Goal: Task Accomplishment & Management: Manage account settings

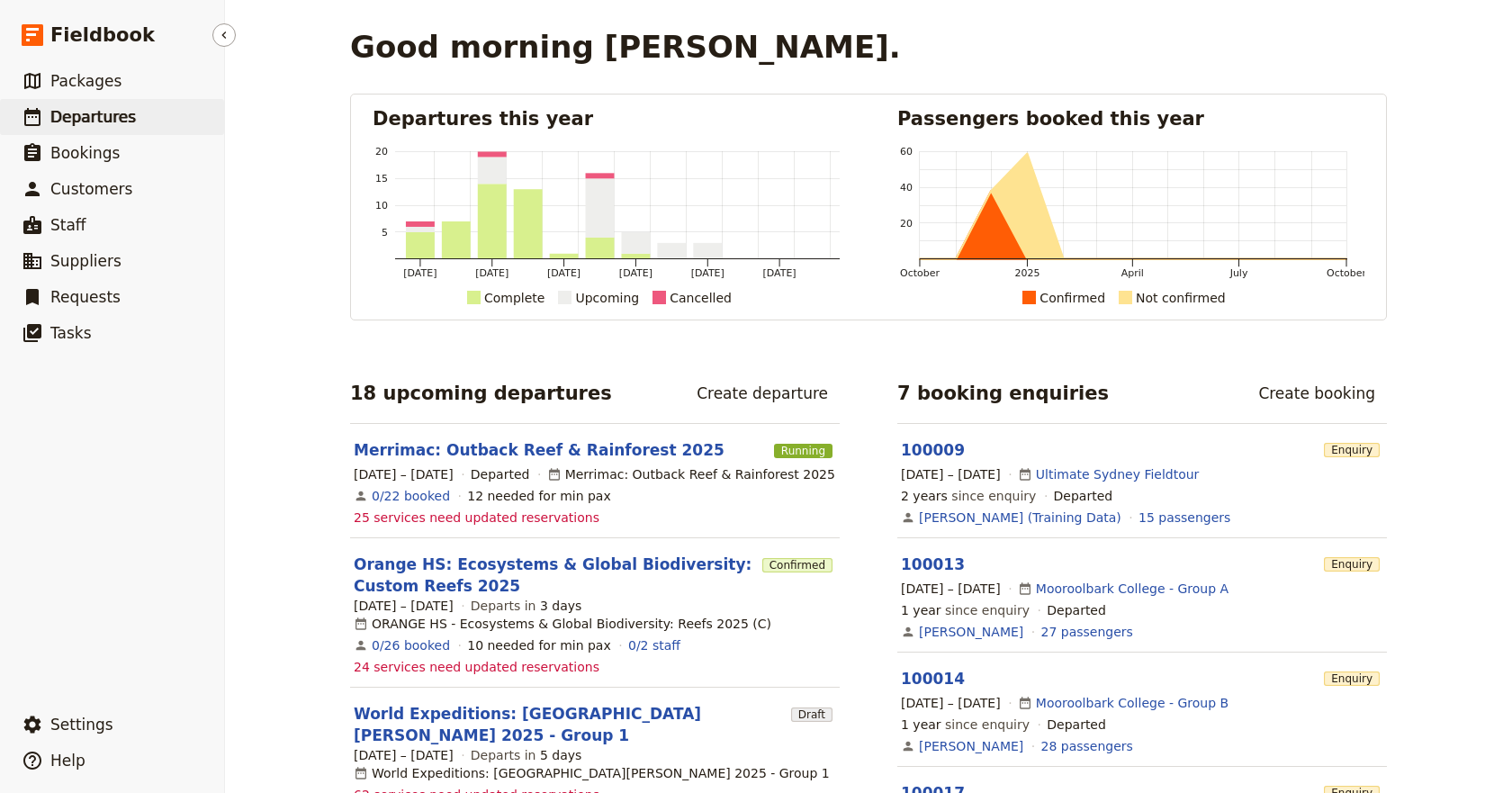
click at [87, 123] on span "Departures" at bounding box center [93, 116] width 86 height 18
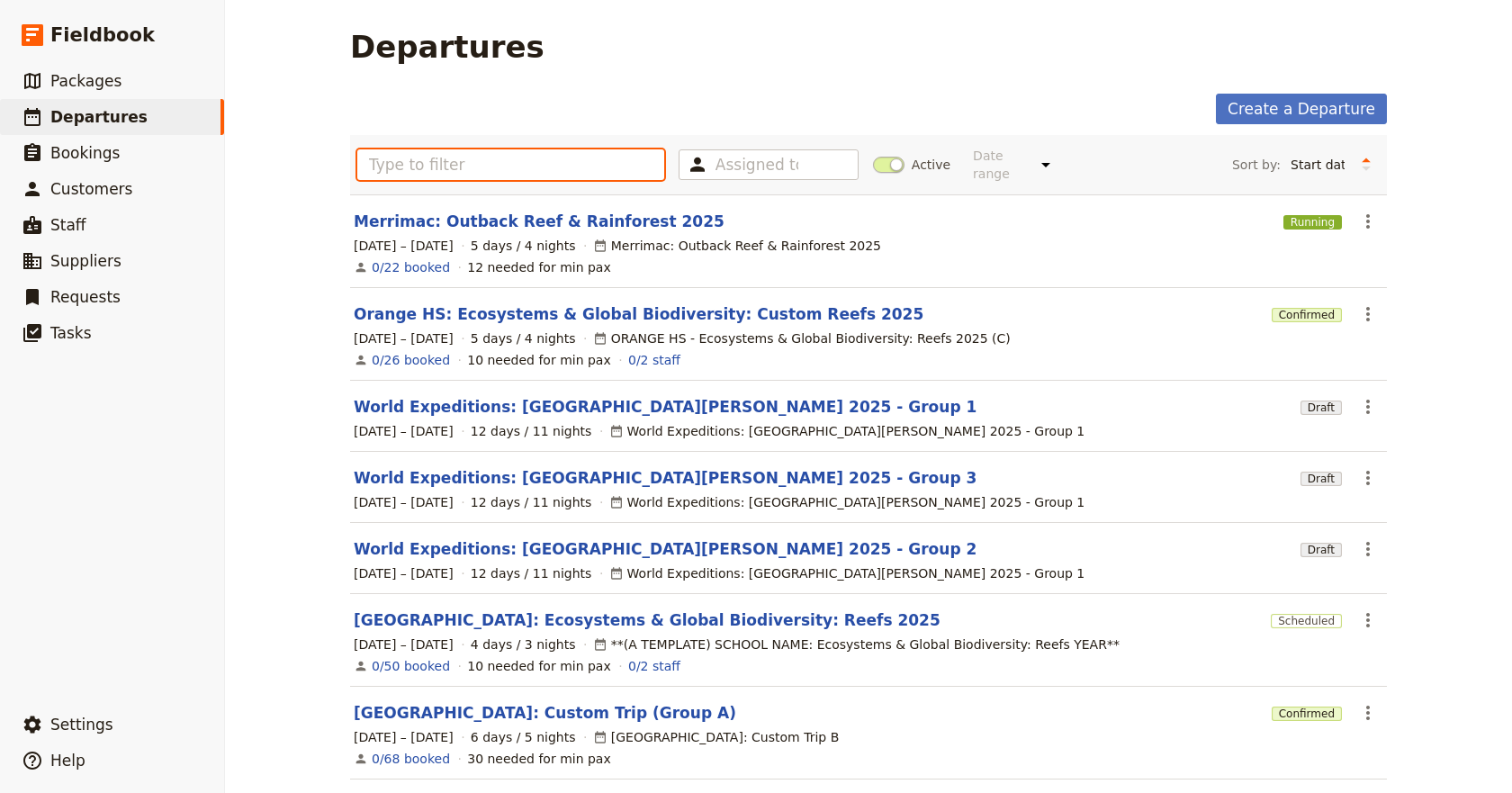
click at [395, 164] on input "text" at bounding box center [511, 165] width 307 height 31
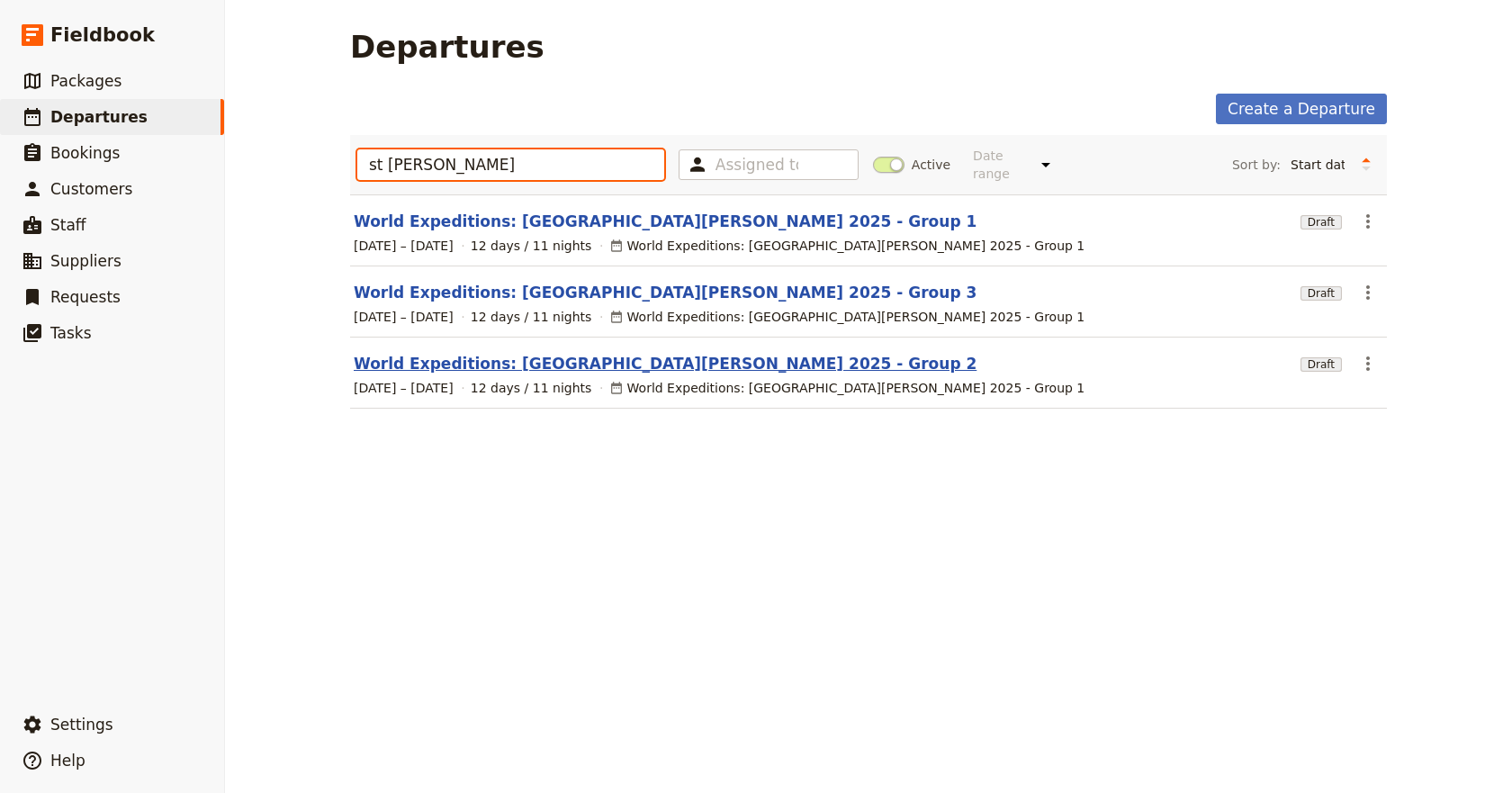
type input "st [PERSON_NAME]"
click at [607, 353] on link "World Expeditions: [GEOGRAPHIC_DATA][PERSON_NAME] 2025 - Group 2" at bounding box center [664, 363] width 622 height 21
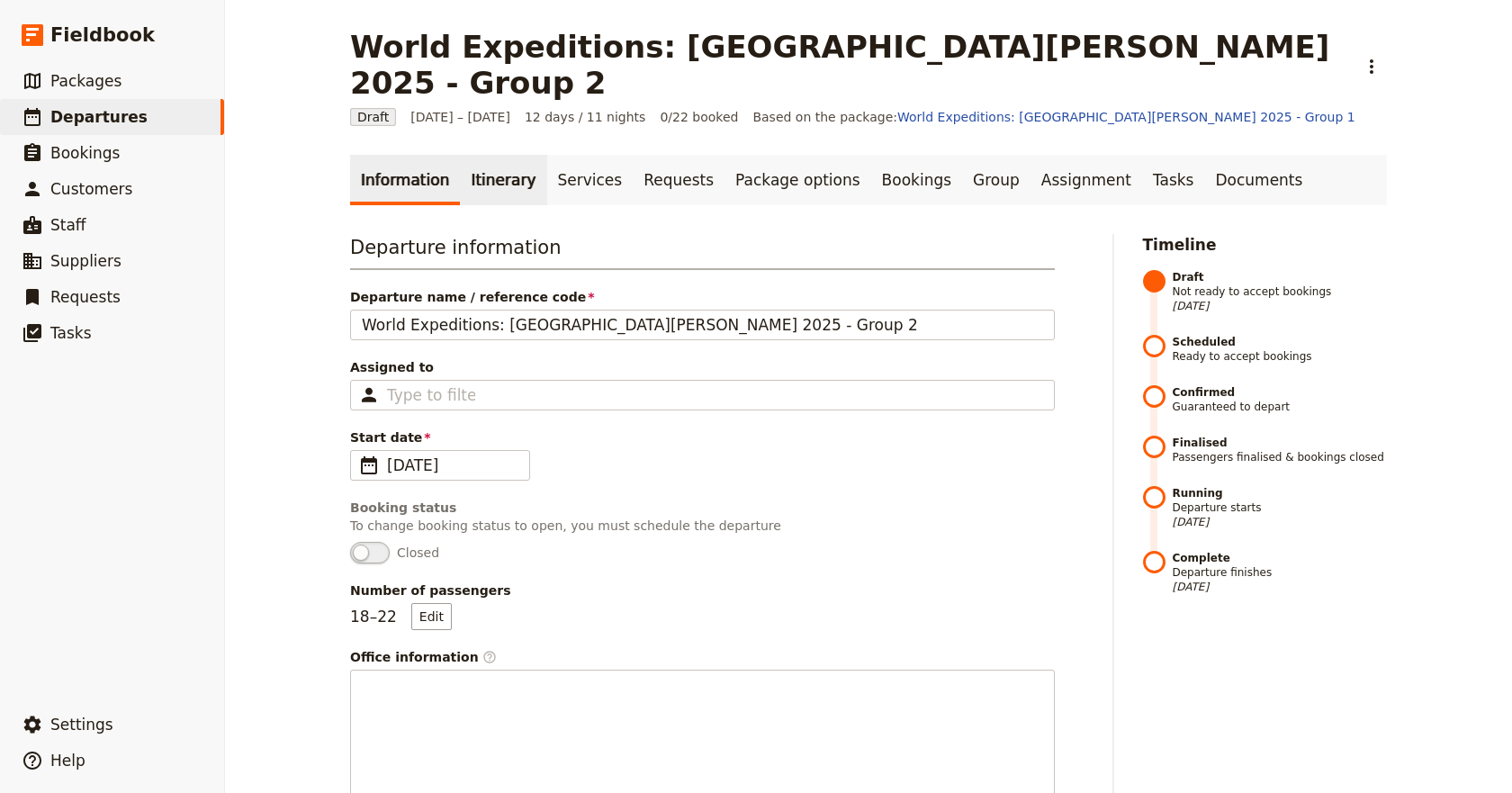
click at [491, 155] on link "Itinerary" at bounding box center [502, 180] width 87 height 50
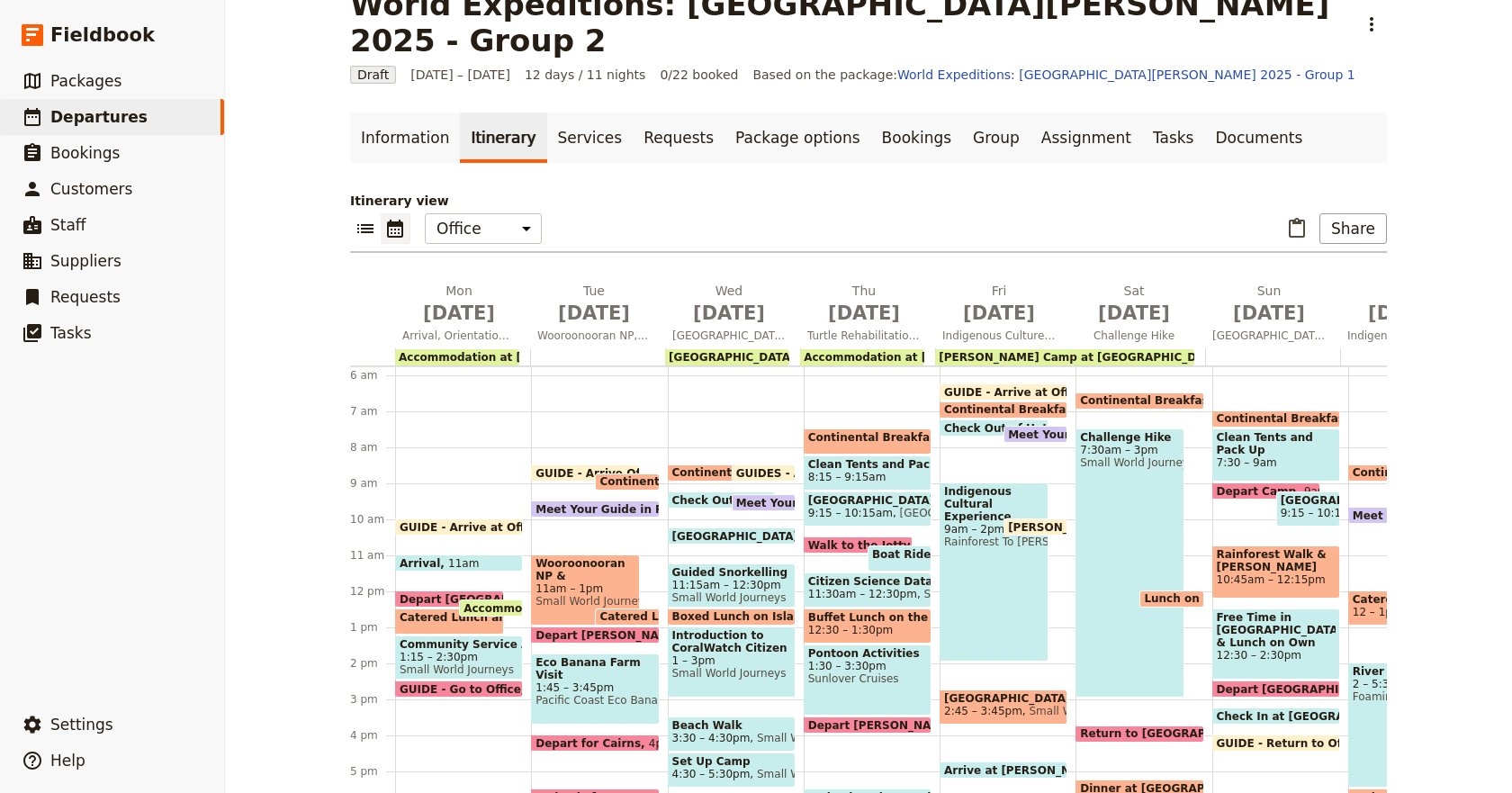
scroll to position [46, 0]
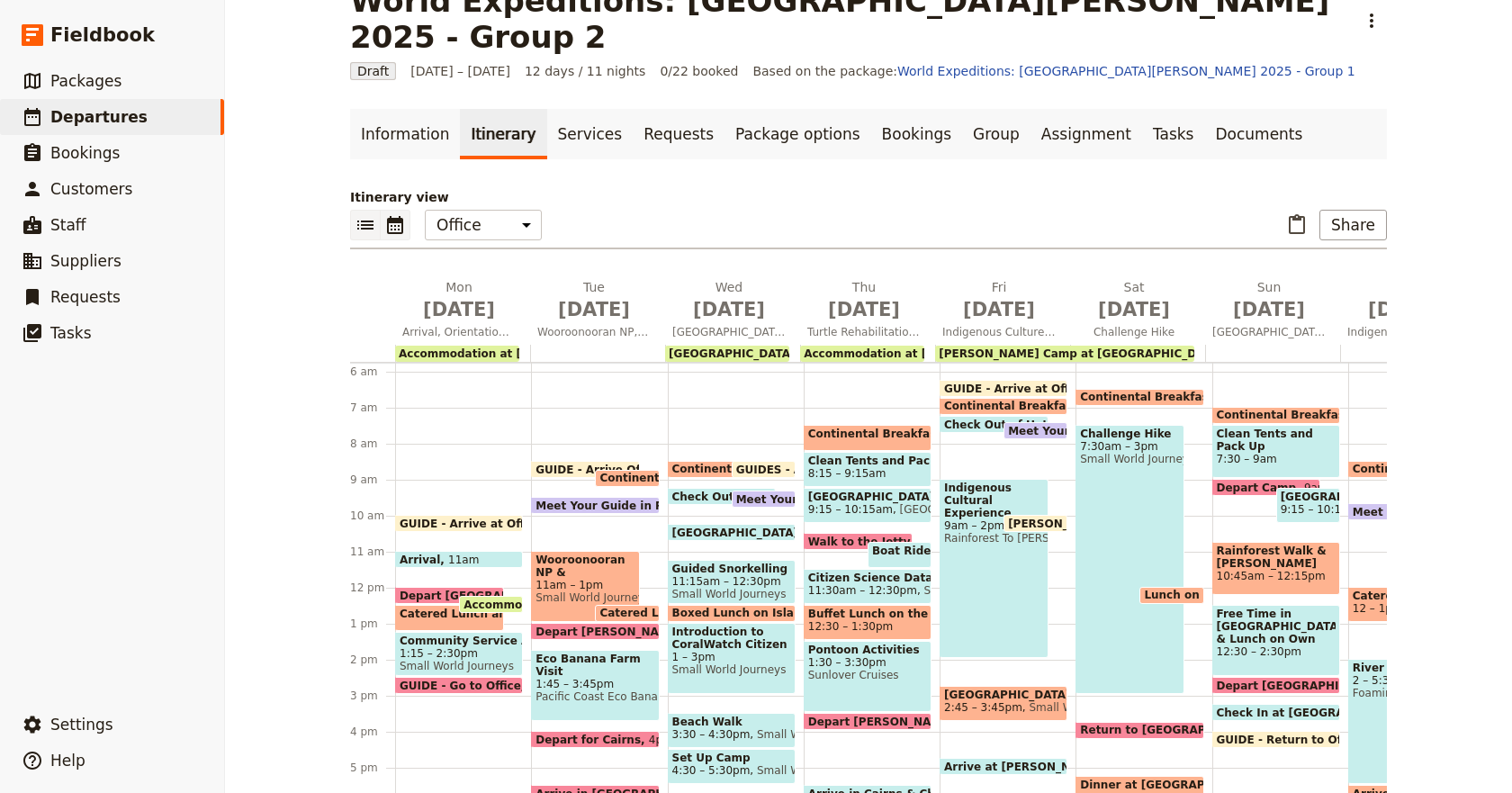
click at [357, 221] on icon "List view" at bounding box center [365, 225] width 16 height 9
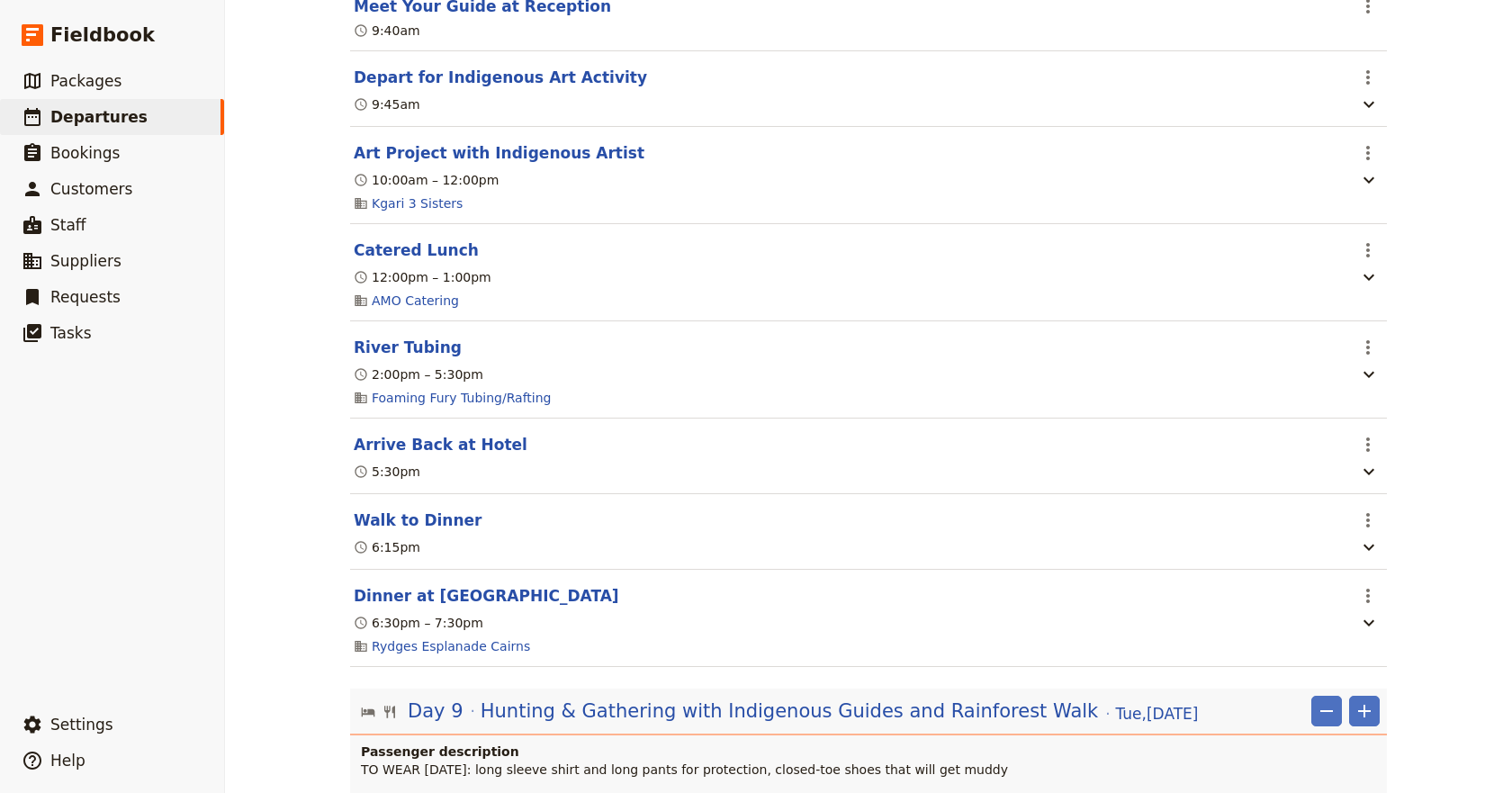
scroll to position [7995, 0]
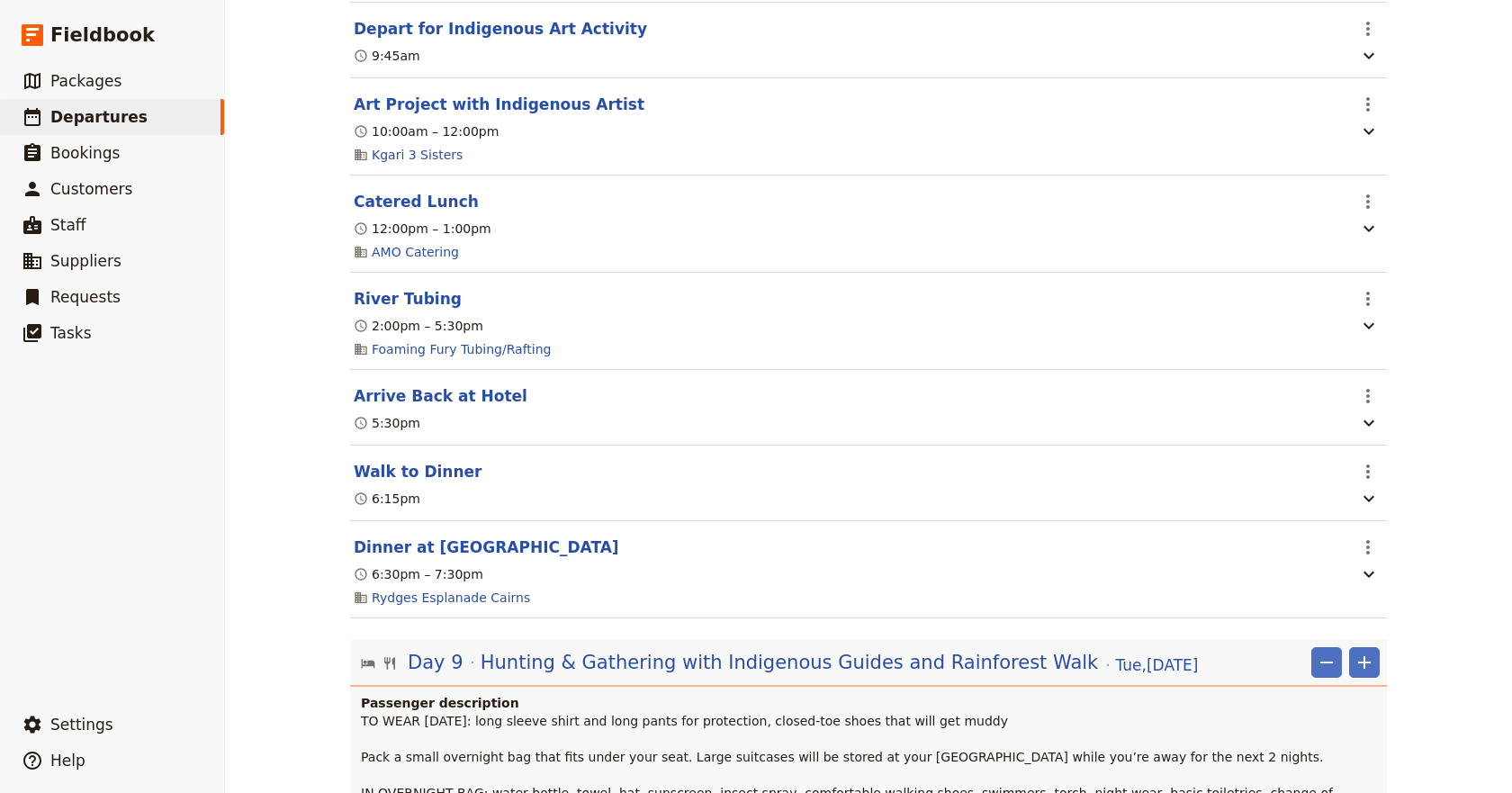
click at [1497, 783] on div "World Expeditions: [GEOGRAPHIC_DATA][PERSON_NAME] 2025 - Group 2 ​ Draft [DATE]…" at bounding box center [868, 396] width 1287 height 793
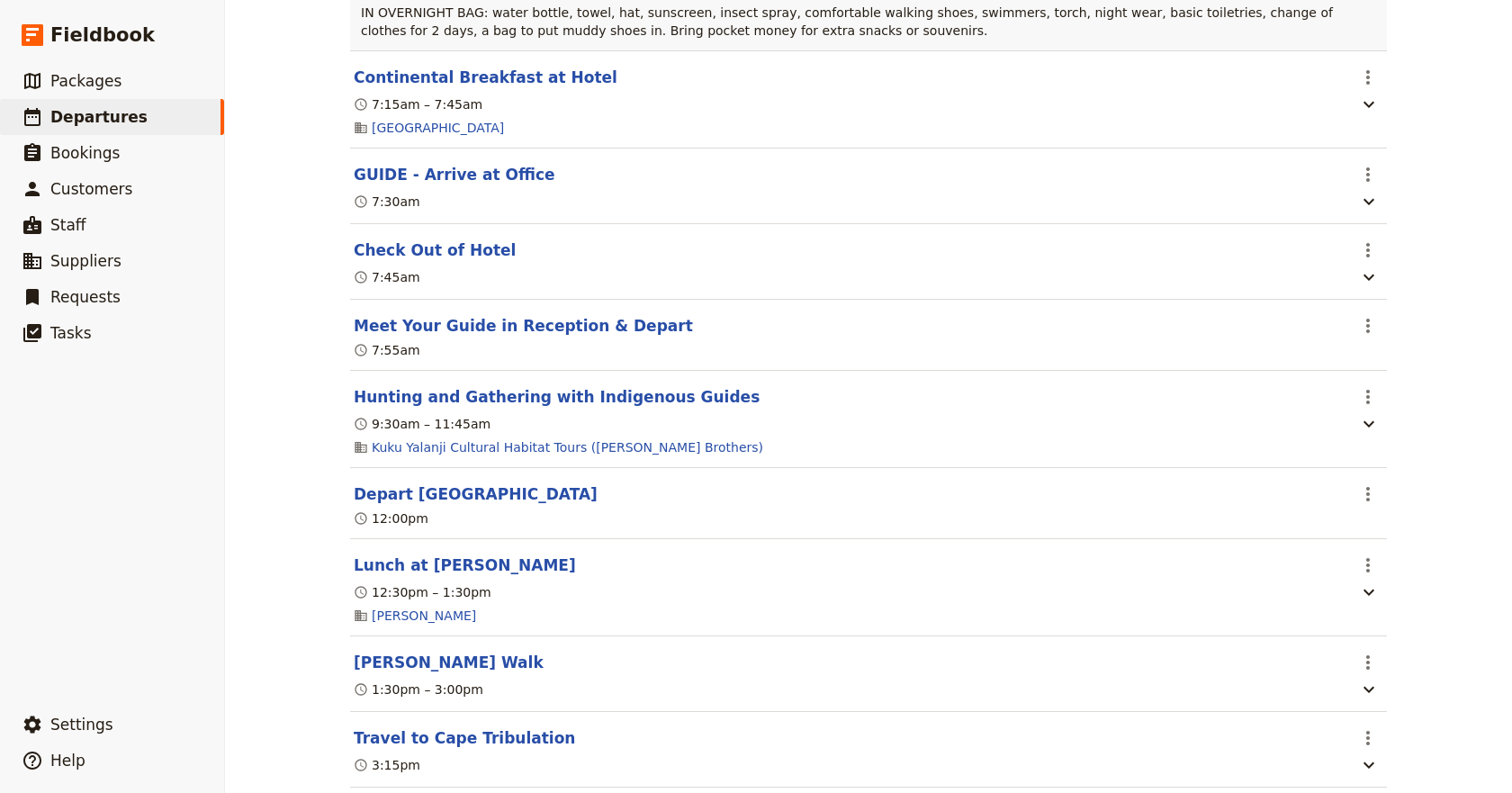
scroll to position [8811, 0]
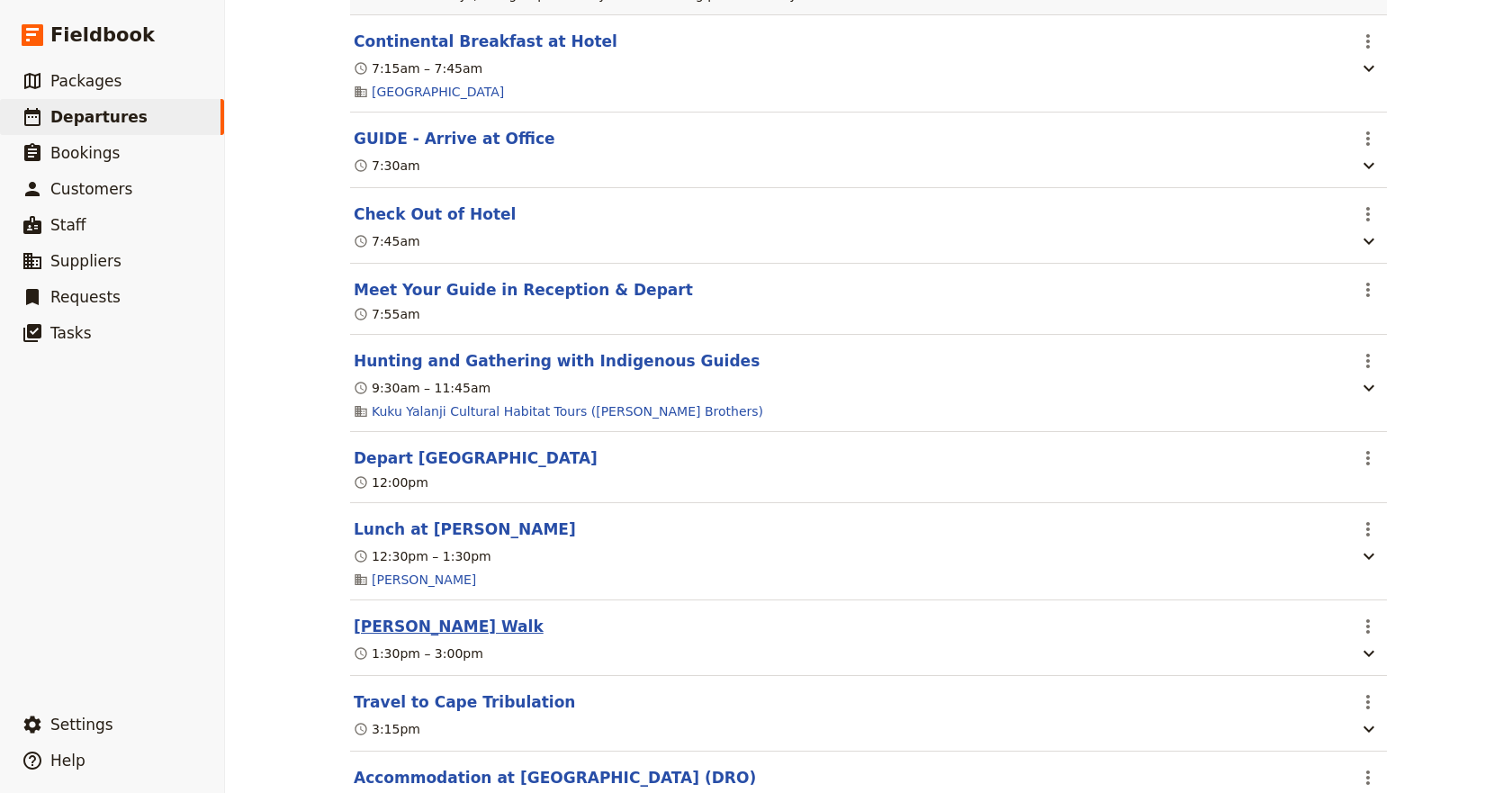
click at [418, 638] on button "[PERSON_NAME] Walk" at bounding box center [448, 626] width 190 height 21
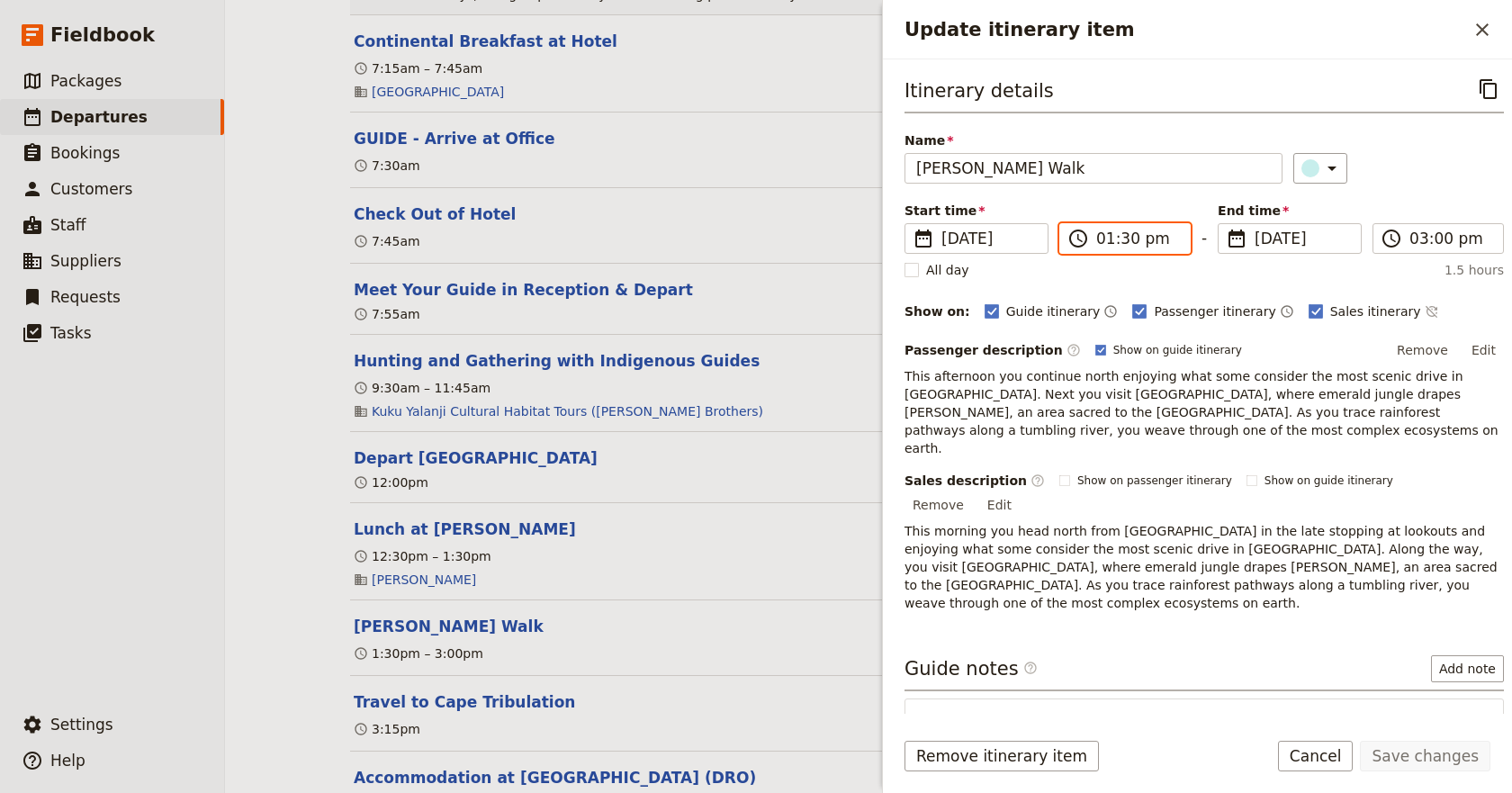
drag, startPoint x: 1164, startPoint y: 236, endPoint x: 1142, endPoint y: 237, distance: 22.0
click at [1162, 232] on input "01:30 pm" at bounding box center [1137, 238] width 83 height 21
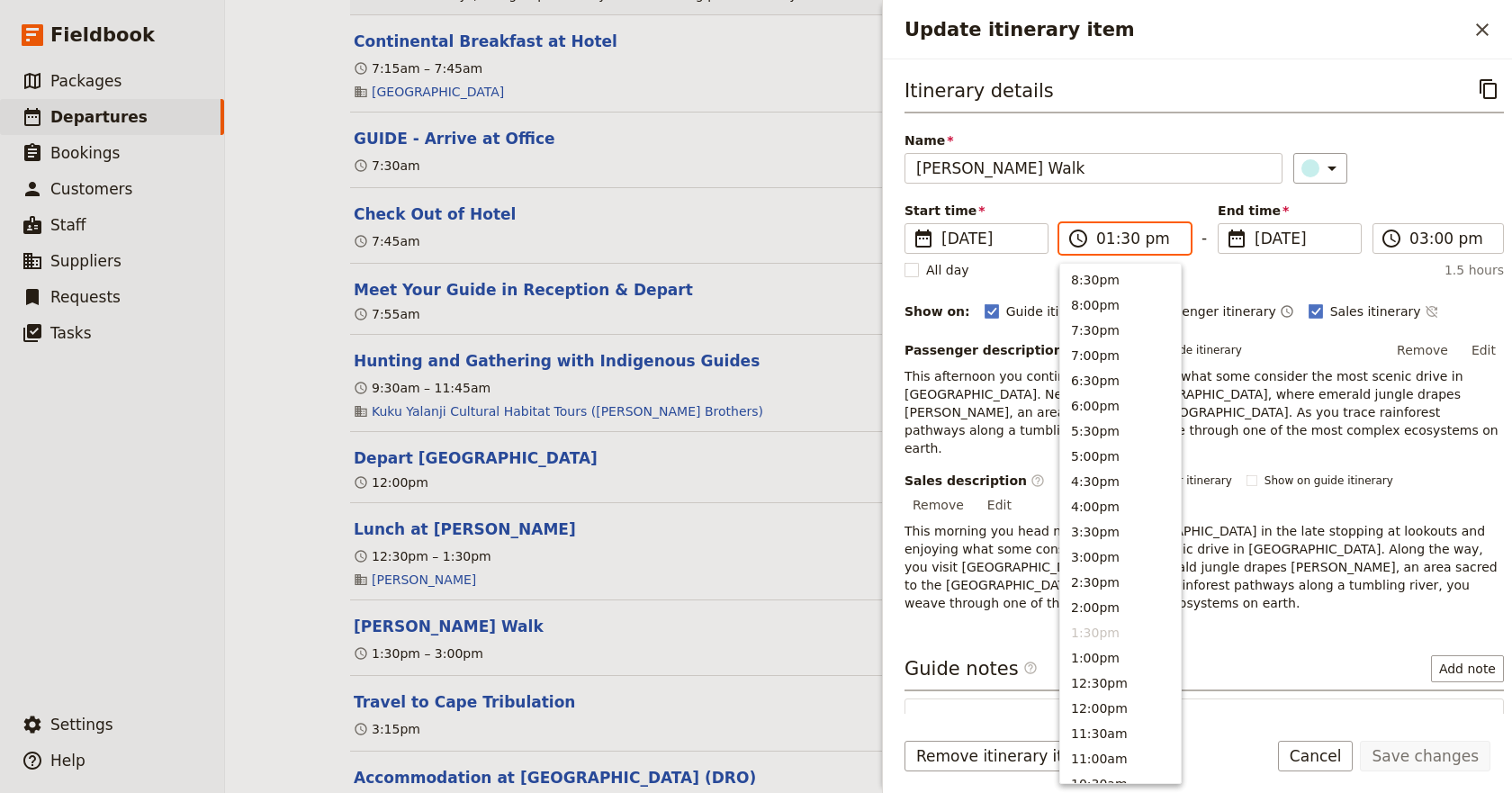
scroll to position [0, 0]
type input "02:00 pm"
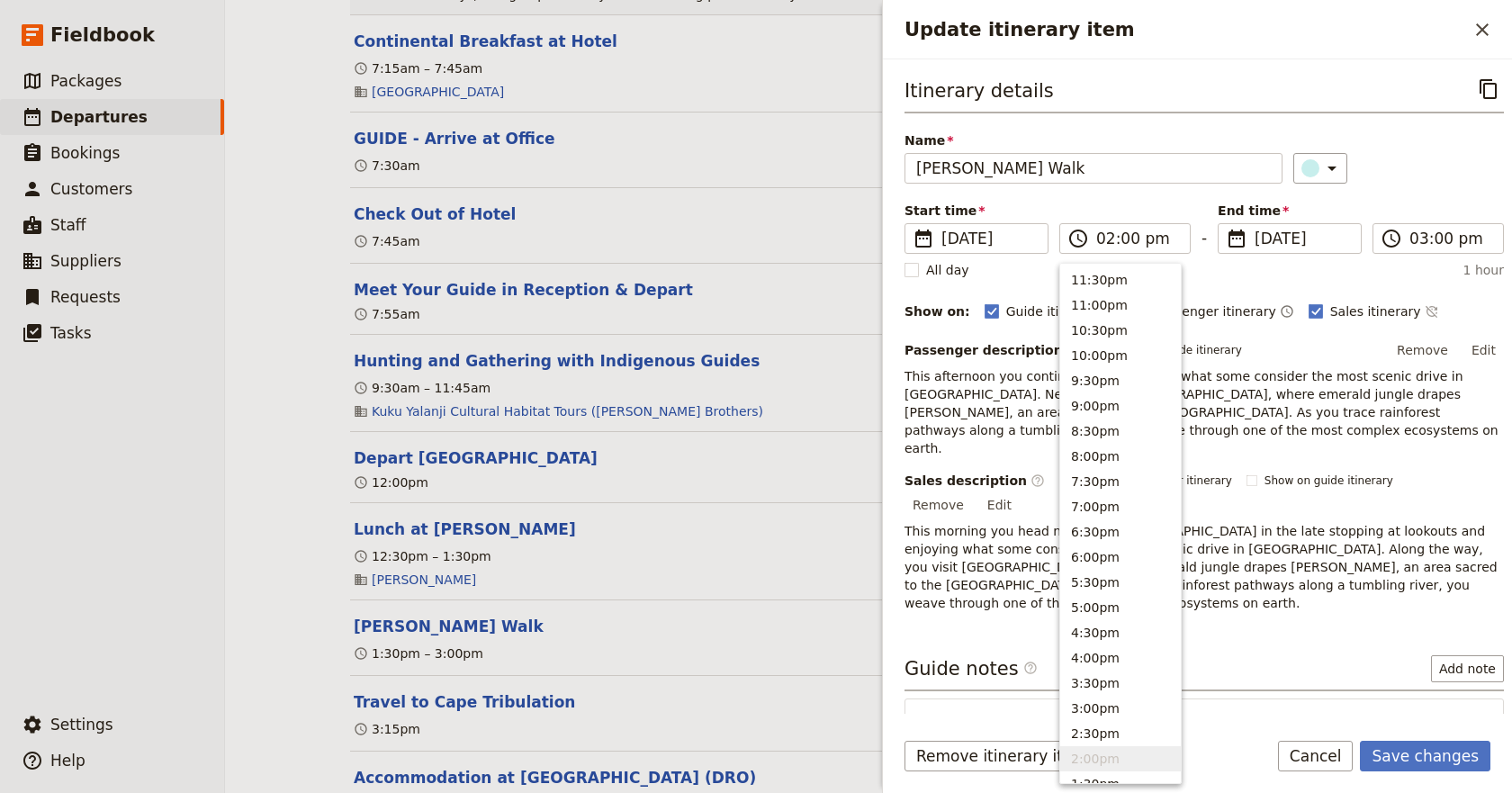
click at [1420, 155] on div "​" at bounding box center [1398, 168] width 211 height 31
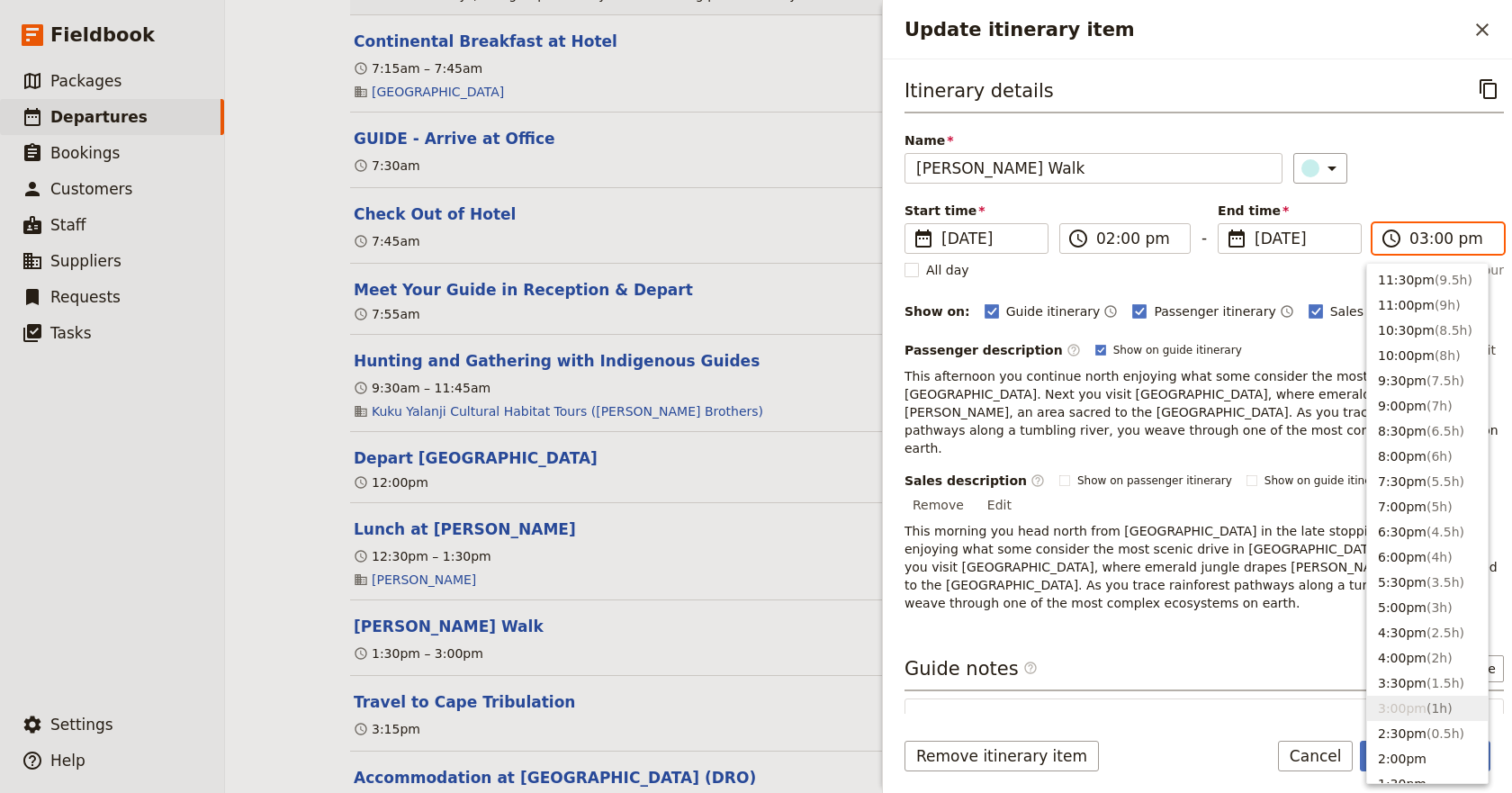
click at [1434, 234] on input "03:00 pm" at bounding box center [1451, 238] width 83 height 21
type input "03:30 pm"
click at [1432, 151] on div "Name [PERSON_NAME] Walk ​" at bounding box center [1204, 157] width 599 height 52
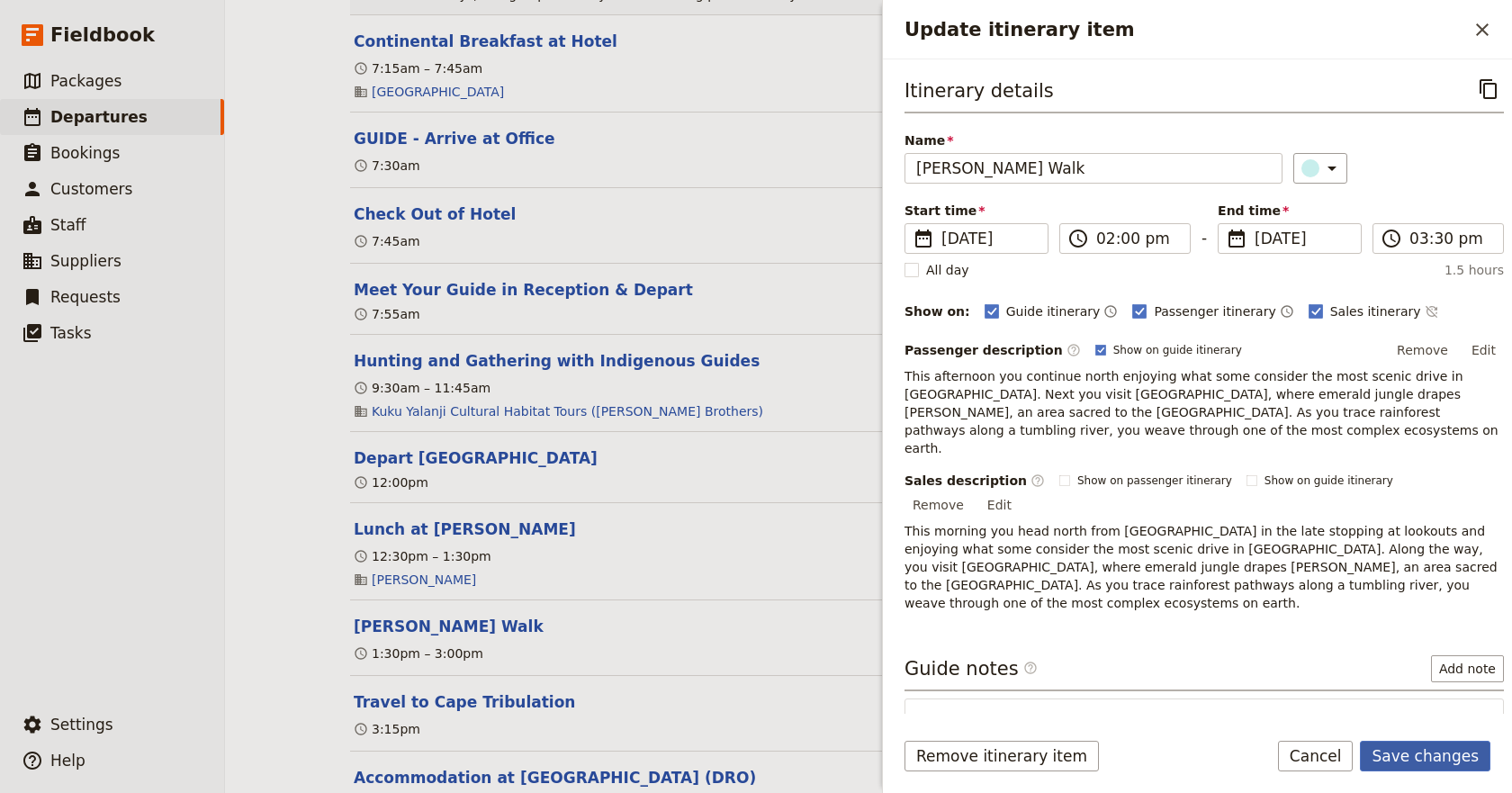
click at [1437, 754] on button "Save changes" at bounding box center [1425, 756] width 130 height 31
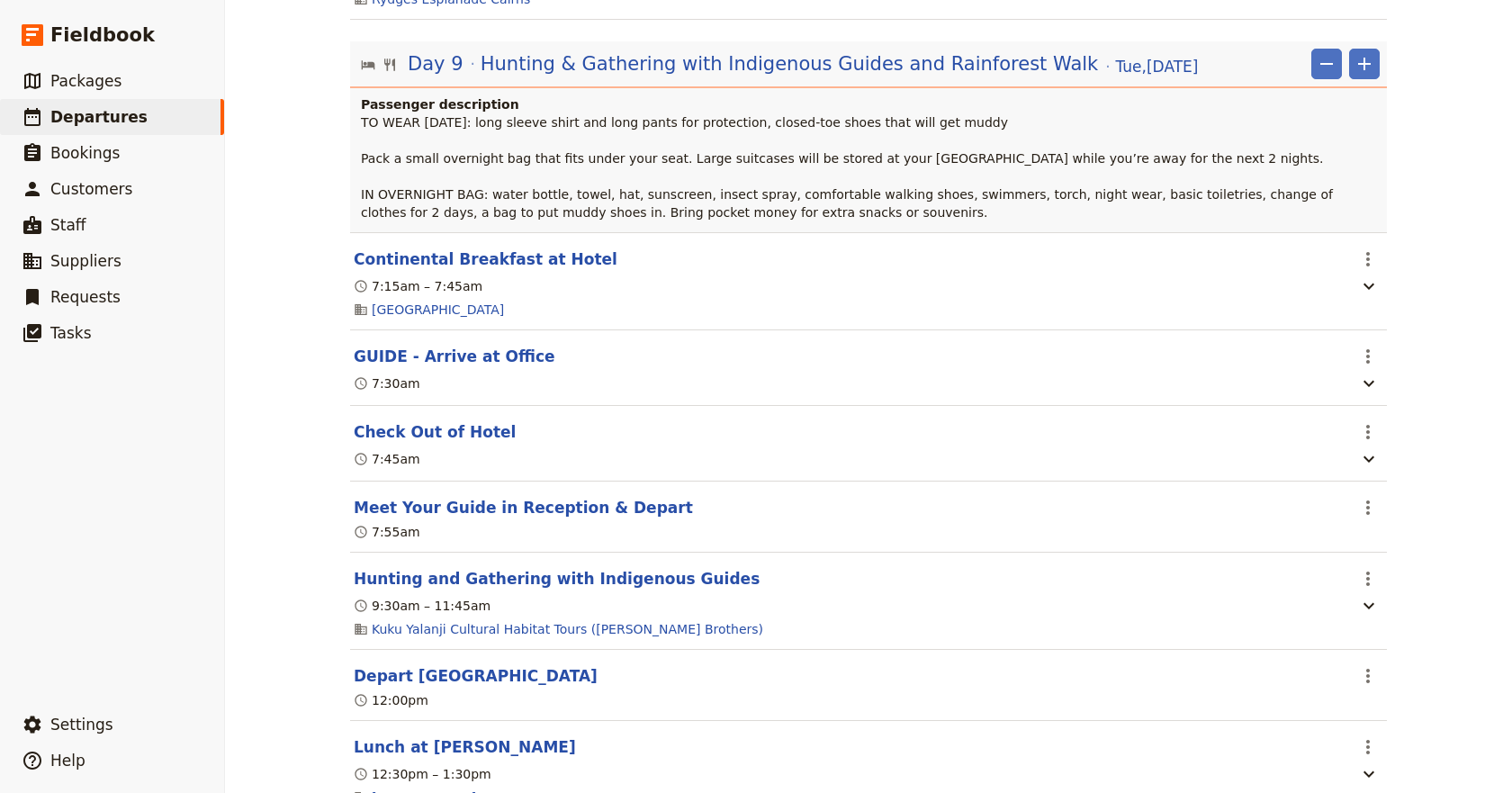
scroll to position [8623, 0]
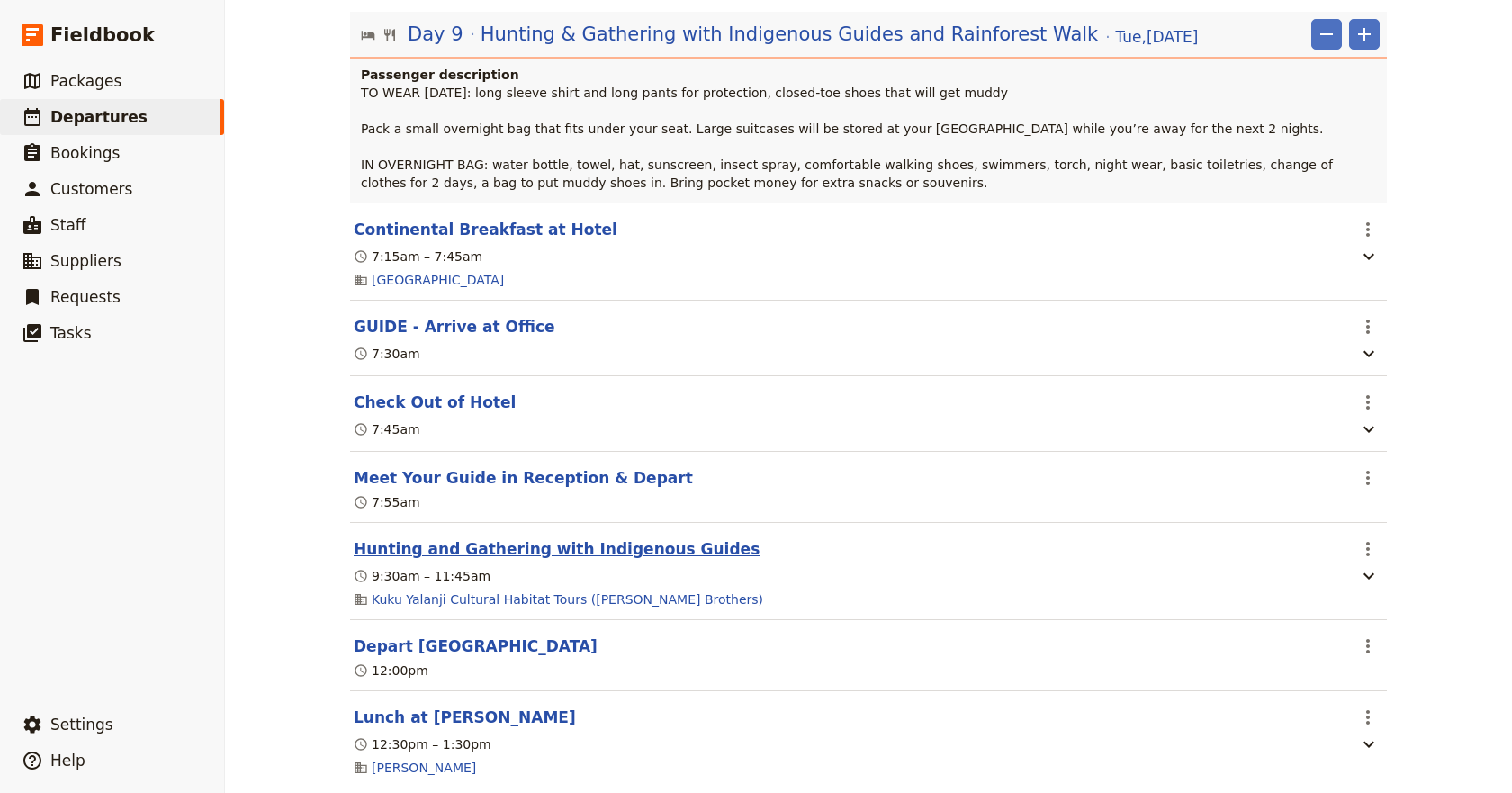
click at [528, 560] on button "Hunting and Gathering with Indigenous Guides" at bounding box center [556, 548] width 406 height 21
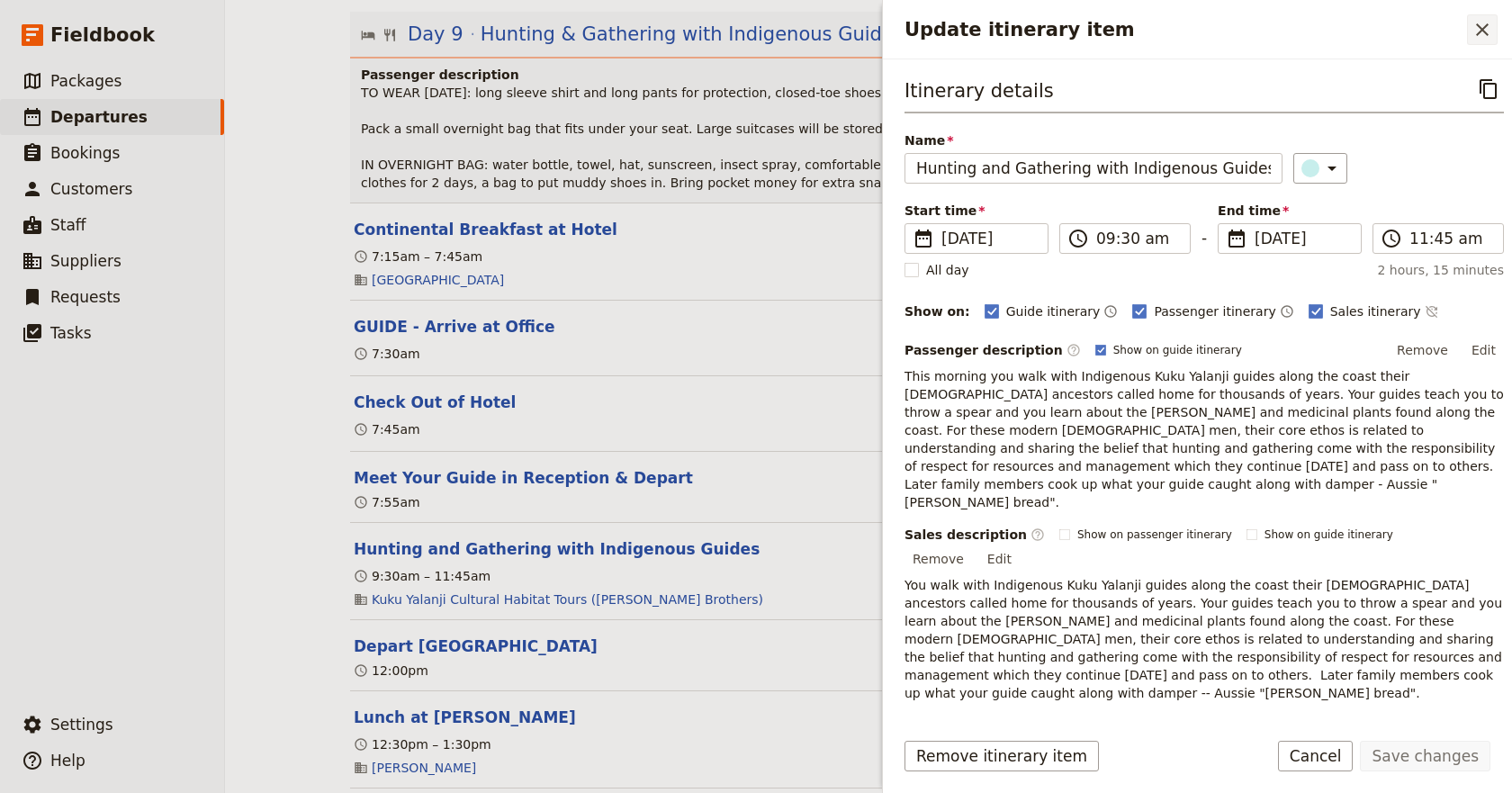
click at [1480, 29] on icon "Close drawer" at bounding box center [1482, 30] width 13 height 13
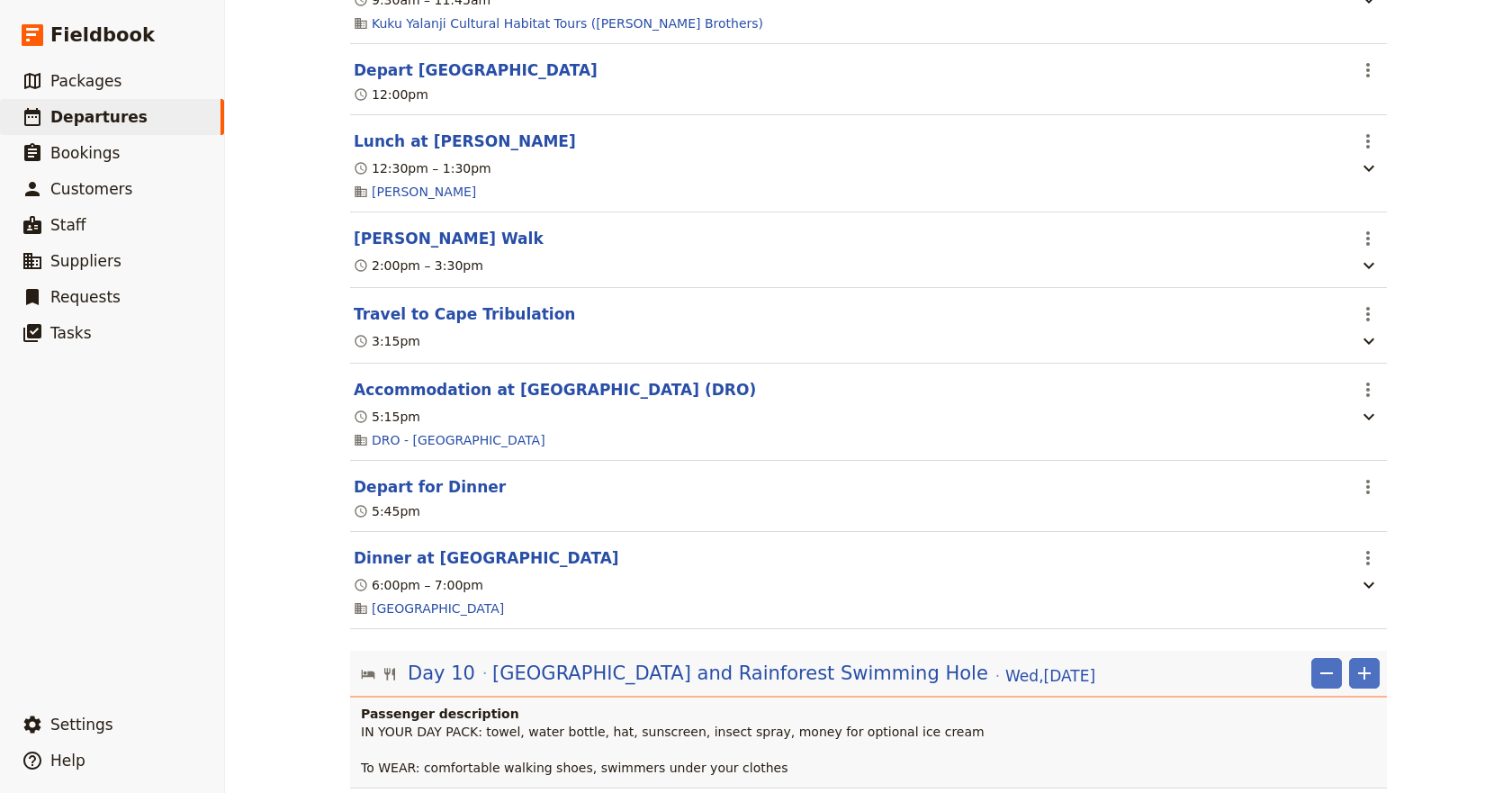
scroll to position [9236, 0]
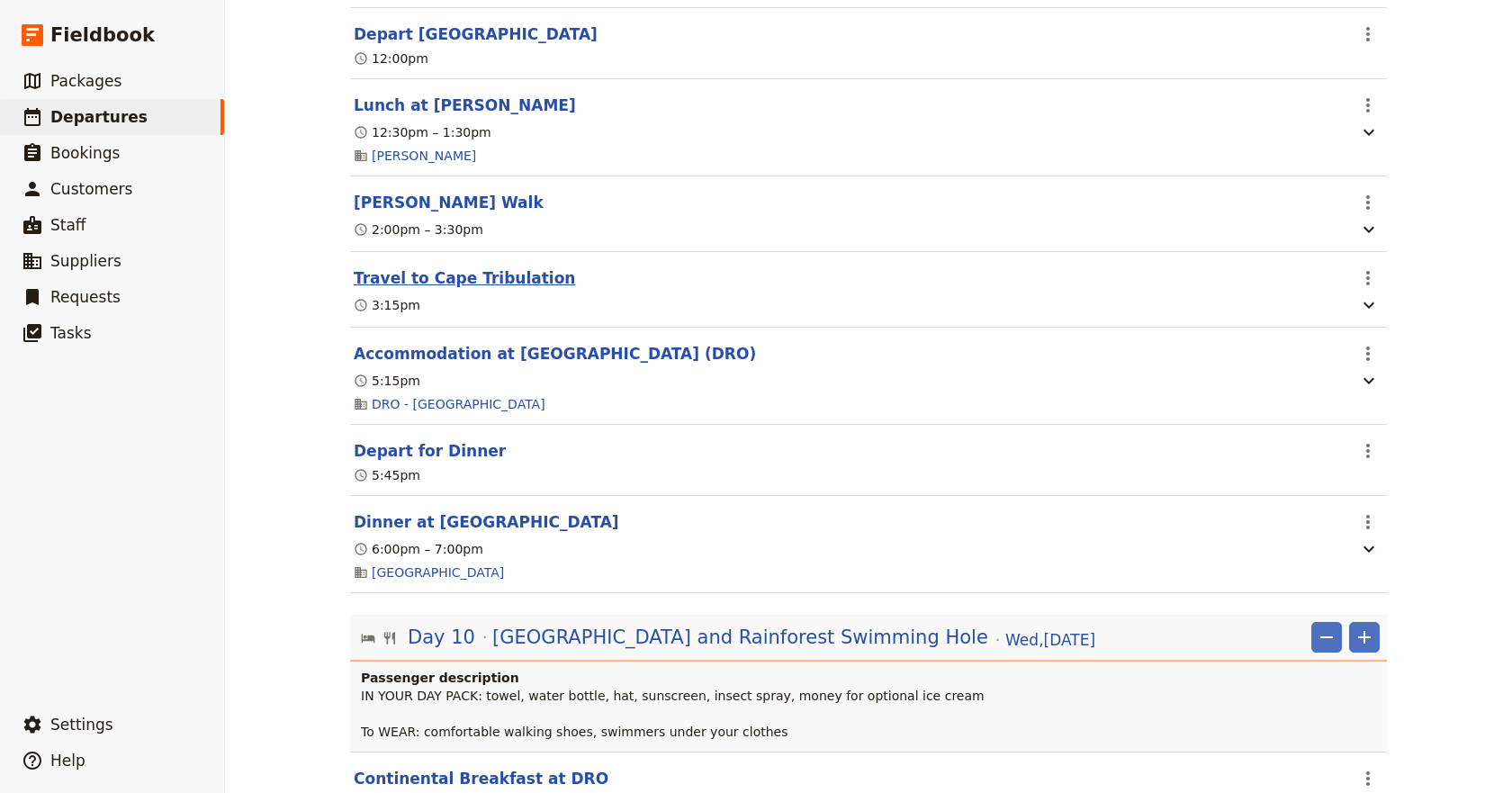
click at [451, 289] on button "Travel to Cape Tribulation" at bounding box center [464, 277] width 221 height 21
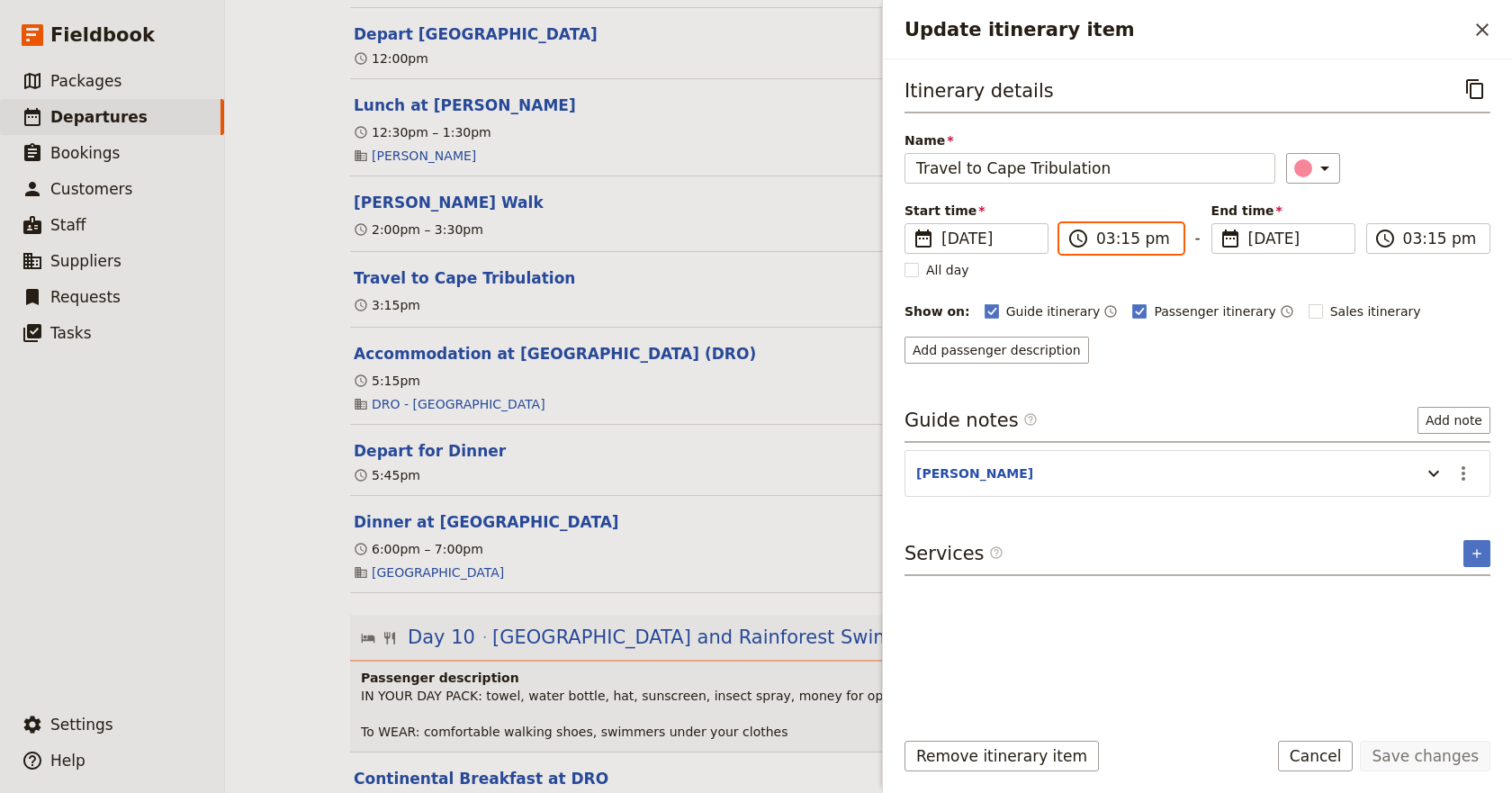
click at [1129, 237] on input "03:15 pm" at bounding box center [1133, 238] width 75 height 21
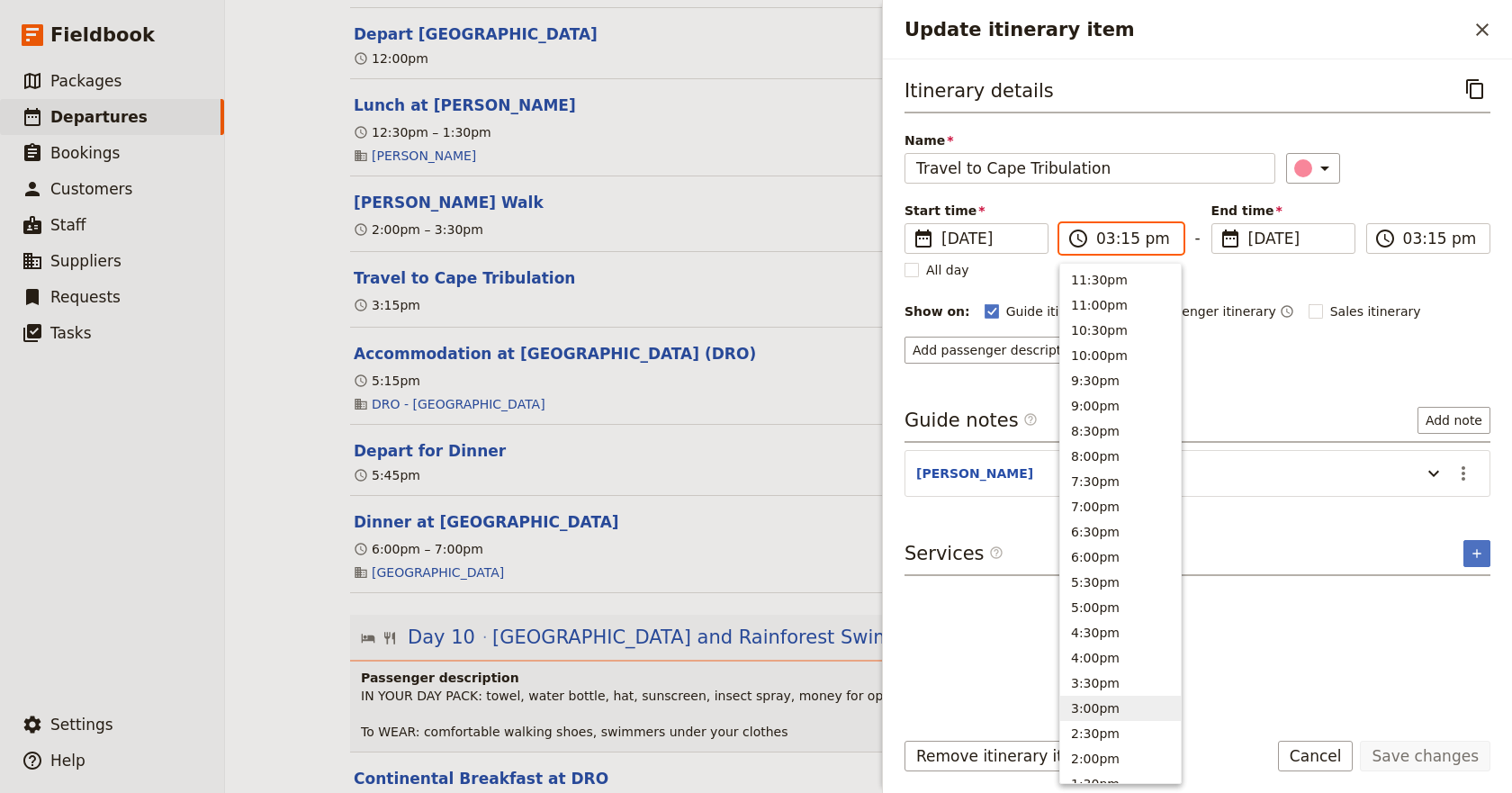
click at [1126, 241] on input "03:15 pm" at bounding box center [1133, 238] width 75 height 21
type input "03:30 pm"
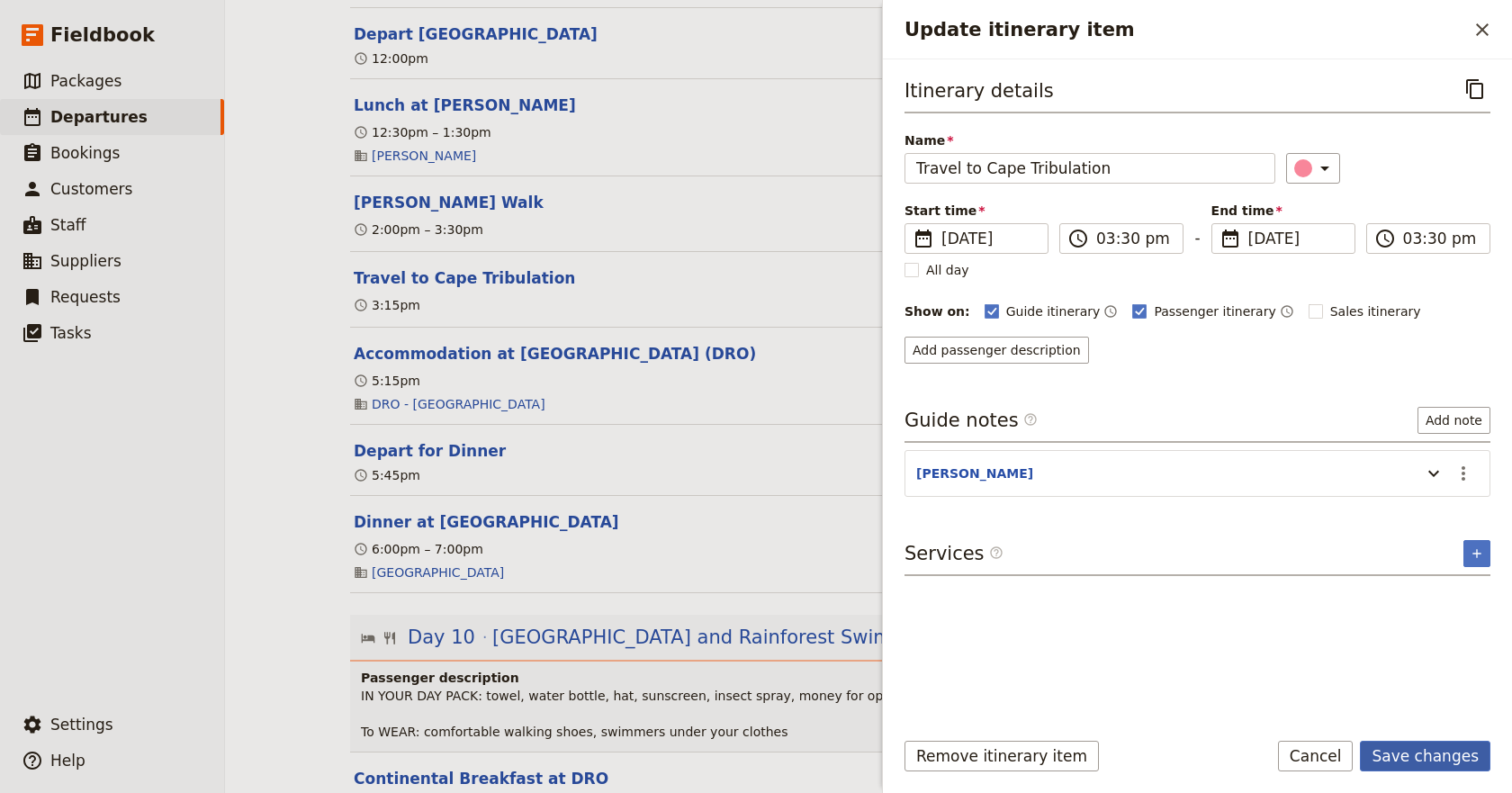
click at [1422, 755] on button "Save changes" at bounding box center [1425, 756] width 130 height 31
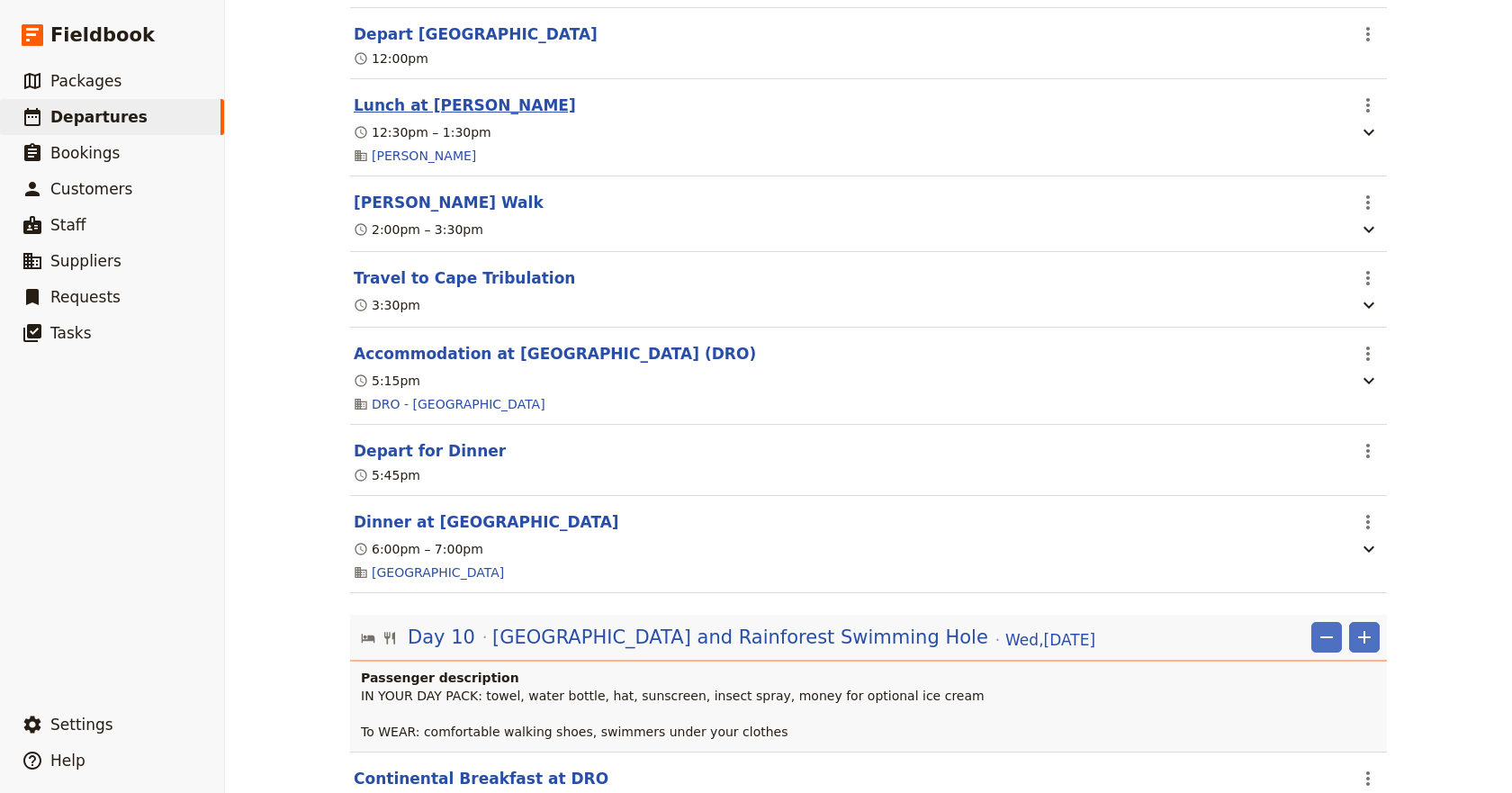
click at [450, 116] on button "Lunch at [PERSON_NAME]" at bounding box center [464, 105] width 222 height 21
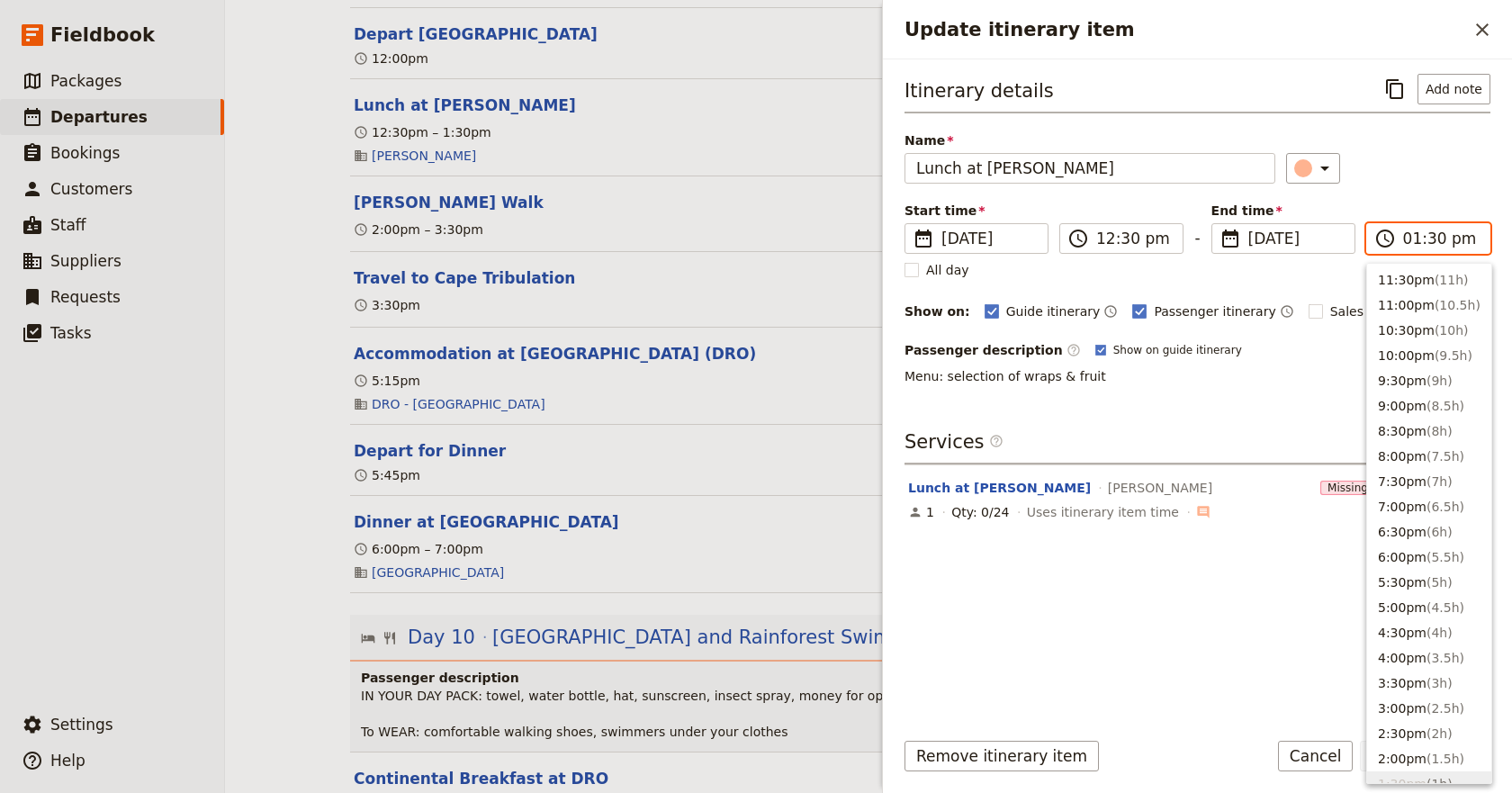
click at [1432, 238] on input "01:30 pm" at bounding box center [1440, 238] width 75 height 21
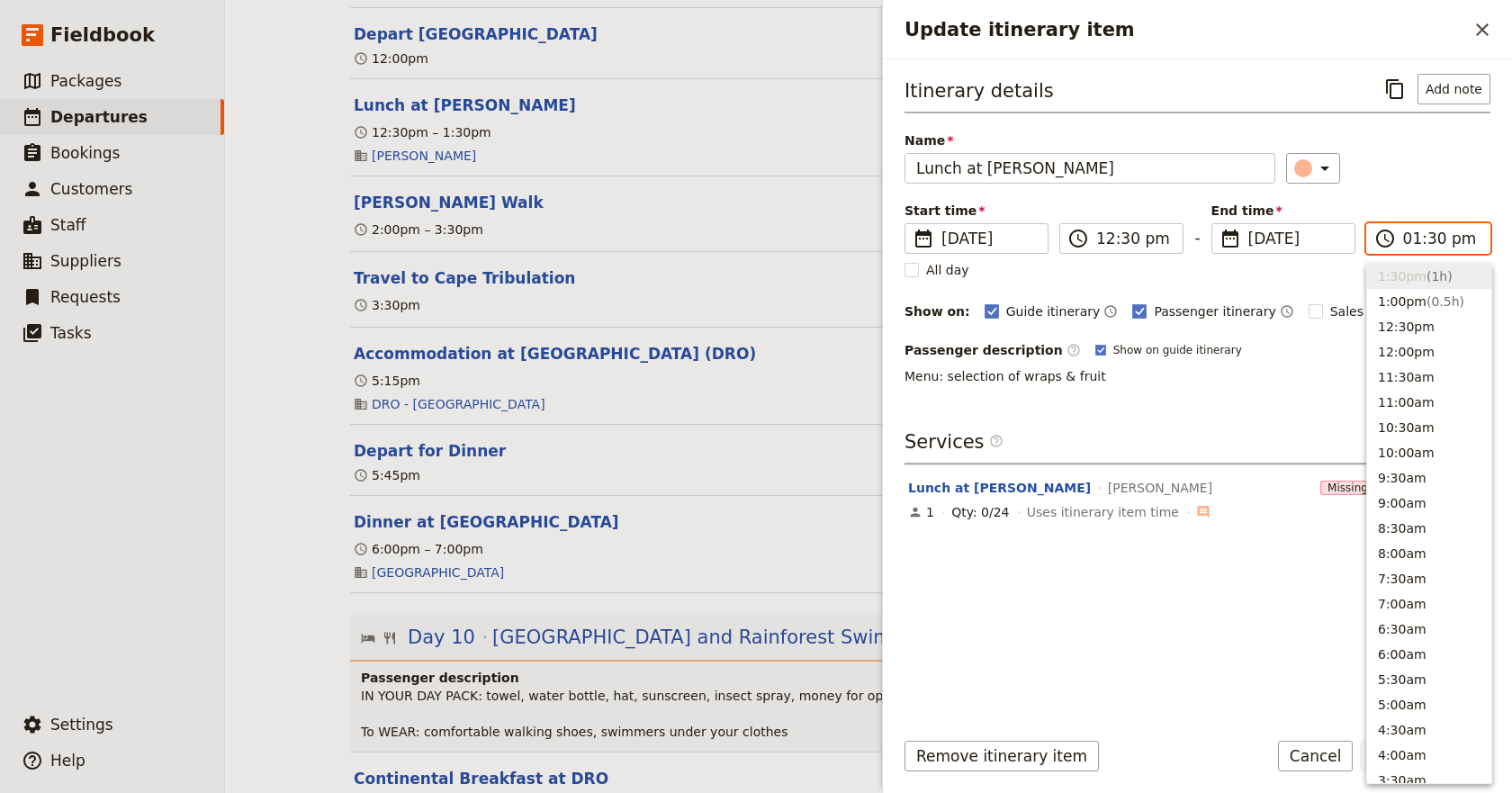
click at [1432, 238] on input "01:30 pm" at bounding box center [1440, 238] width 75 height 21
type input "01:00 pm"
click at [1130, 236] on input "12:30 pm" at bounding box center [1133, 238] width 75 height 21
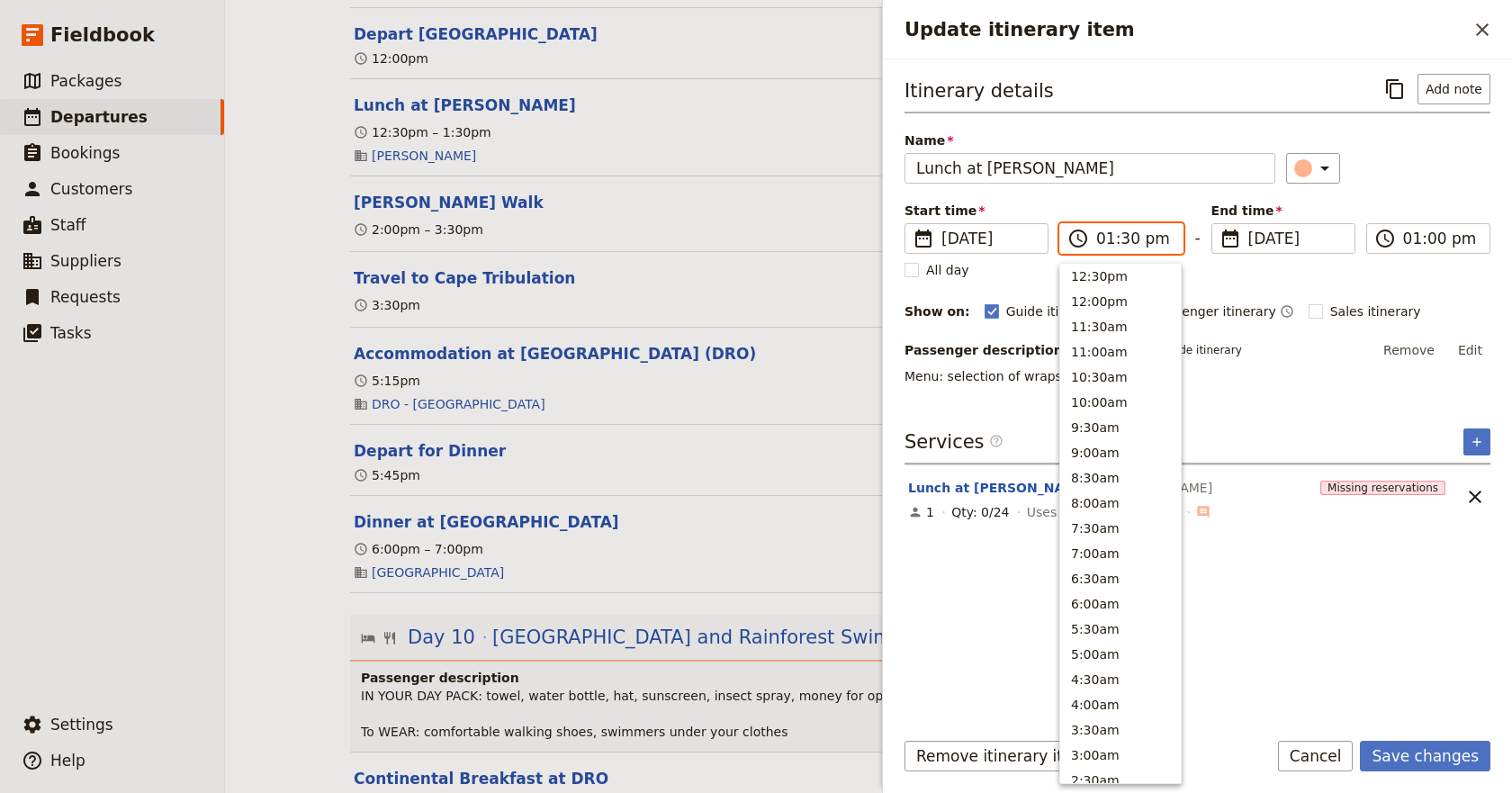
scroll to position [508, 0]
type input "01:00 pm"
click at [1430, 235] on input "01:00 pm" at bounding box center [1440, 238] width 75 height 21
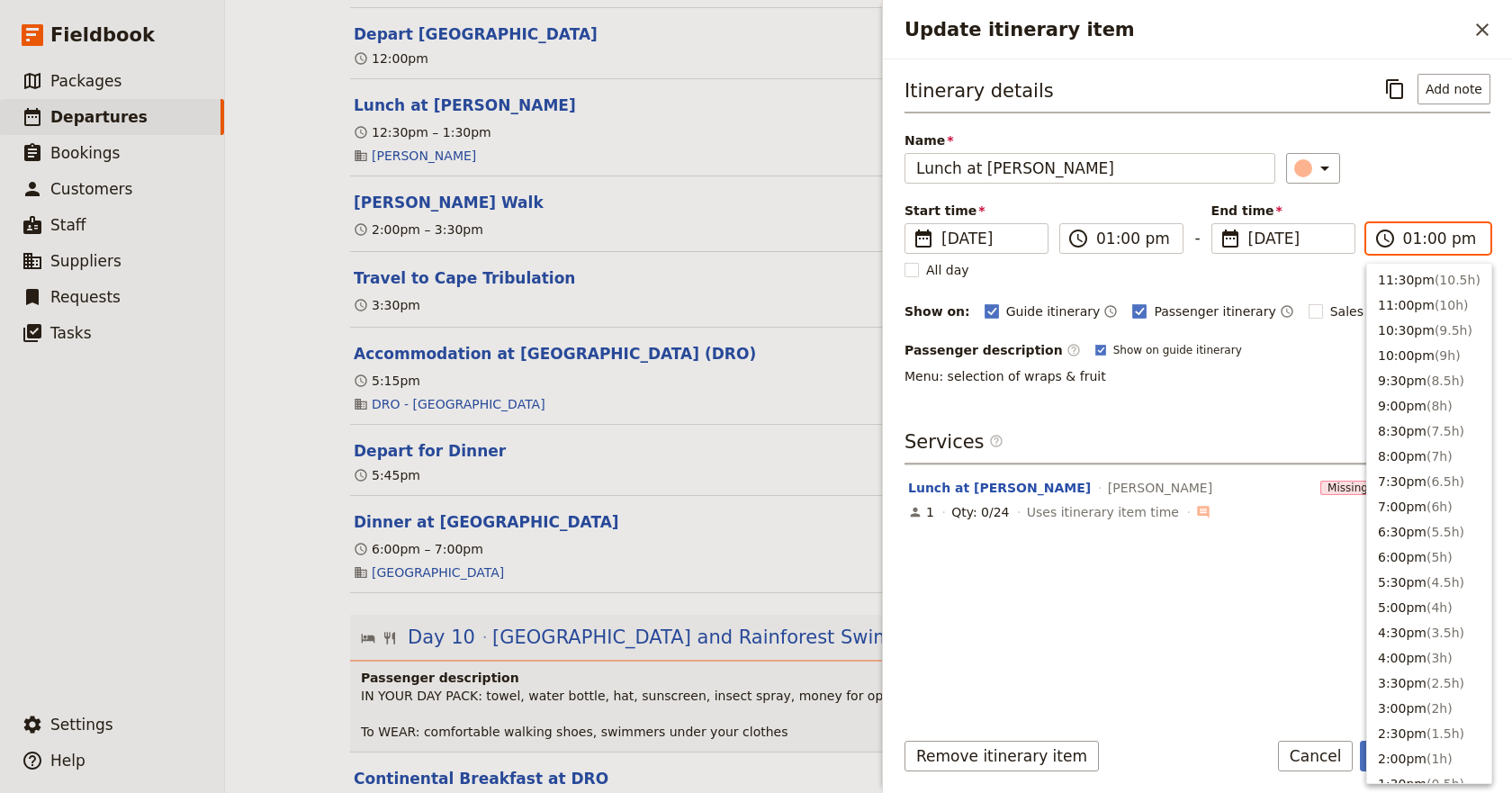
scroll to position [533, 0]
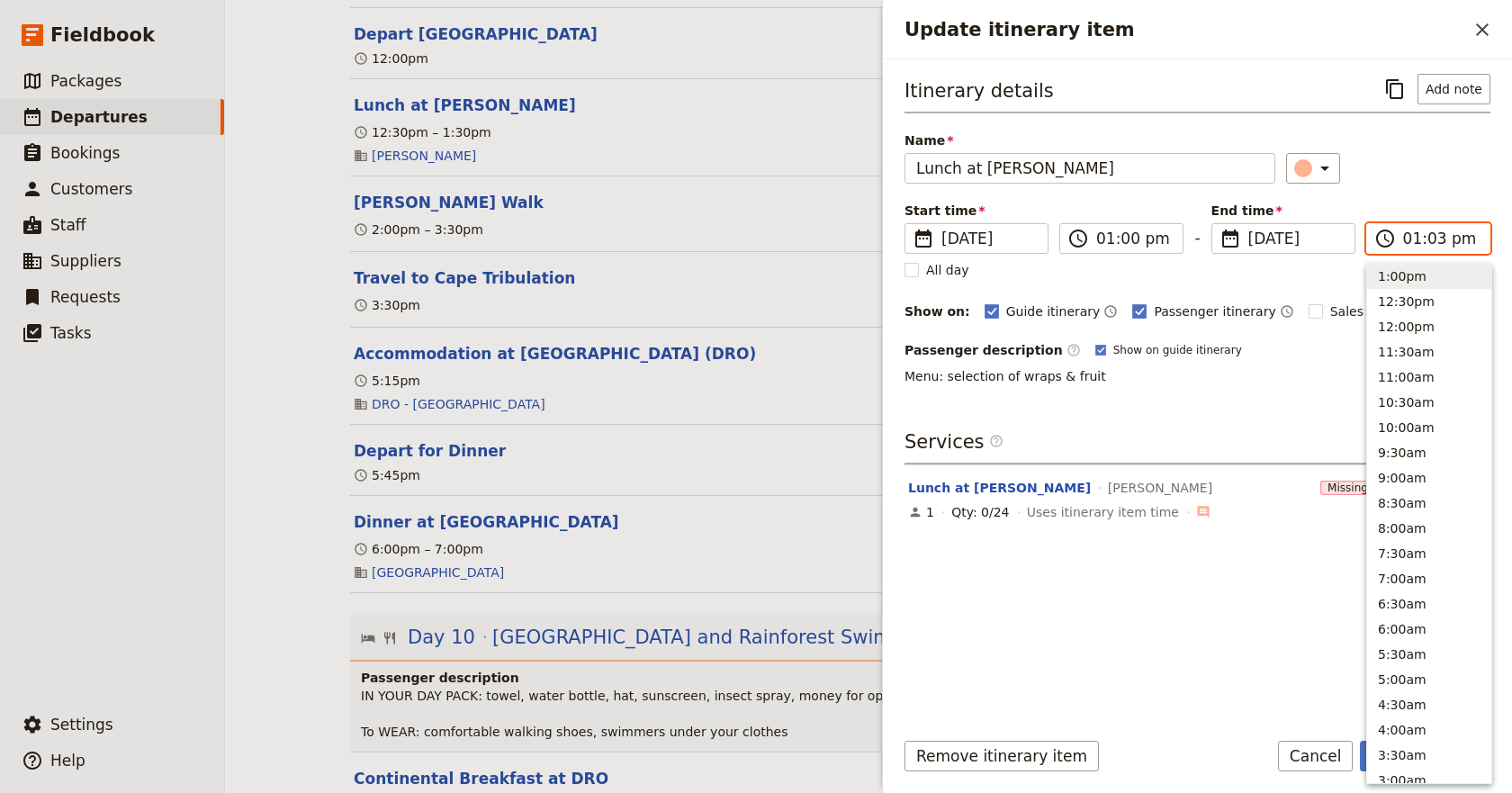
type input "01:30 pm"
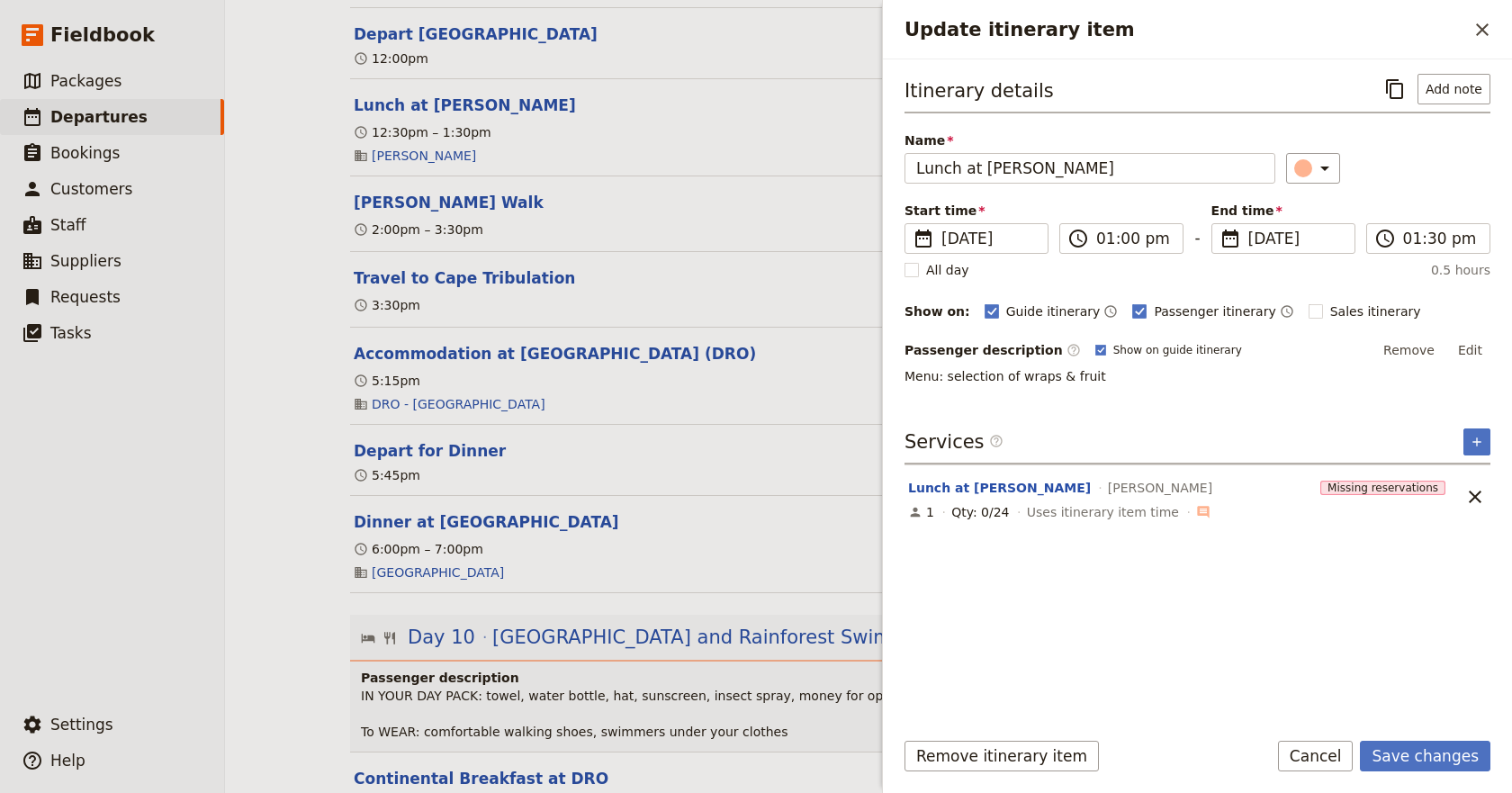
click at [1205, 636] on div "Itinerary details ​ Add note Name Lunch at [PERSON_NAME] ​ Start time ​ [DATE] …" at bounding box center [1198, 393] width 586 height 638
click at [1414, 758] on button "Save changes" at bounding box center [1425, 756] width 130 height 31
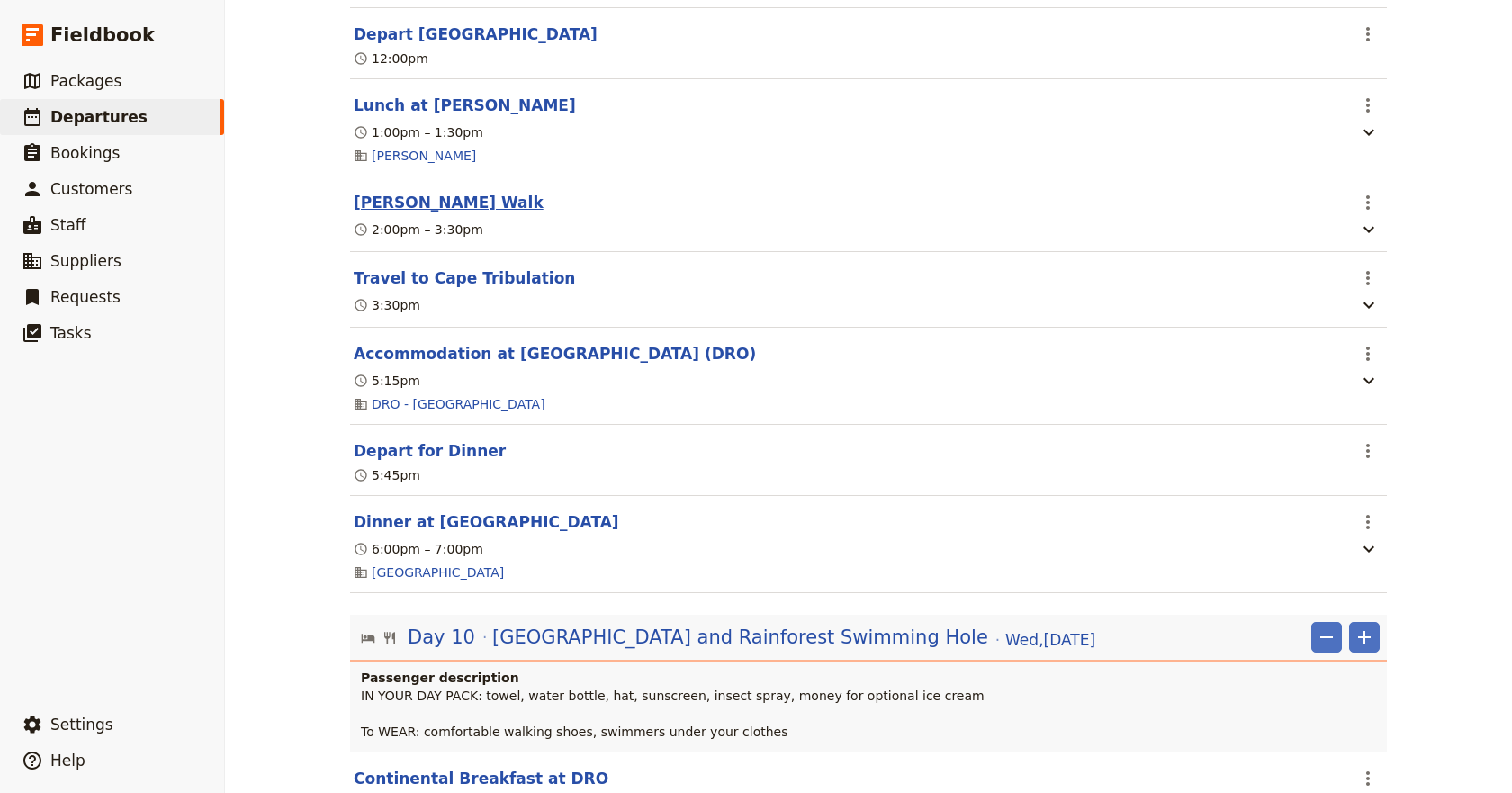
click at [415, 213] on button "[PERSON_NAME] Walk" at bounding box center [448, 202] width 190 height 21
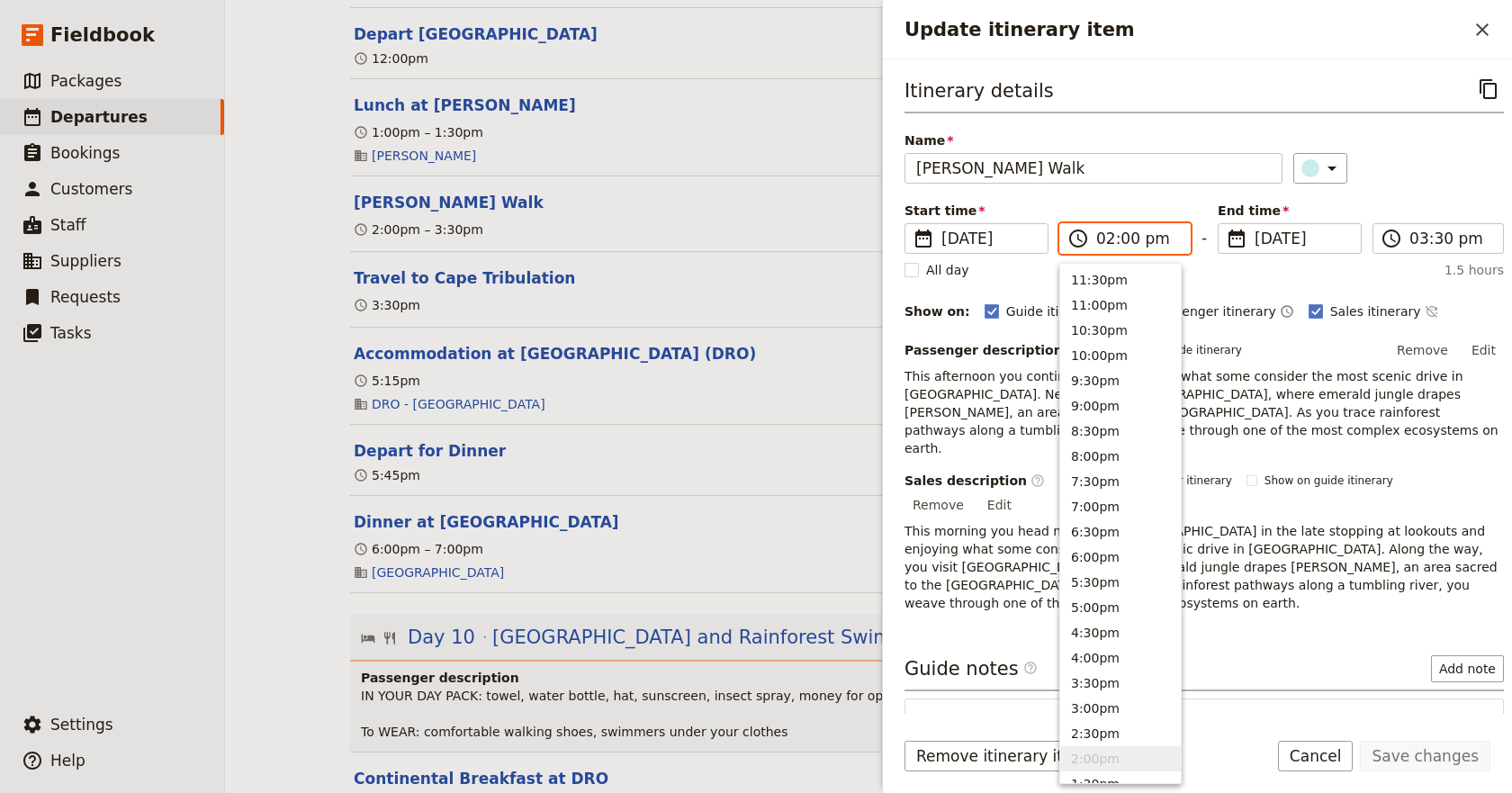
click at [1122, 240] on input "02:00 pm" at bounding box center [1137, 238] width 83 height 21
type input "01:30 pm"
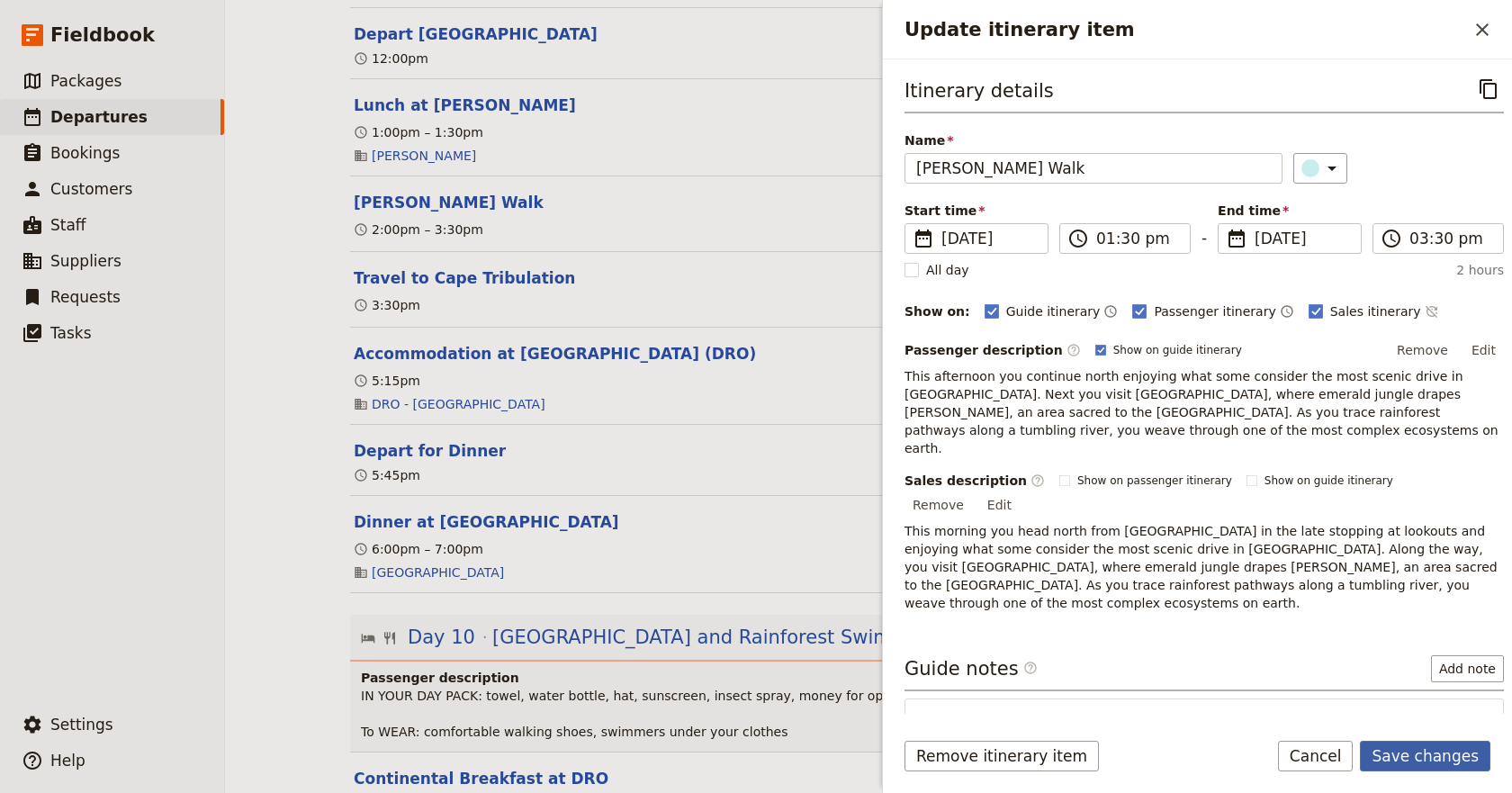
click at [1431, 757] on button "Save changes" at bounding box center [1425, 756] width 130 height 31
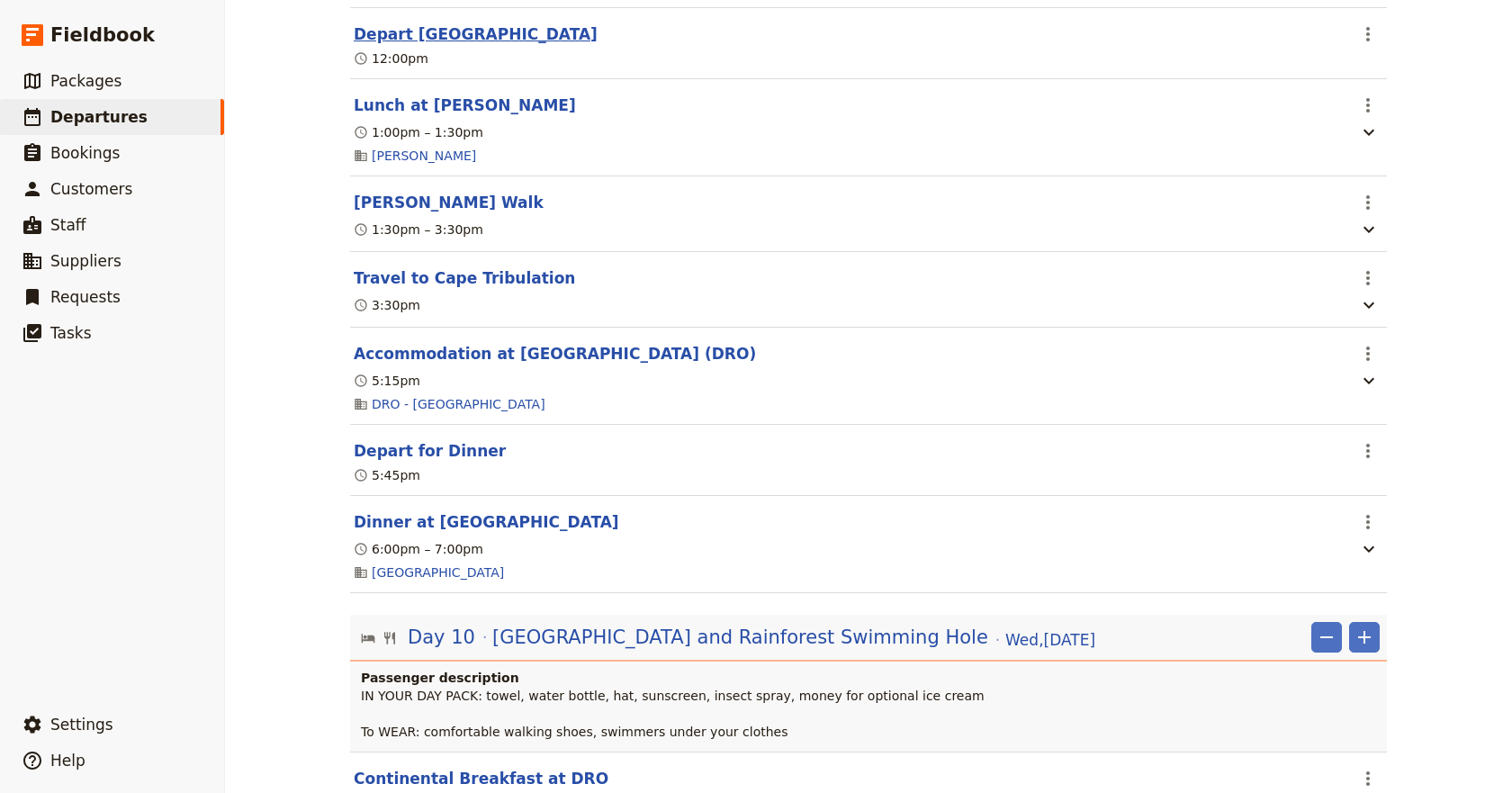
click at [474, 45] on button "Depart [GEOGRAPHIC_DATA]" at bounding box center [475, 34] width 244 height 21
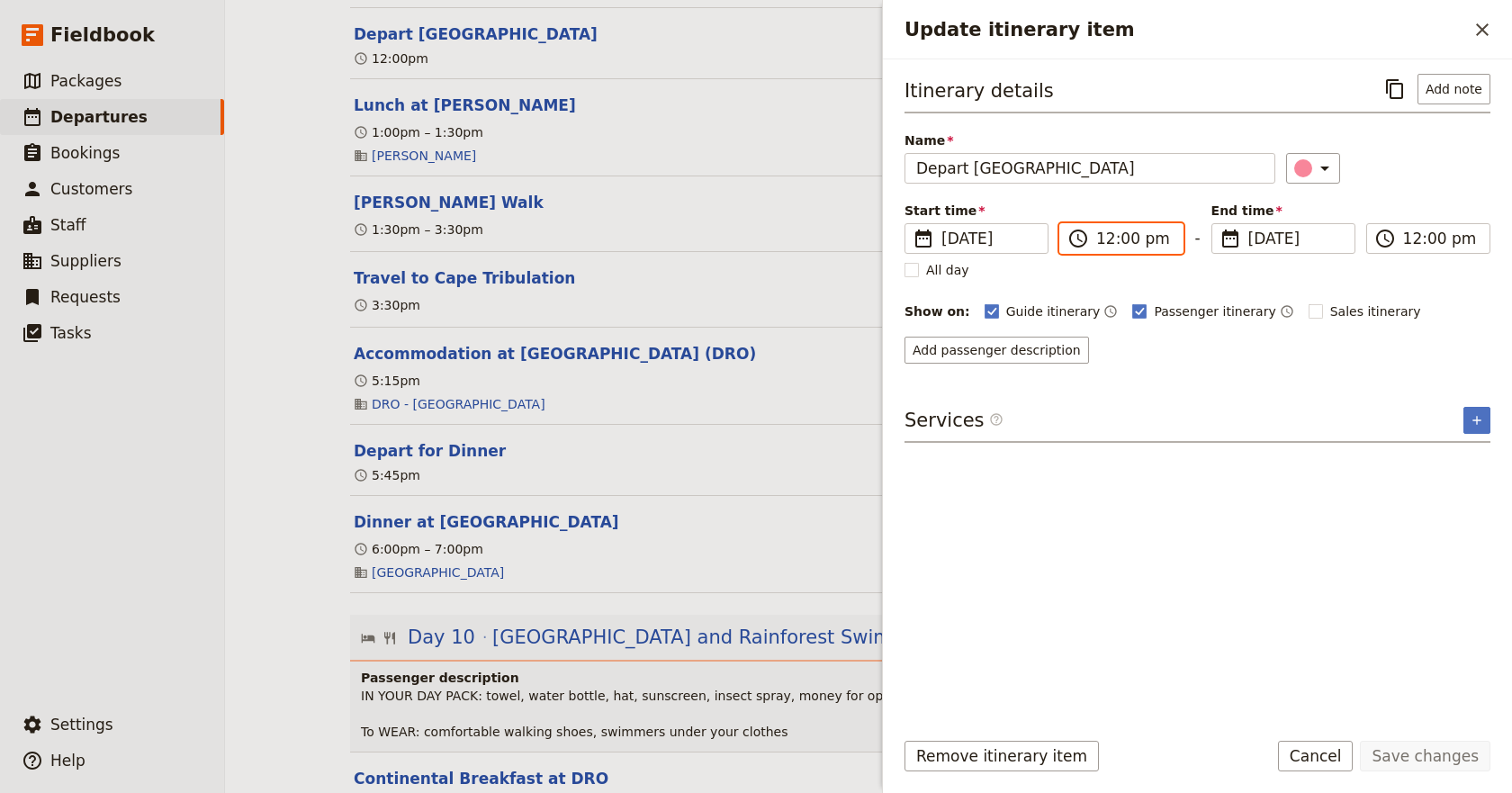
click at [1118, 232] on input "12:00 pm" at bounding box center [1133, 238] width 75 height 21
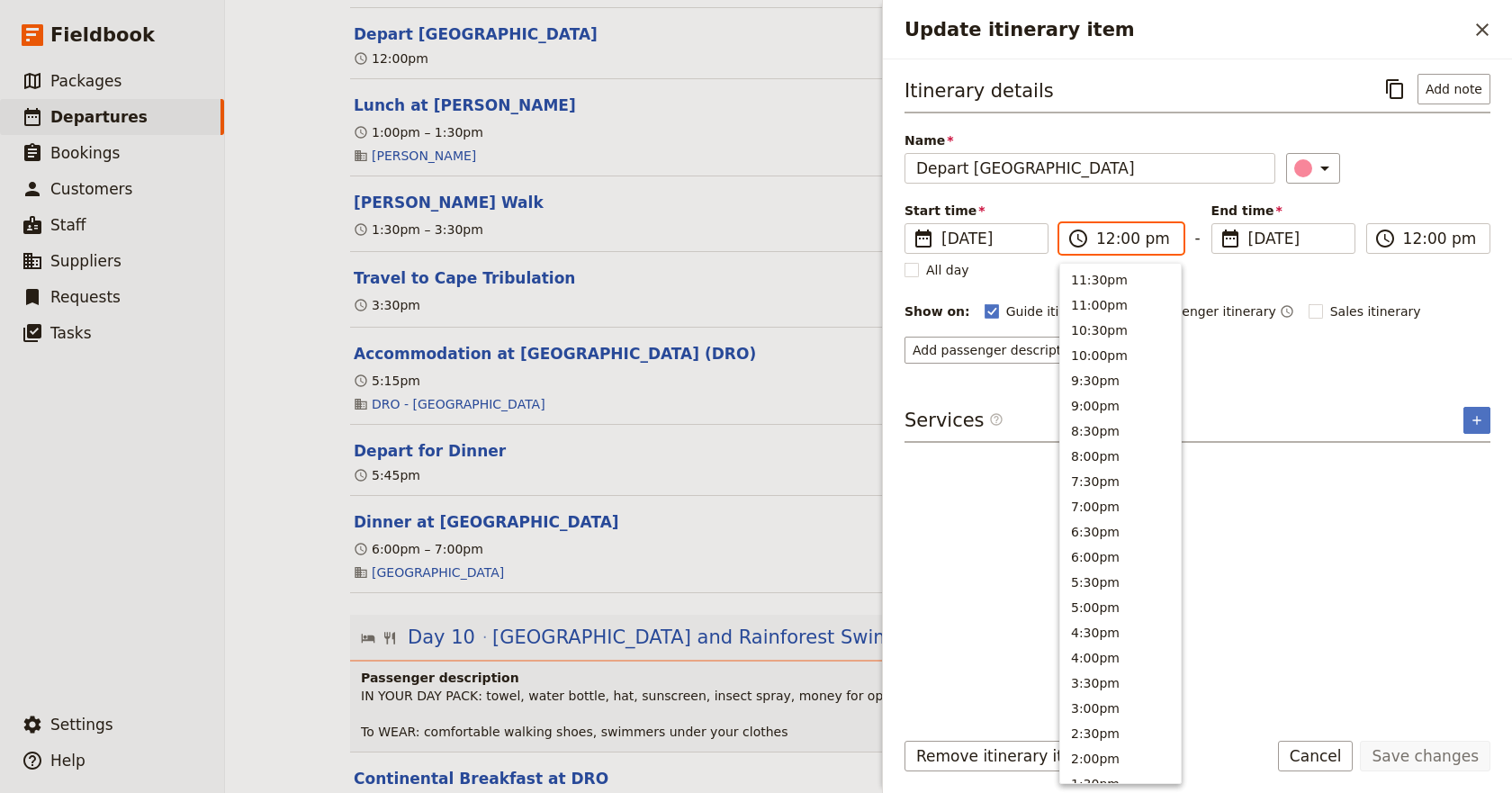
scroll to position [584, 0]
click at [1122, 235] on input "12:00 pm" at bounding box center [1133, 238] width 75 height 21
type input "12:30 pm"
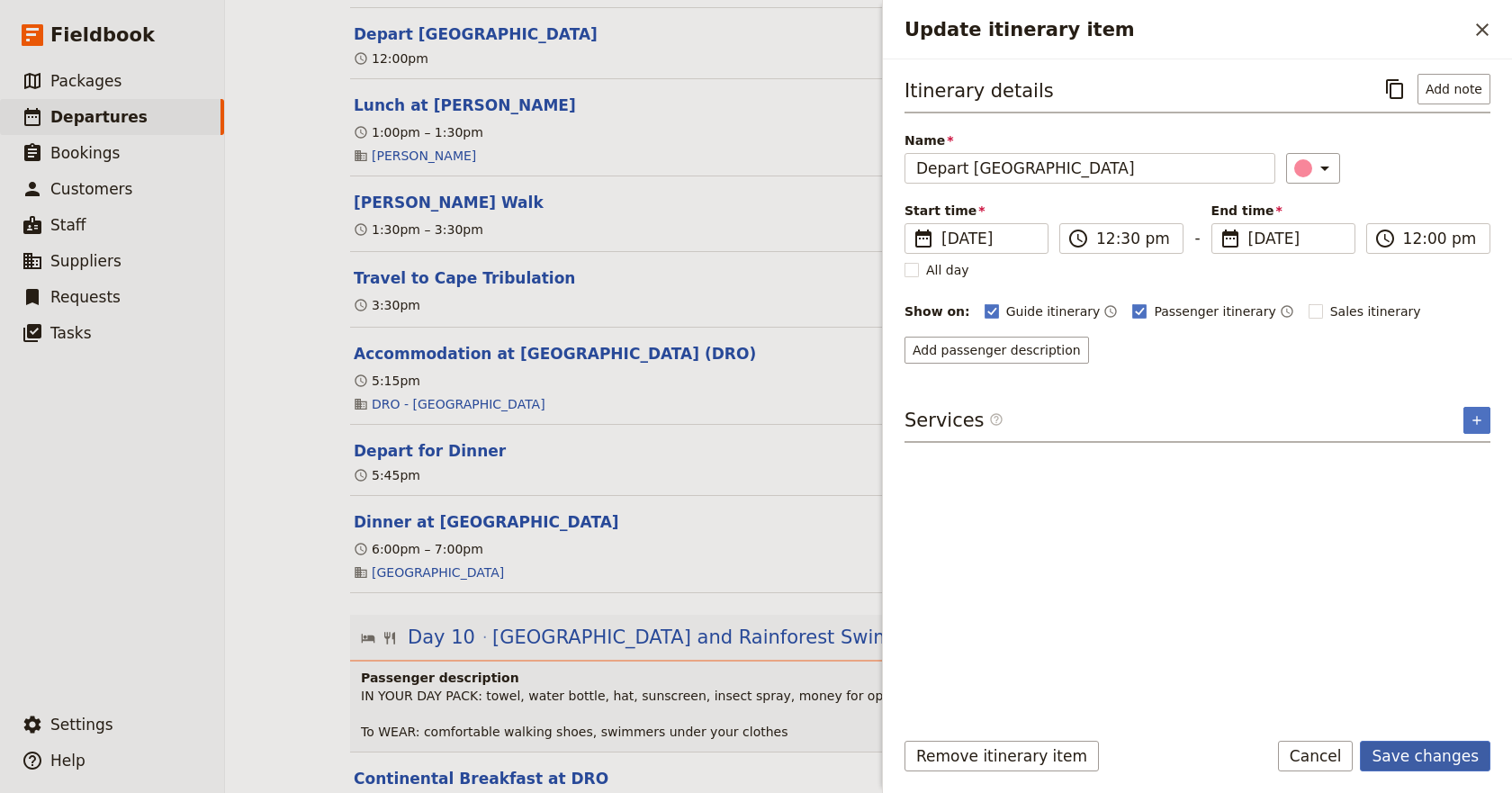
type input "12:30 pm"
click at [1406, 754] on button "Save changes" at bounding box center [1425, 756] width 130 height 31
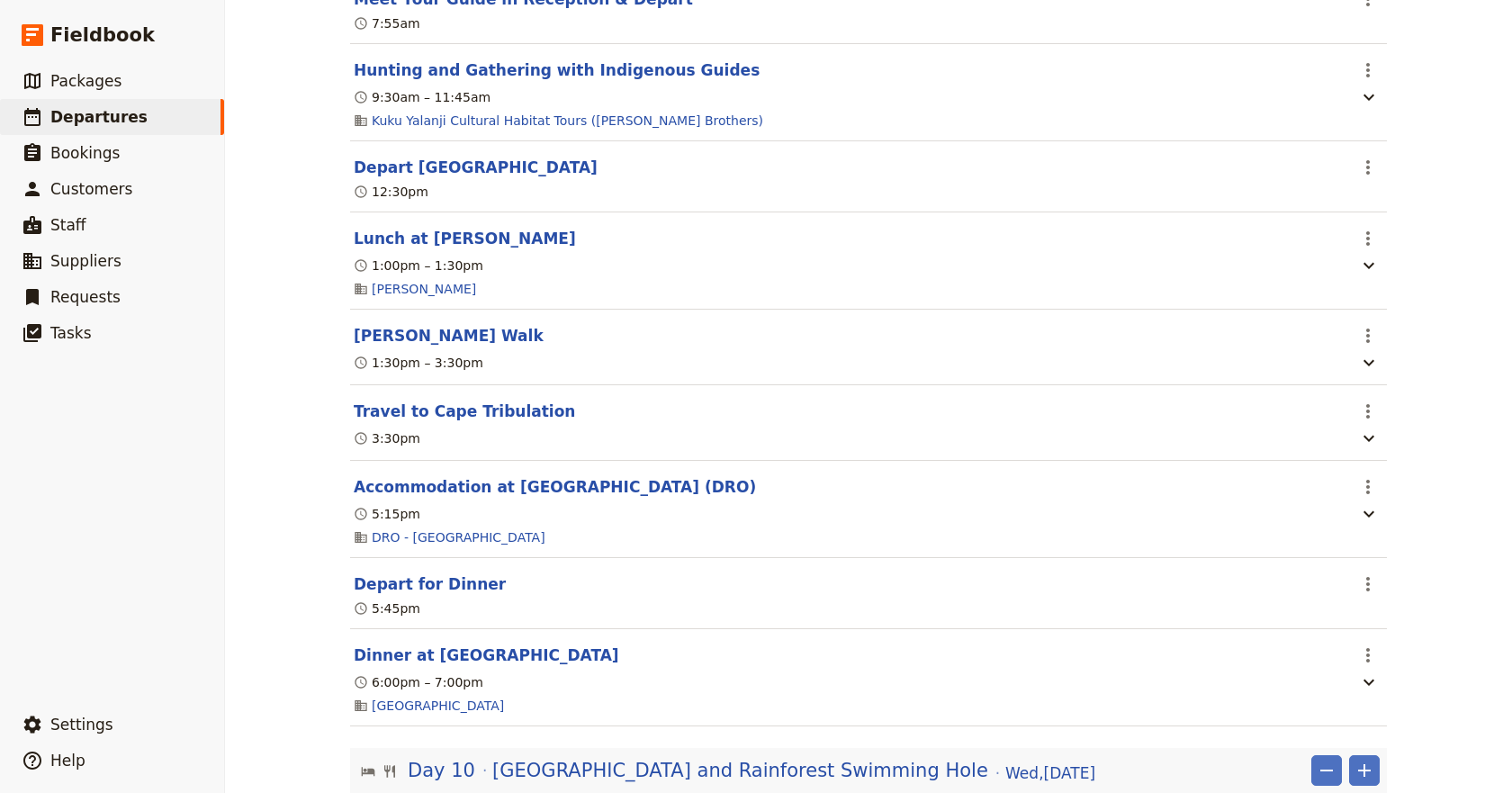
scroll to position [9092, 0]
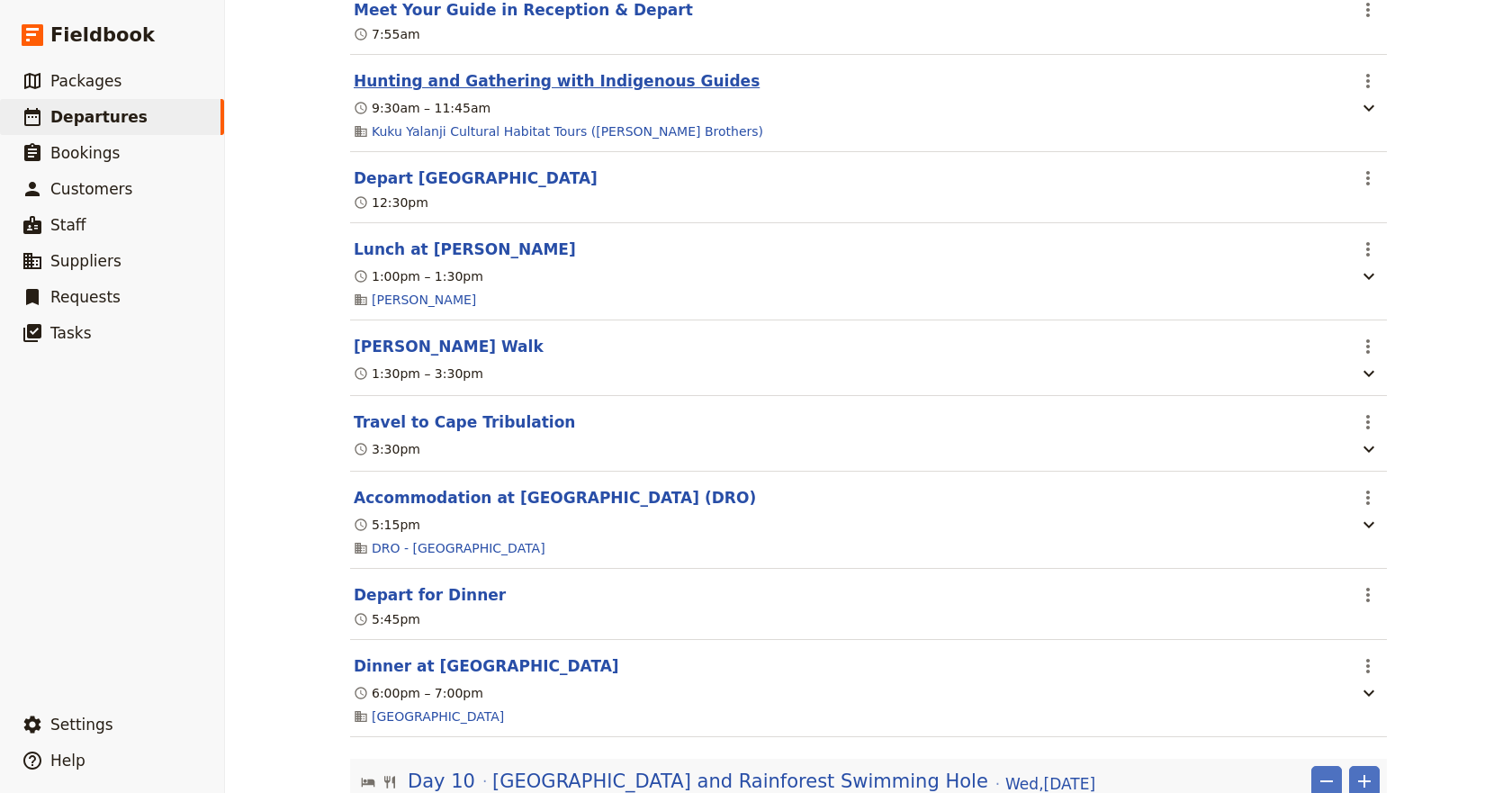
click at [480, 92] on button "Hunting and Gathering with Indigenous Guides" at bounding box center [556, 80] width 406 height 21
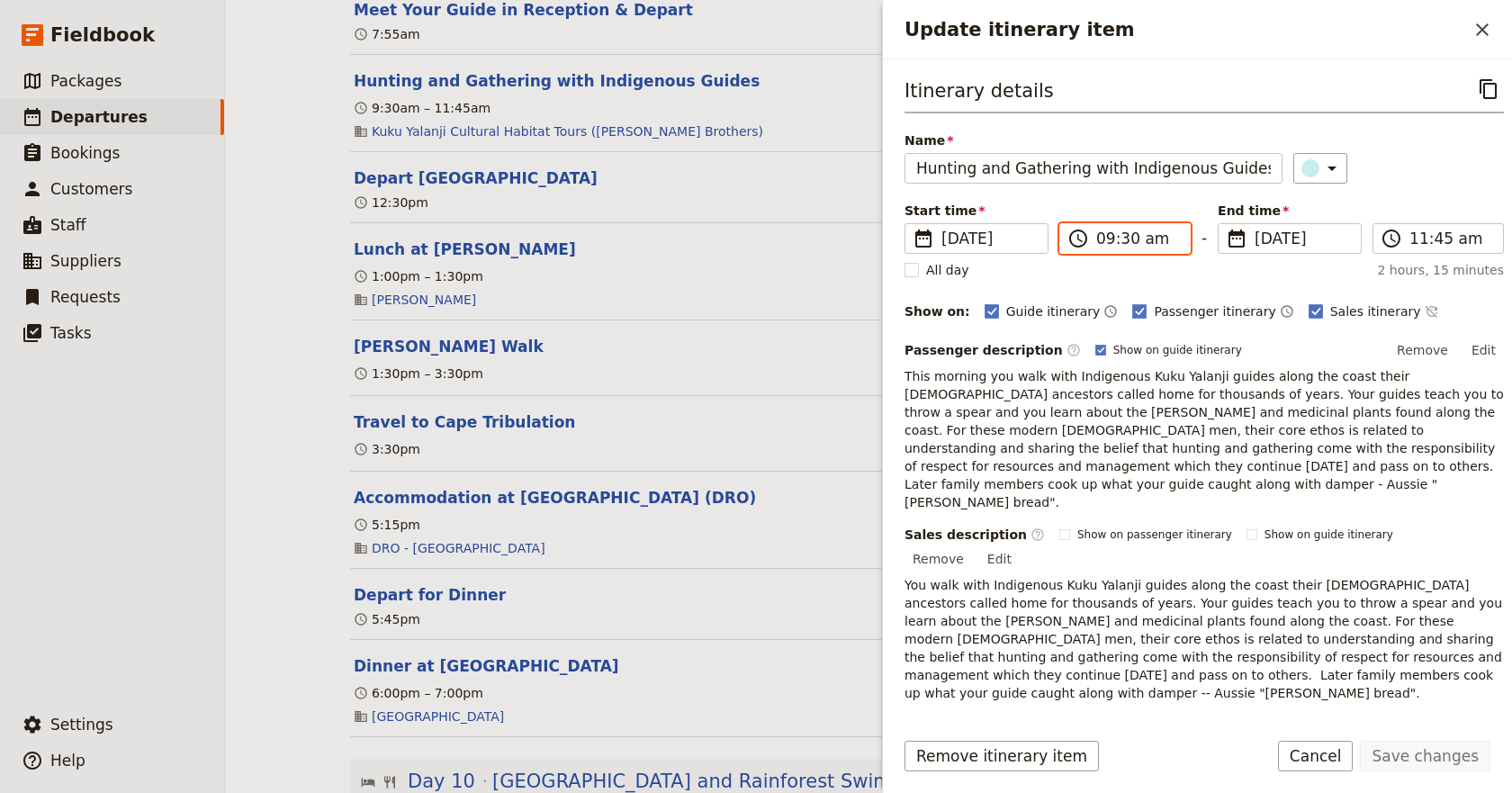
click at [1125, 239] on input "09:30 am" at bounding box center [1137, 238] width 83 height 21
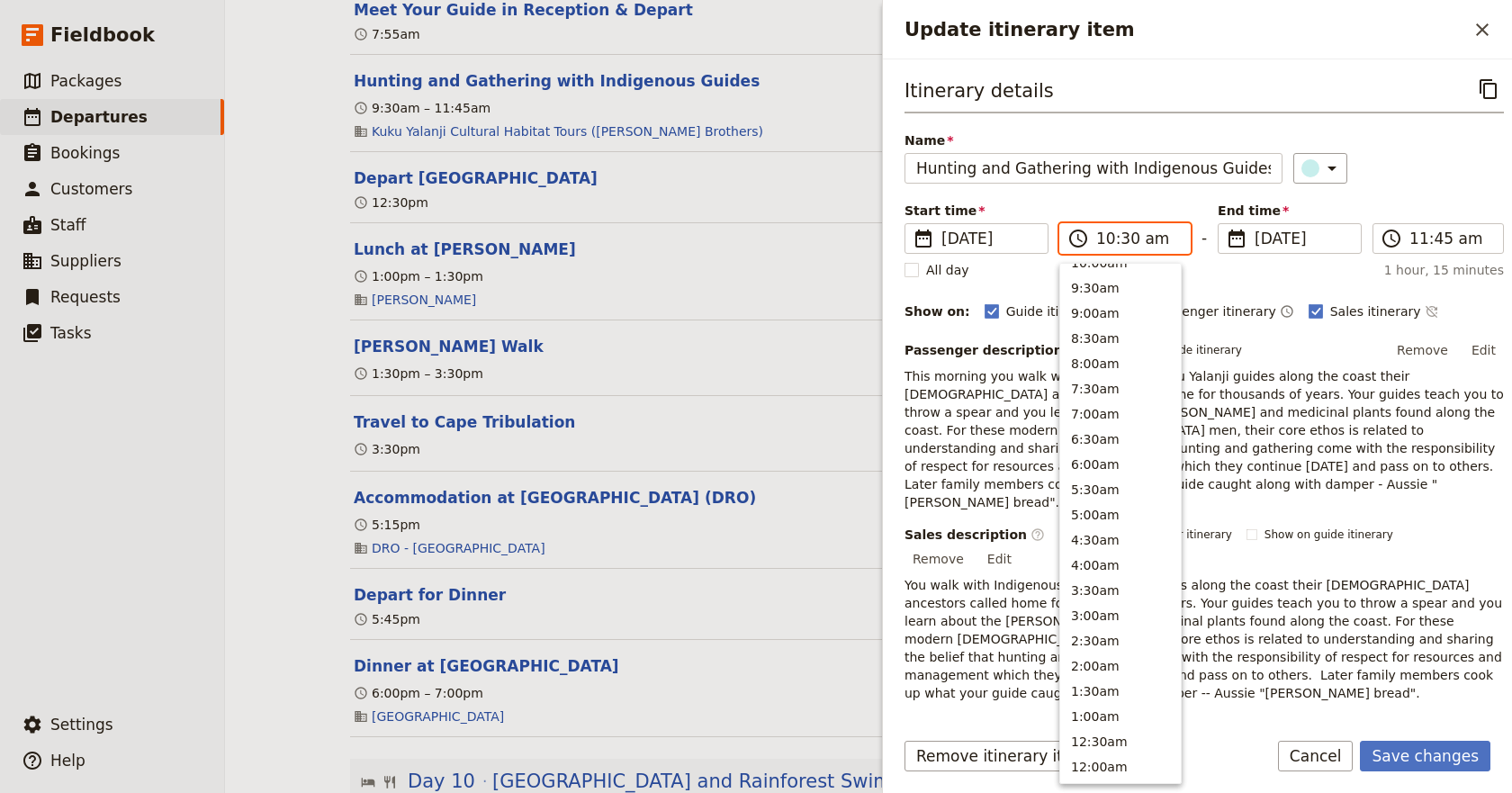
scroll to position [660, 0]
type input "10:00 am"
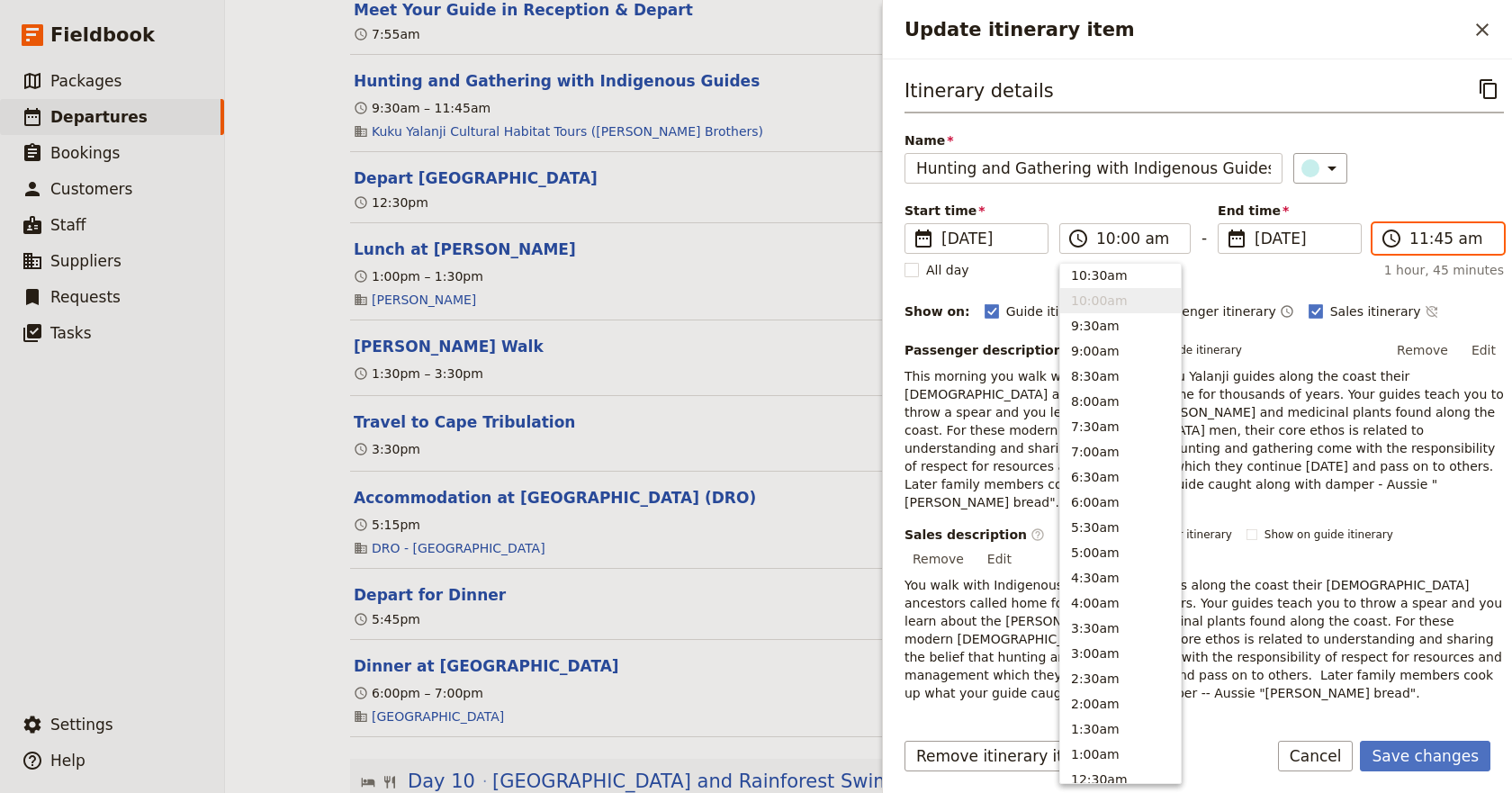
click at [1422, 237] on input "11:45 am" at bounding box center [1451, 238] width 83 height 21
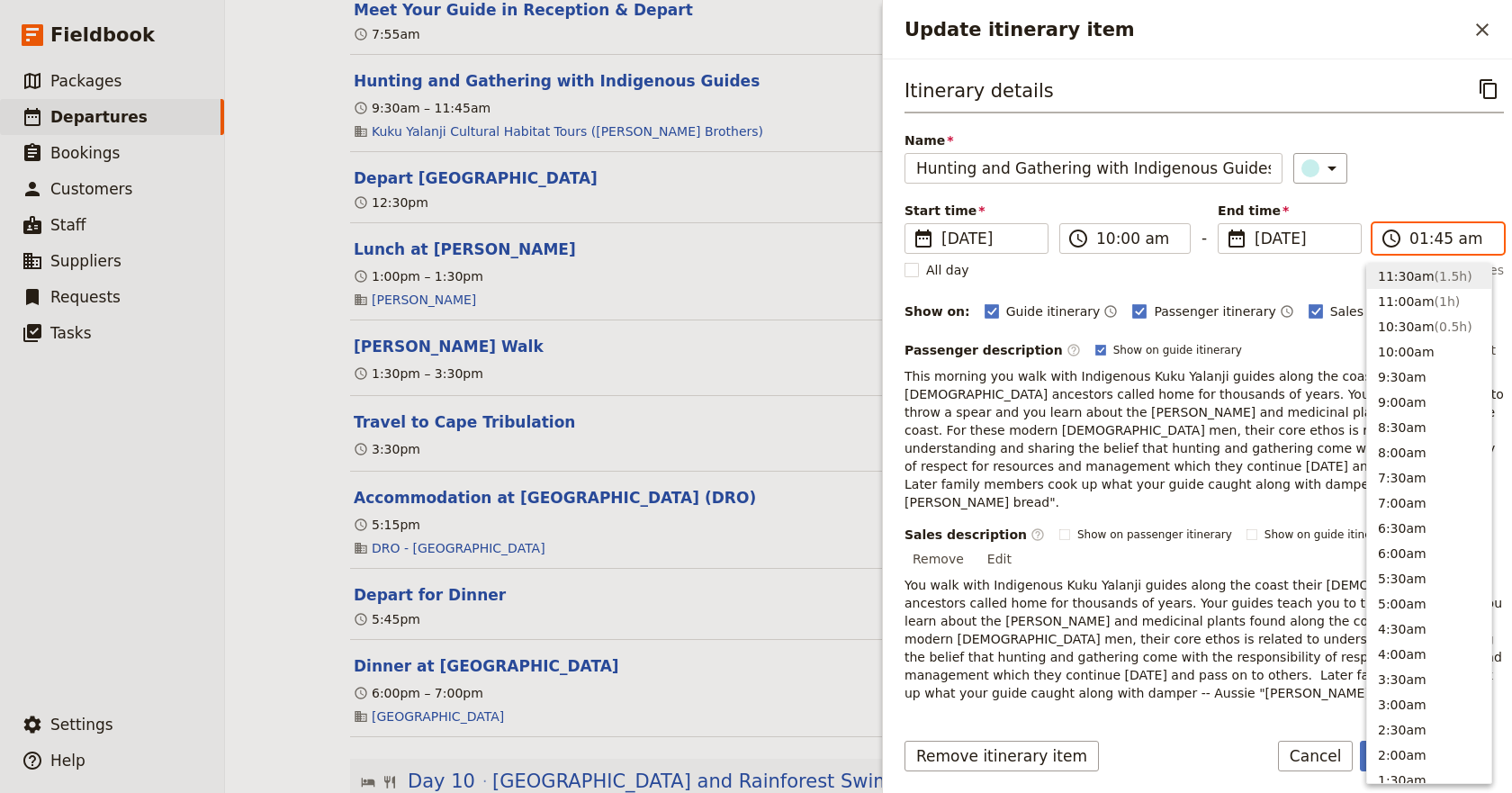
scroll to position [698, 0]
click at [1460, 235] on input "12:00 am" at bounding box center [1451, 238] width 83 height 21
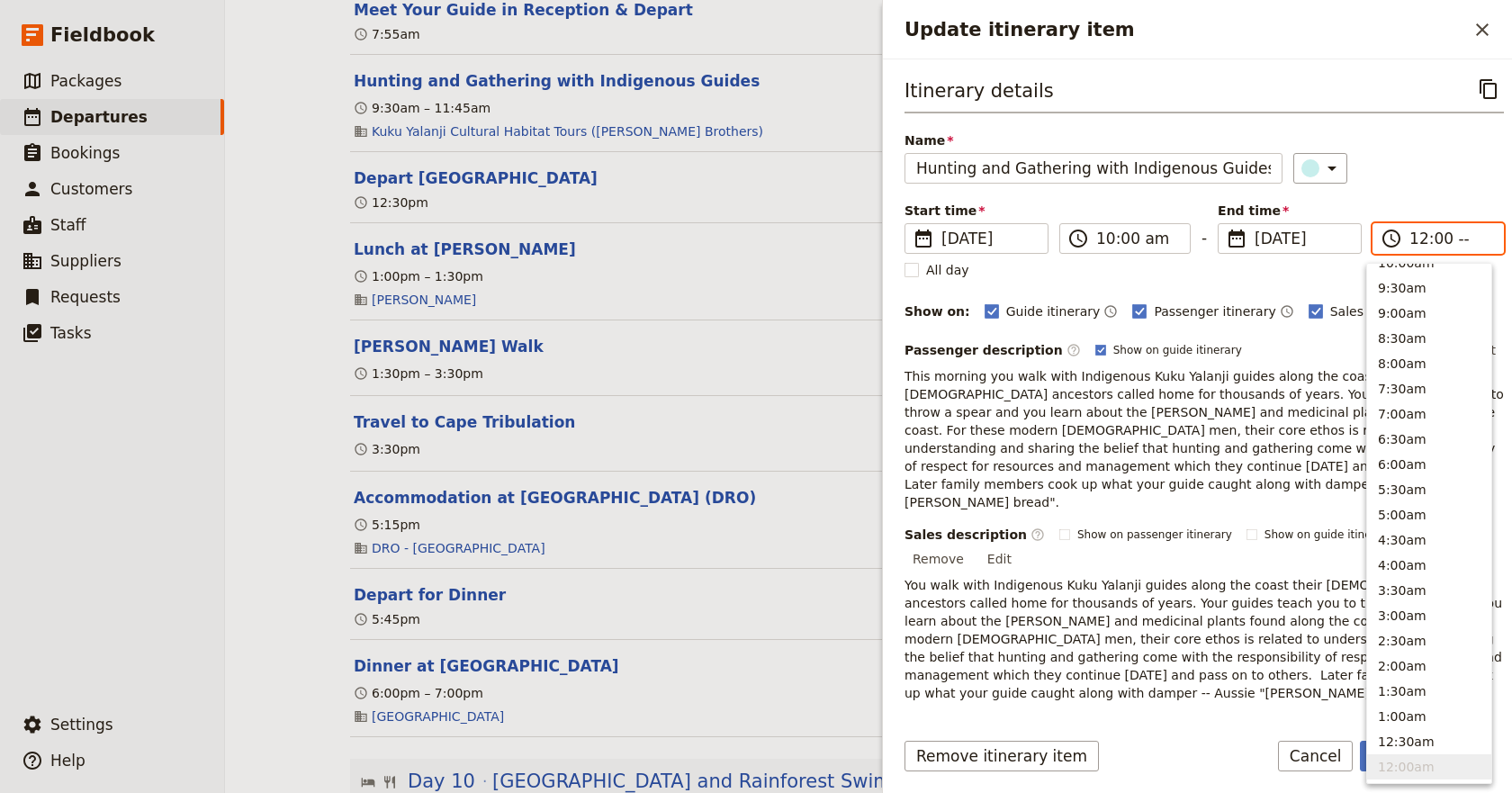
click at [1454, 242] on input "12:00 --" at bounding box center [1451, 238] width 83 height 21
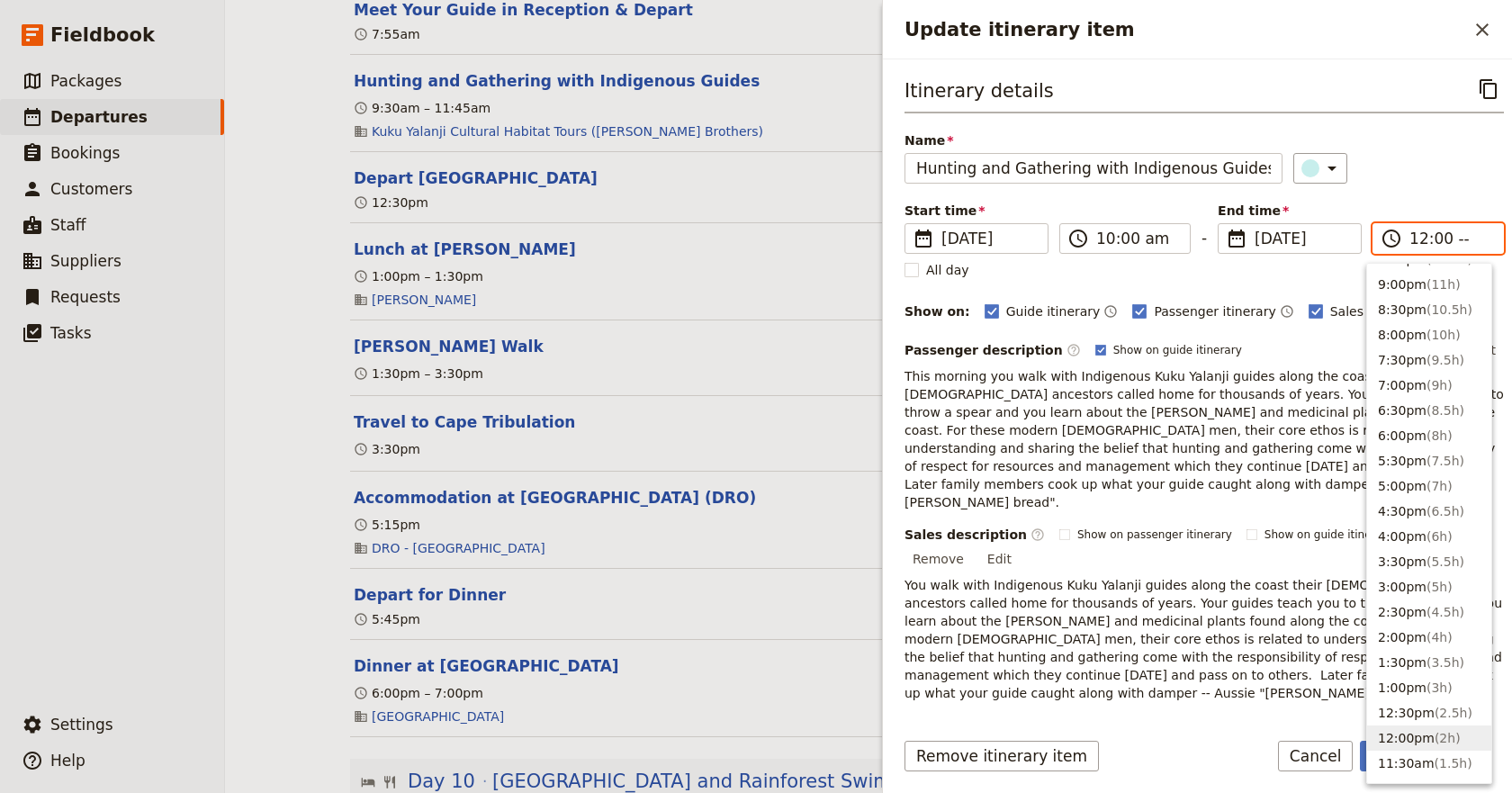
click at [1435, 735] on span "( 2h )" at bounding box center [1448, 737] width 26 height 14
type input "12:00 pm"
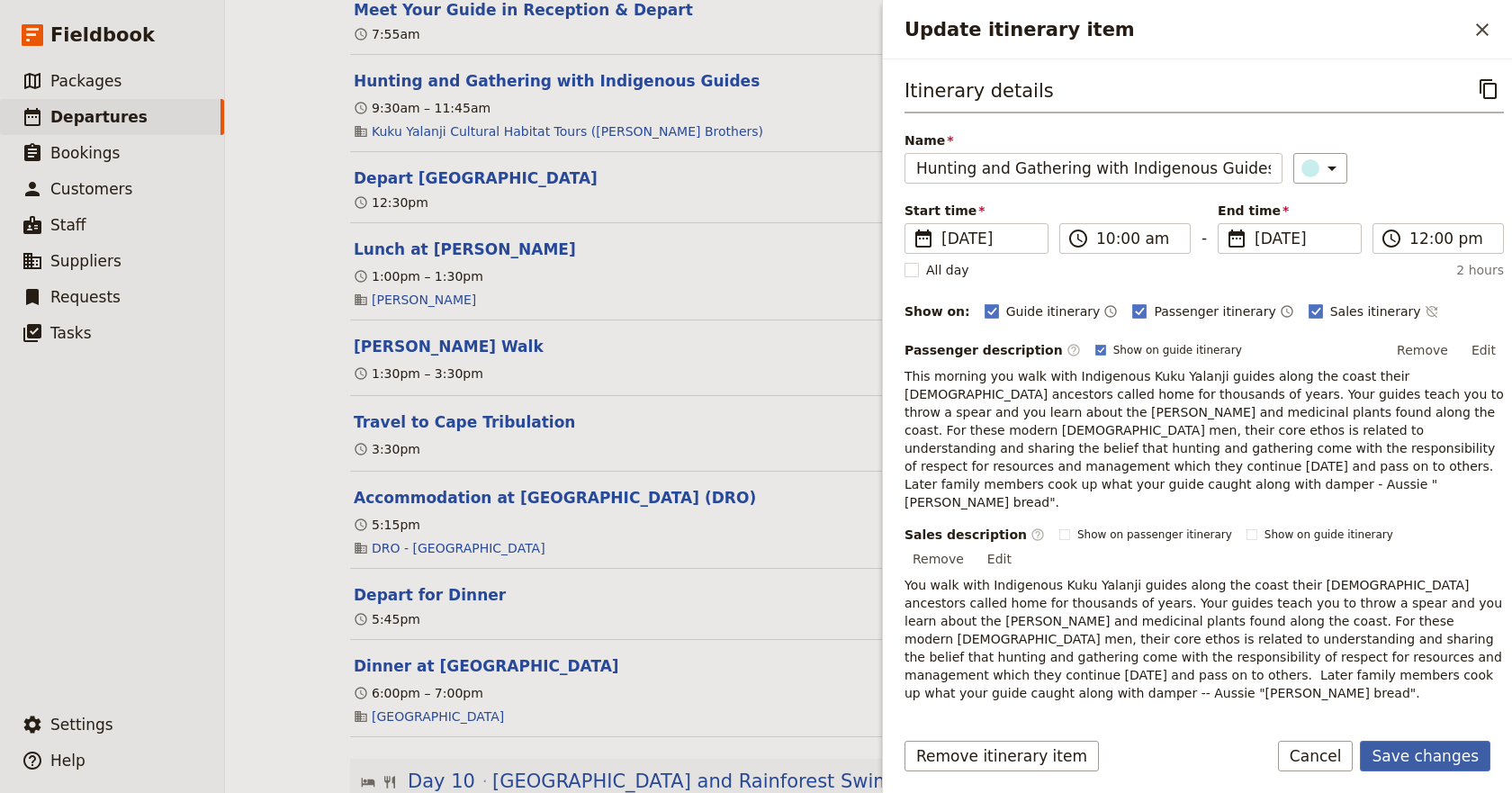
click at [1424, 758] on button "Save changes" at bounding box center [1425, 756] width 130 height 31
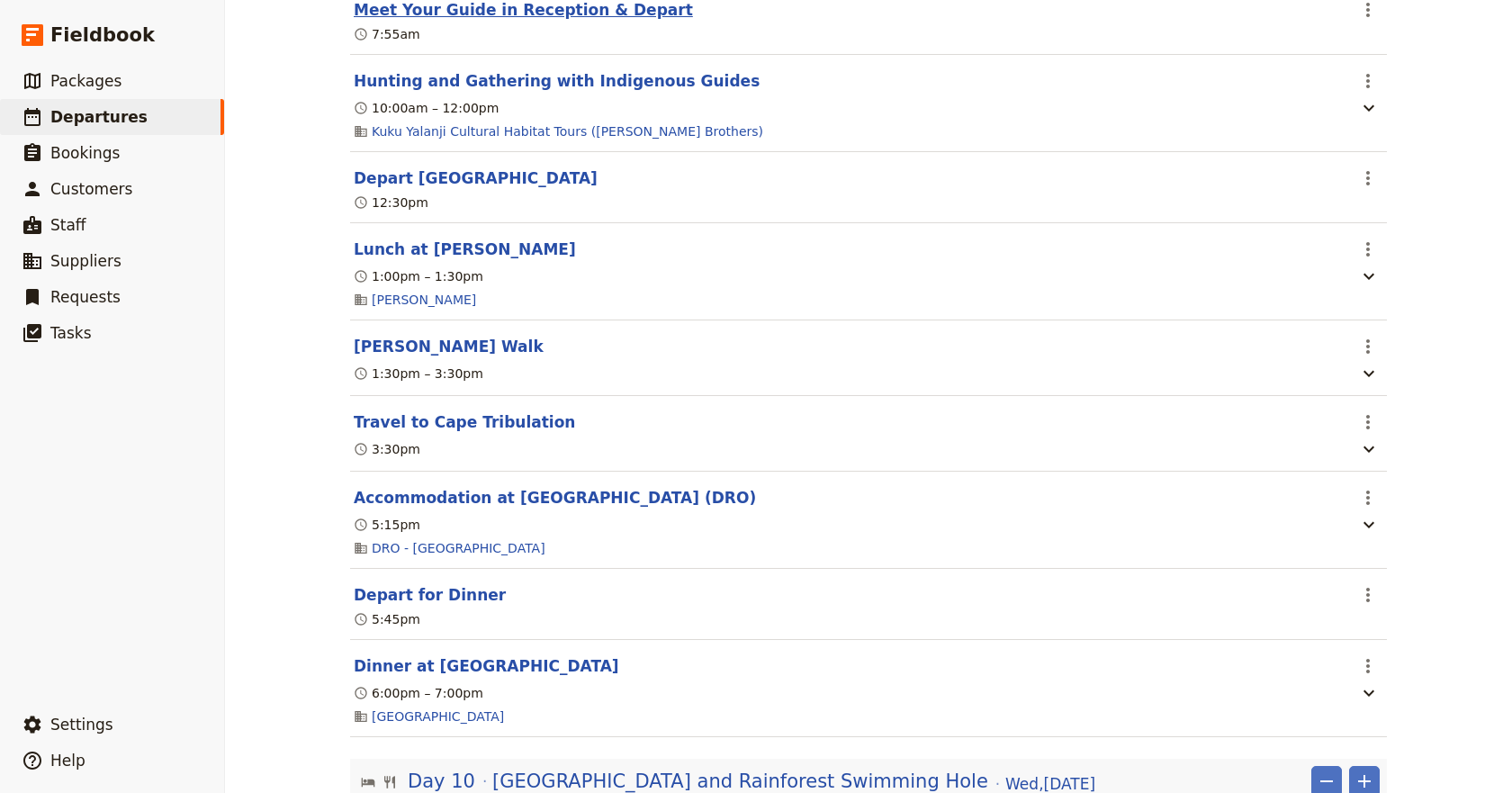
click at [575, 20] on button "Meet Your Guide in Reception & Depart" at bounding box center [523, 9] width 340 height 21
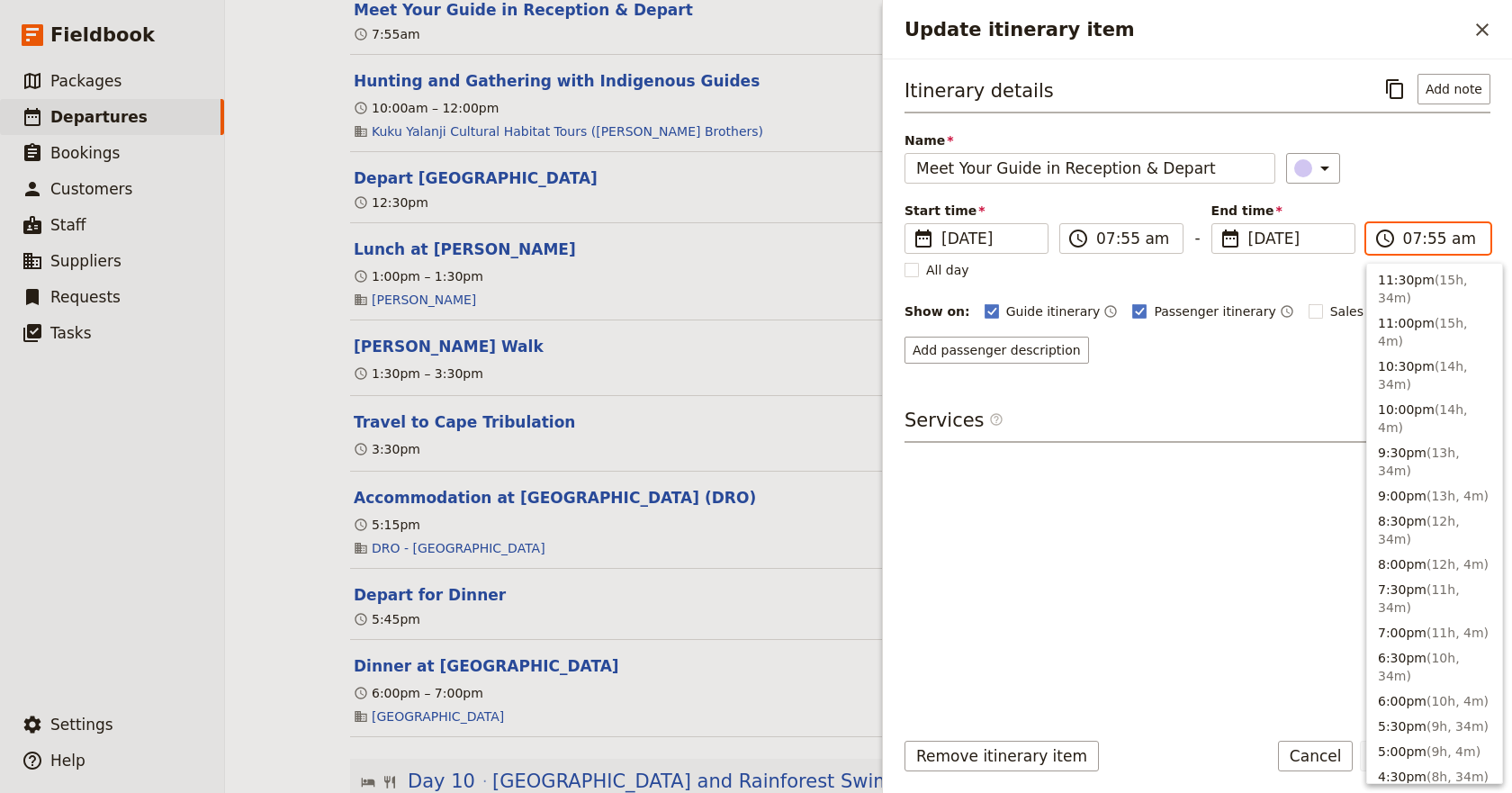
click at [1415, 236] on input "07:55 am" at bounding box center [1440, 238] width 75 height 21
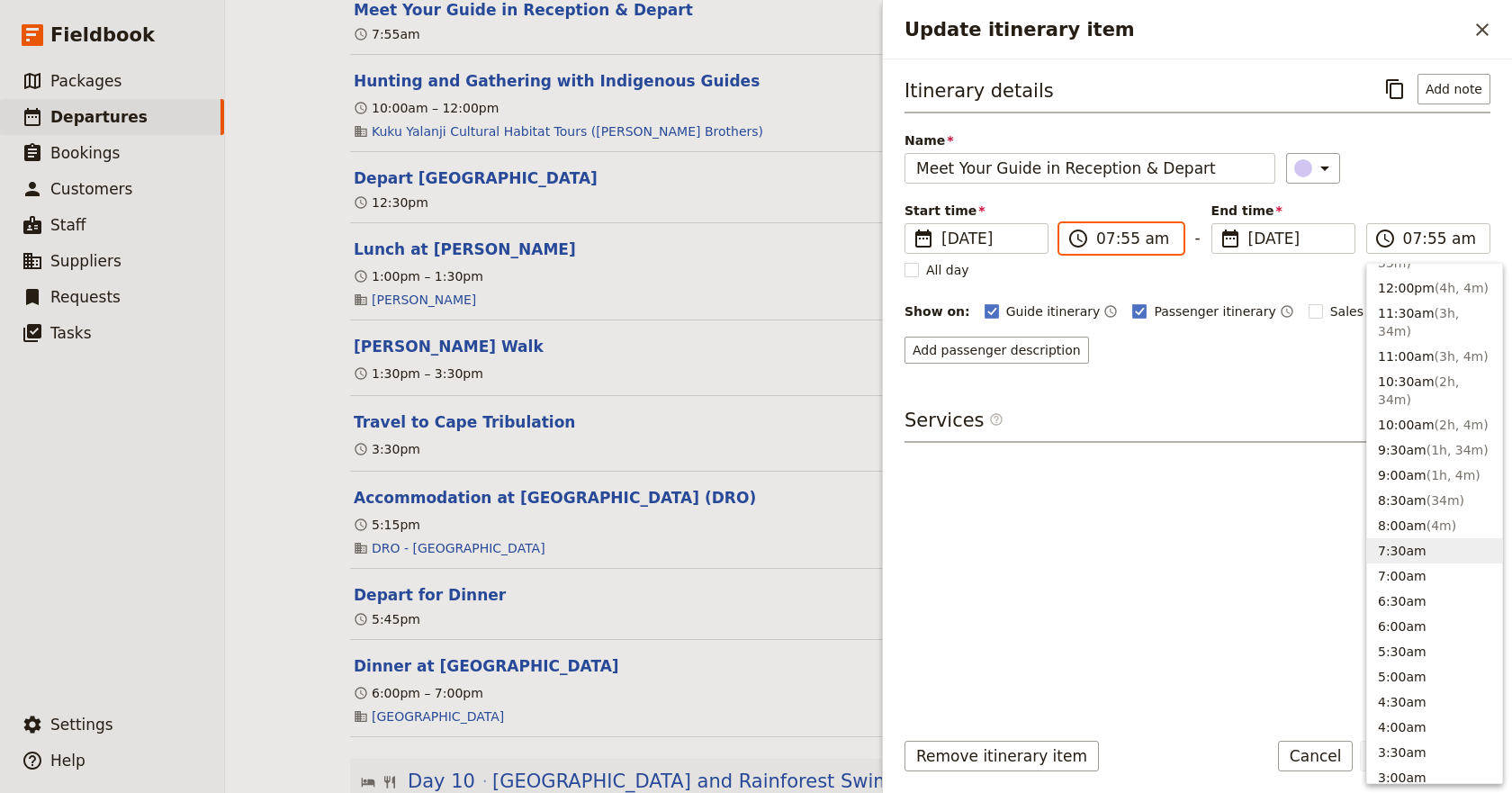
click at [1117, 232] on input "07:55 am" at bounding box center [1133, 238] width 75 height 21
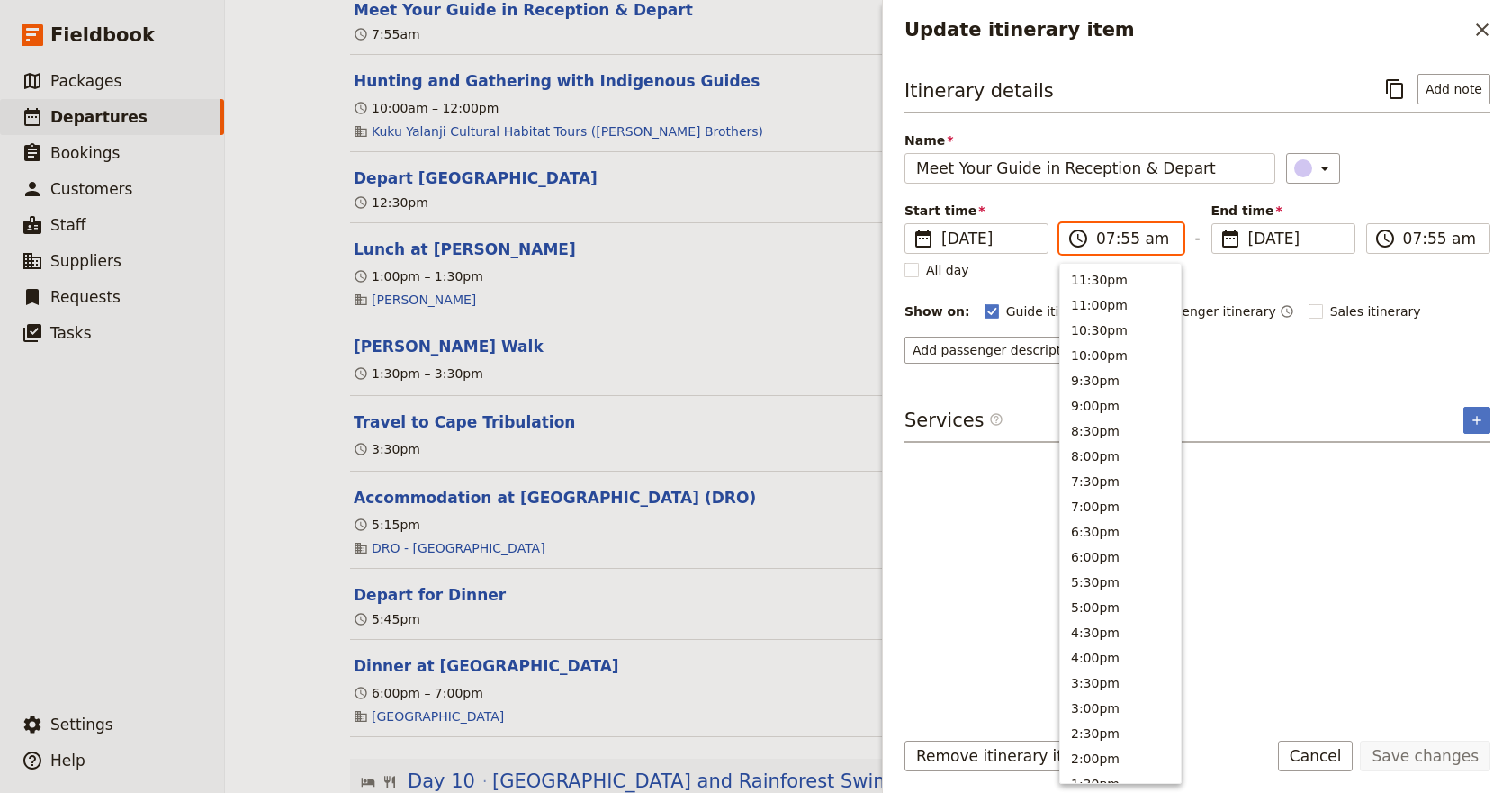
scroll to position [698, 0]
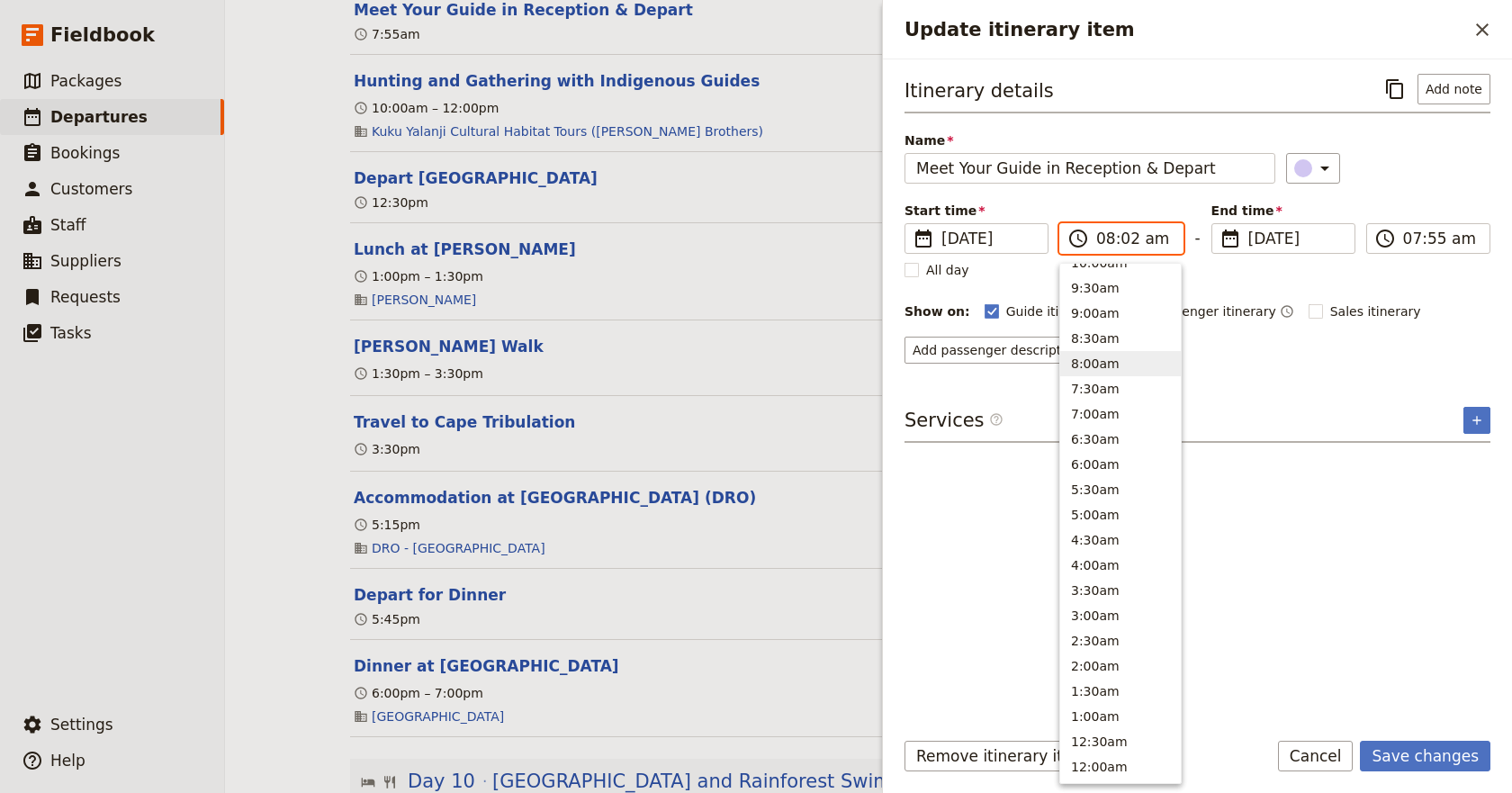
type input "08:25 am"
click at [1446, 748] on button "Save changes" at bounding box center [1425, 756] width 130 height 31
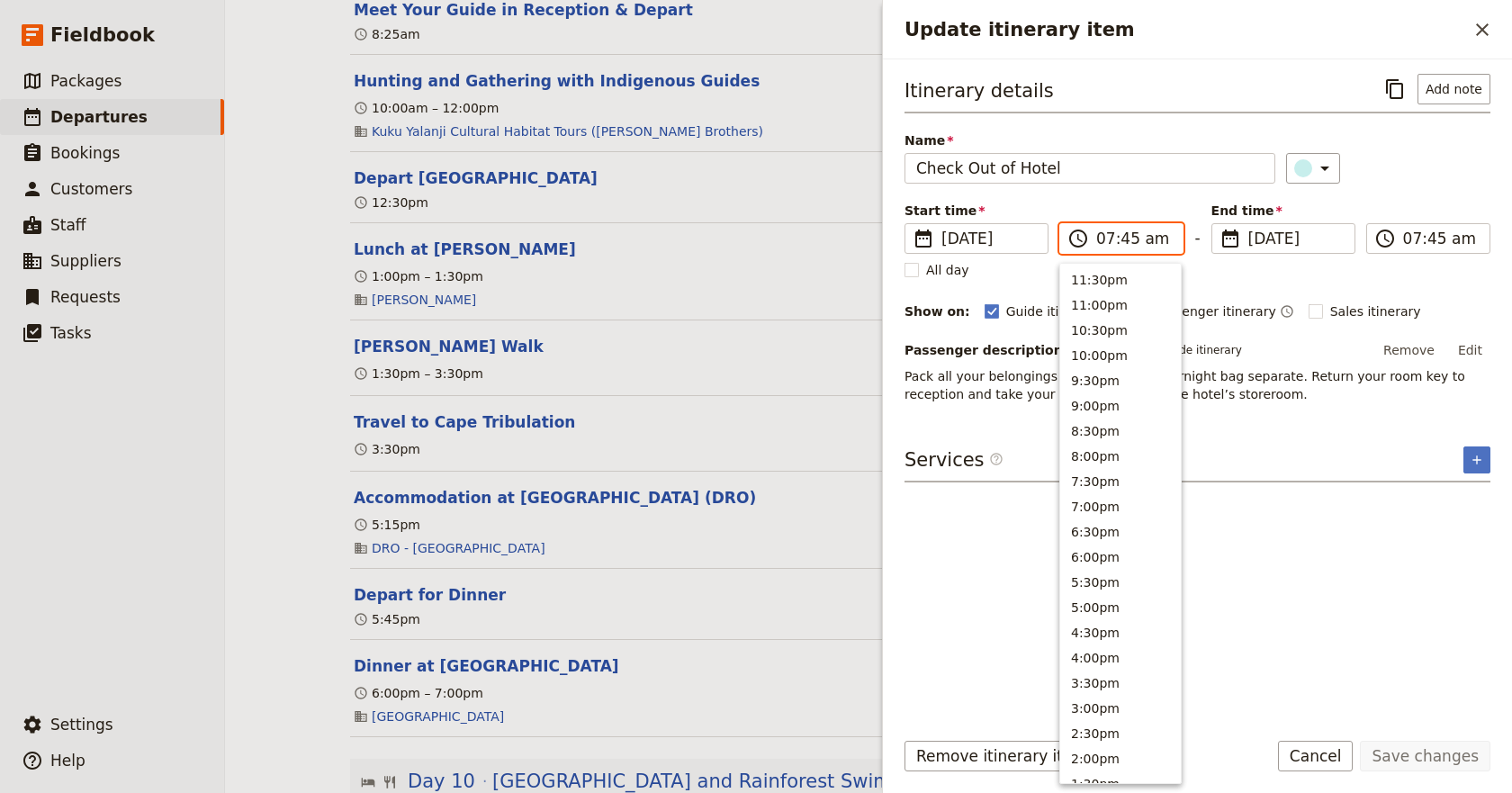
click at [1119, 238] on input "07:45 am" at bounding box center [1133, 238] width 75 height 21
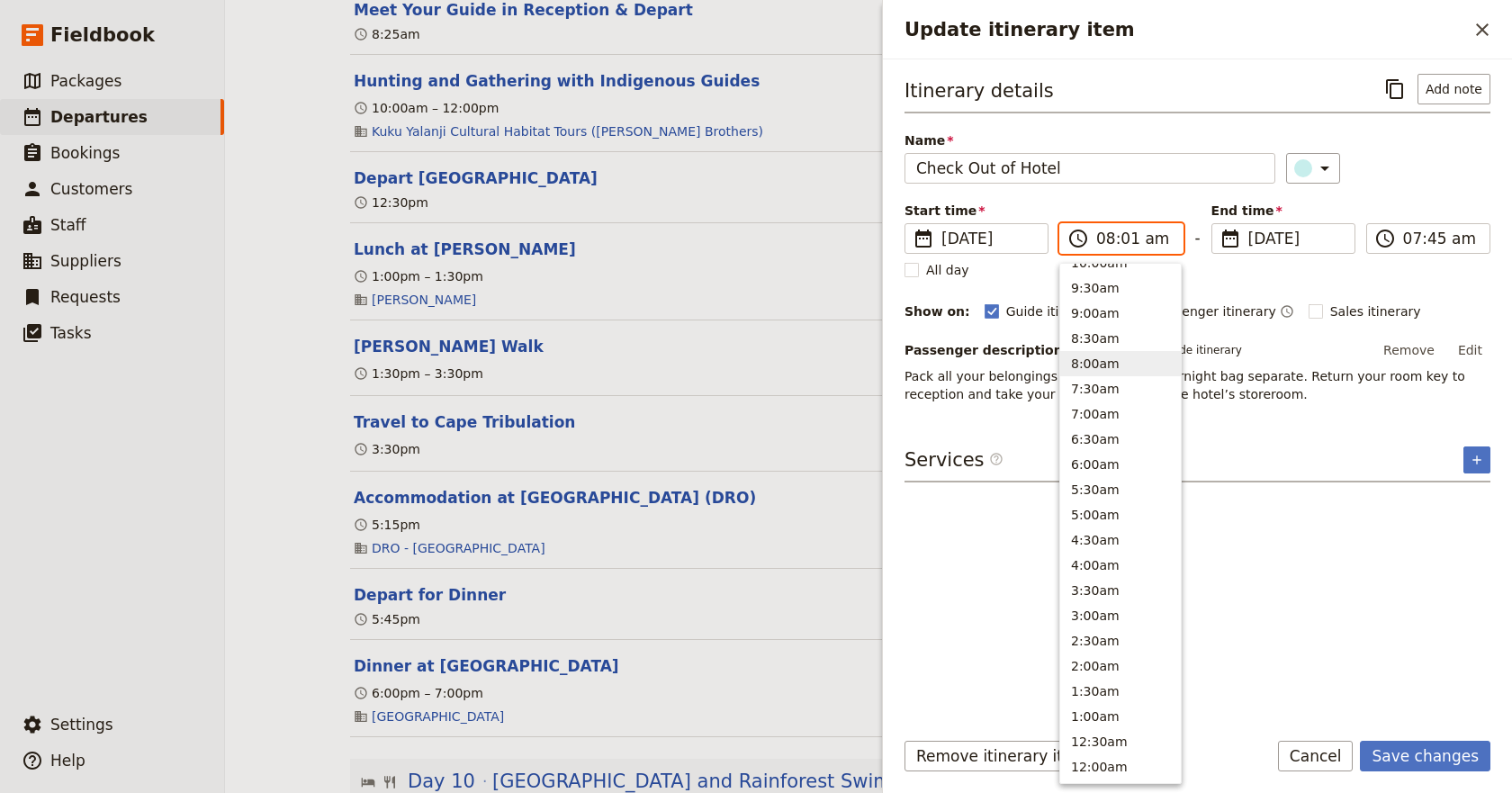
type input "08:15 am"
click at [1442, 235] on input "08:15 am" at bounding box center [1440, 238] width 75 height 21
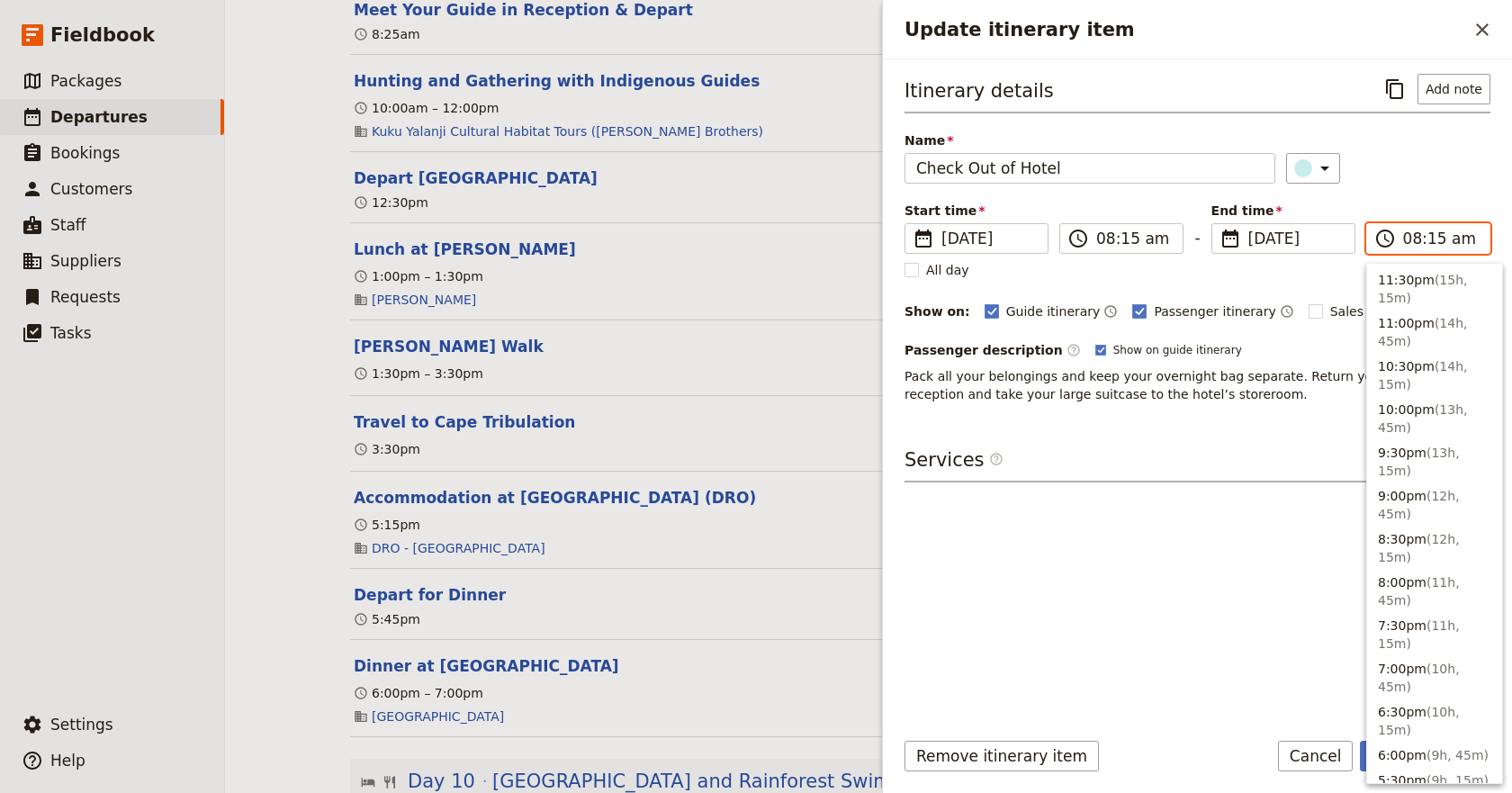
scroll to position [770, 0]
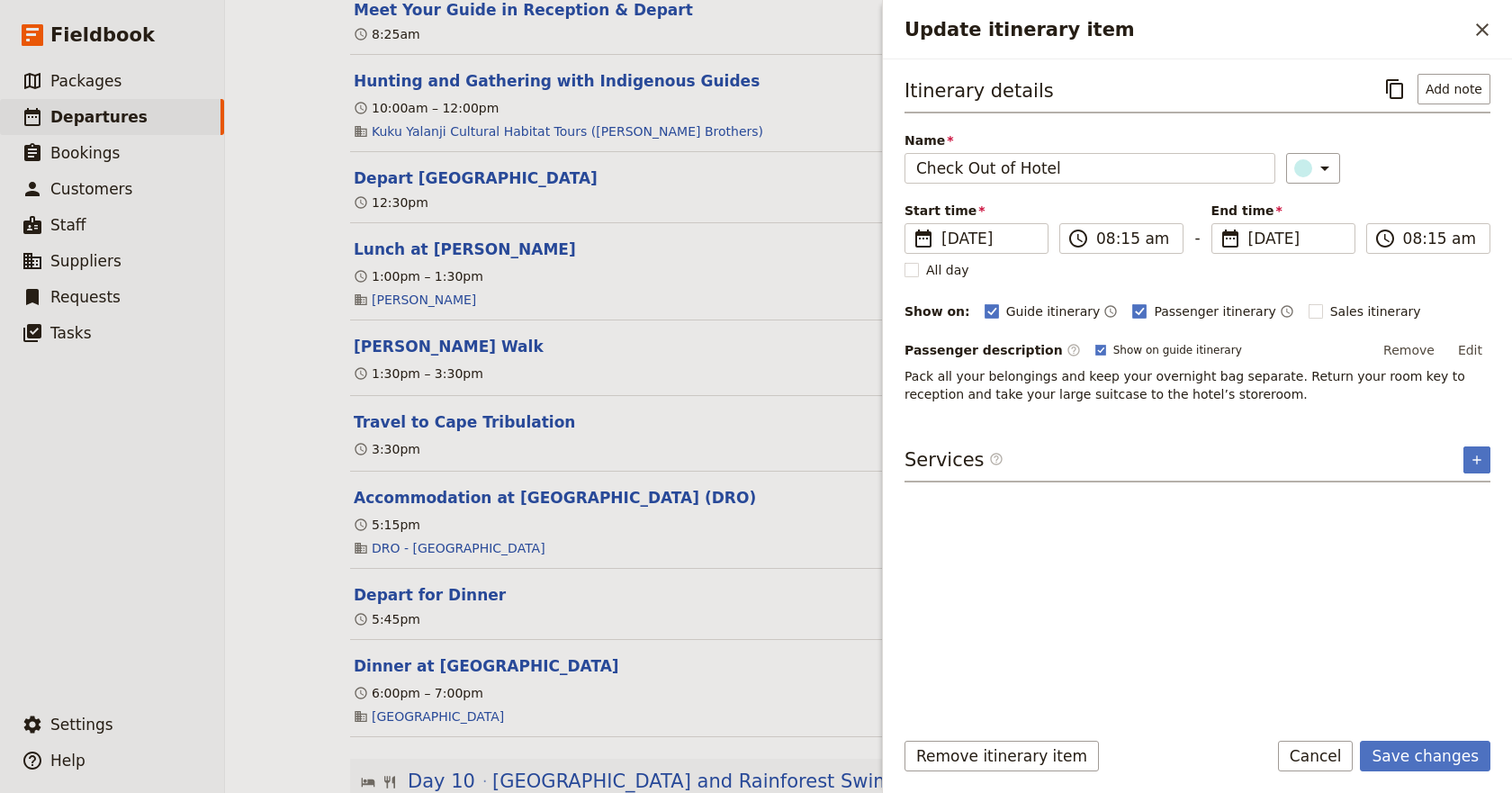
click at [1152, 598] on div "Itinerary details ​ Add note Name Check Out of Hotel ​ Start time ​ [DATE] [DAT…" at bounding box center [1198, 393] width 586 height 638
click at [1442, 749] on button "Save changes" at bounding box center [1425, 756] width 130 height 31
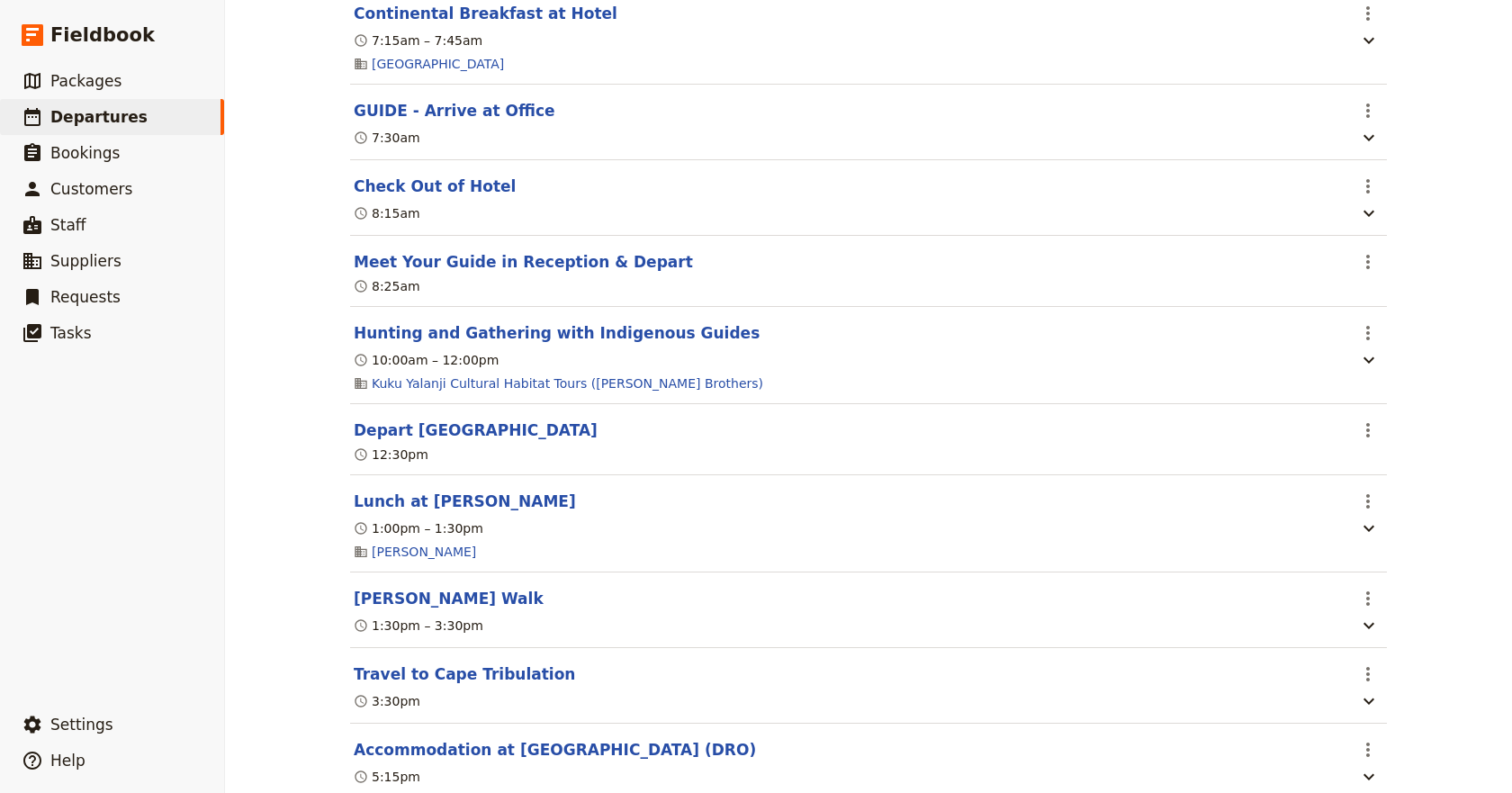
scroll to position [8803, 0]
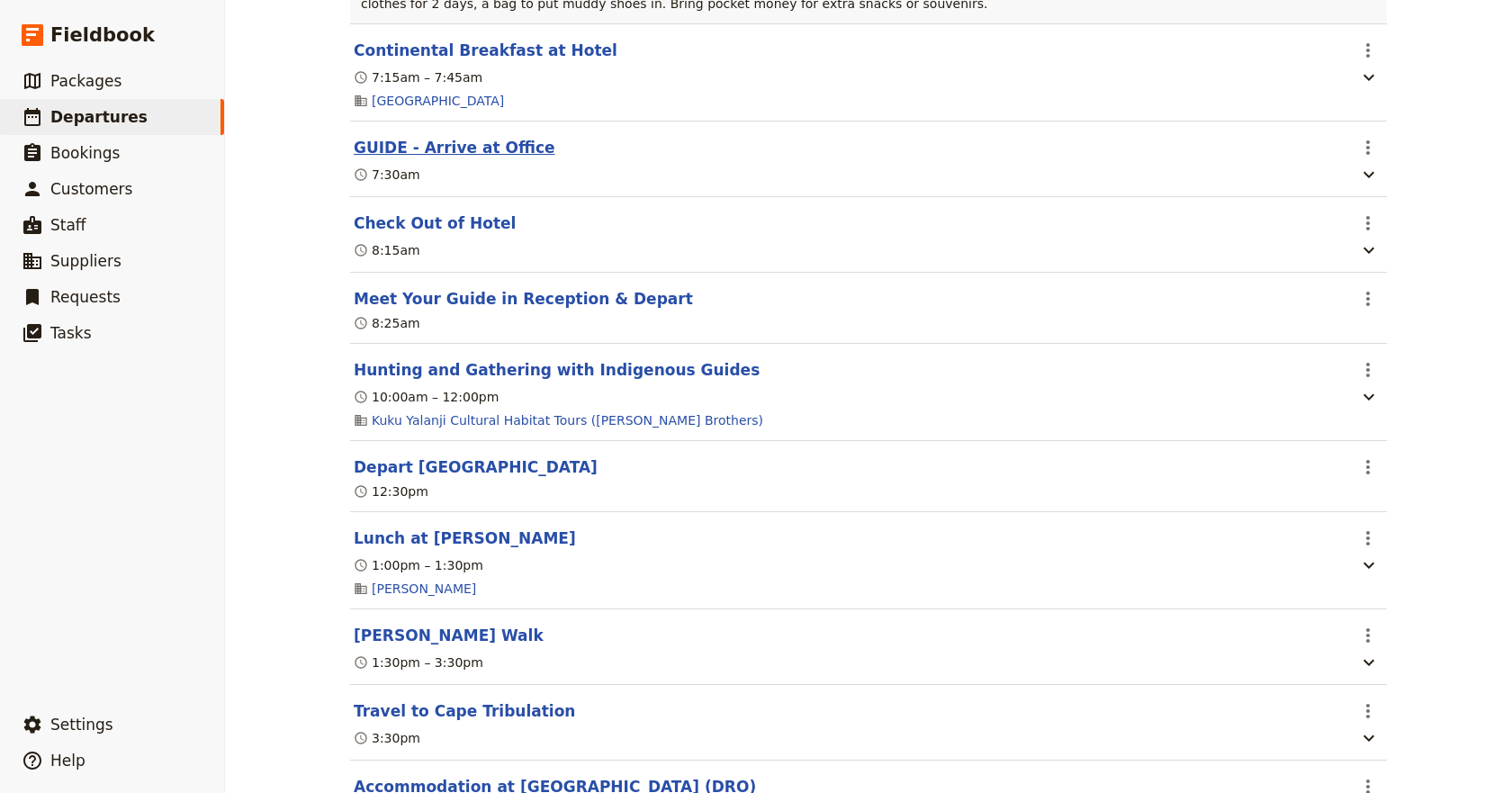
click at [468, 158] on button "GUIDE - Arrive at Office" at bounding box center [454, 147] width 202 height 21
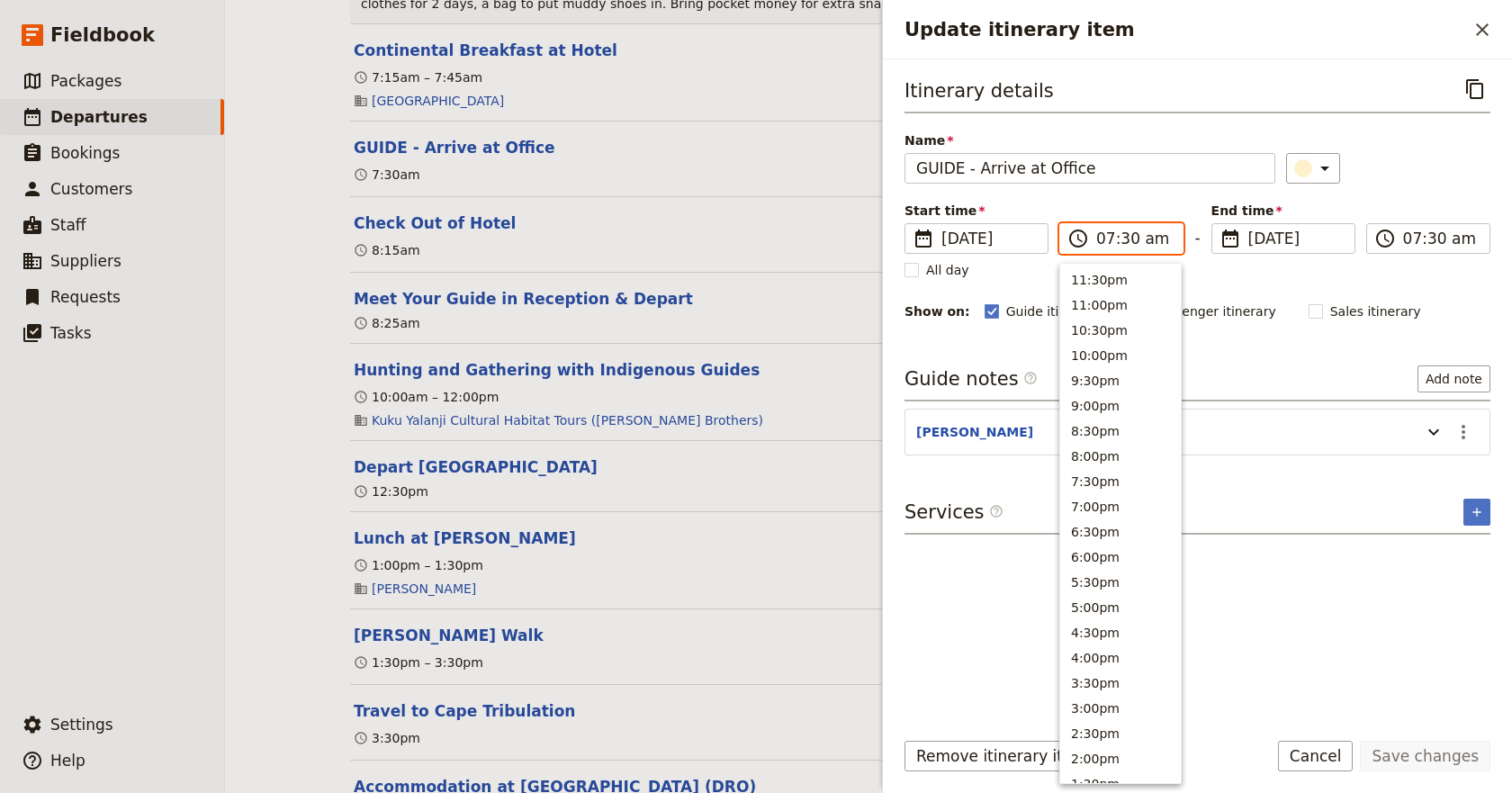
click at [1125, 236] on input "07:30 am" at bounding box center [1133, 238] width 75 height 21
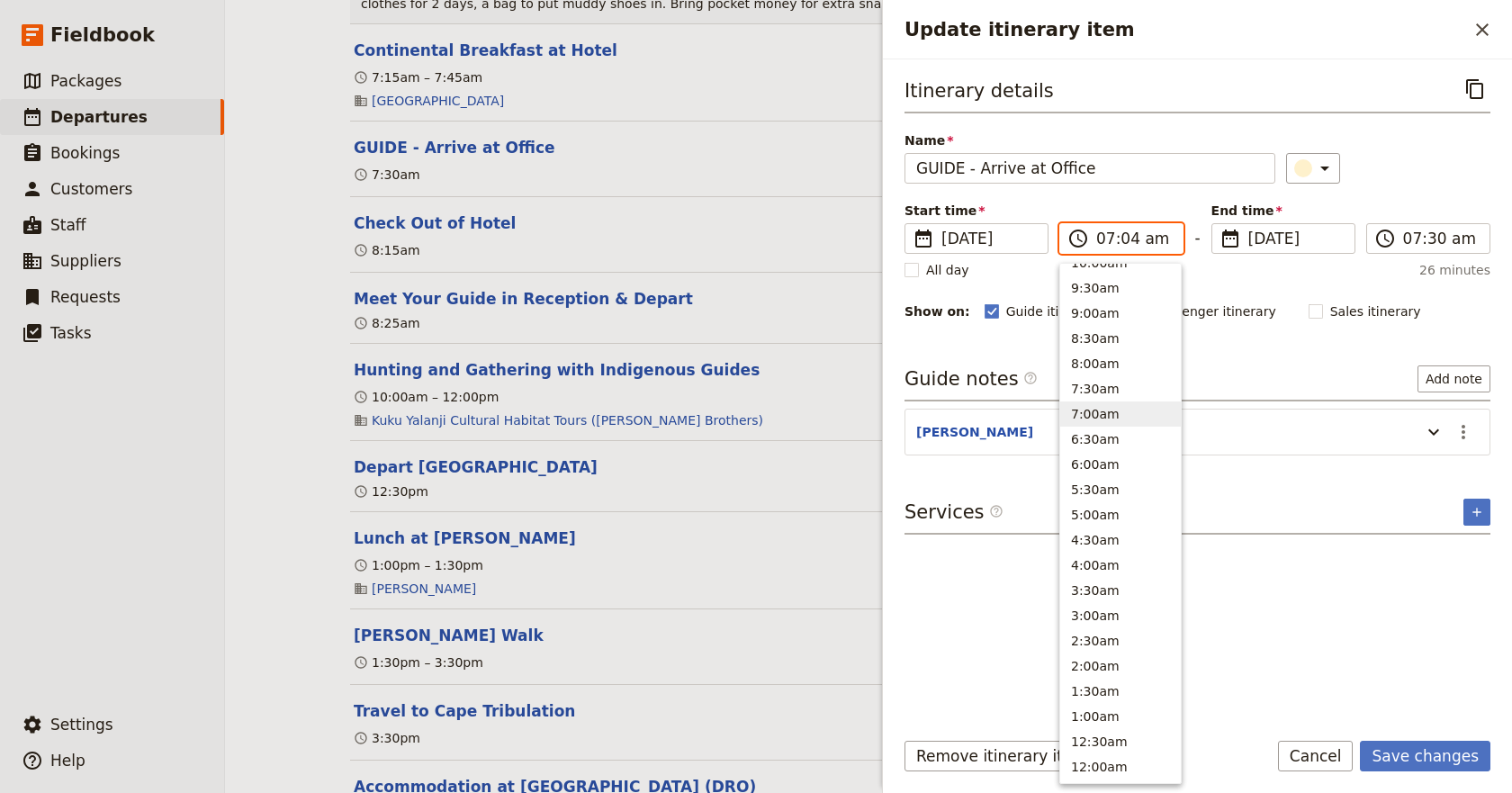
type input "07:45 am"
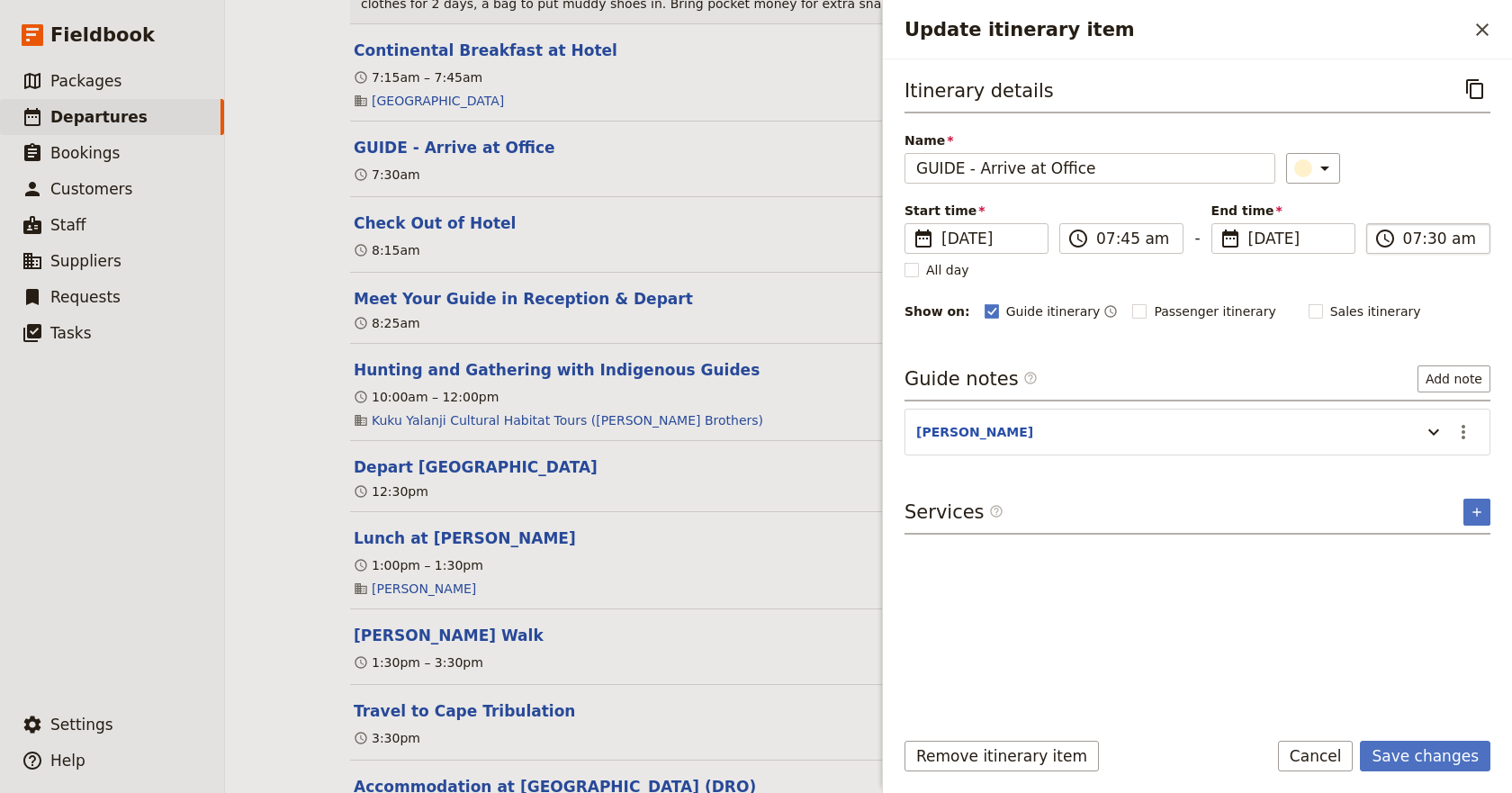
type input "07:45 am"
click at [1423, 236] on input "07:45 am" at bounding box center [1440, 238] width 75 height 21
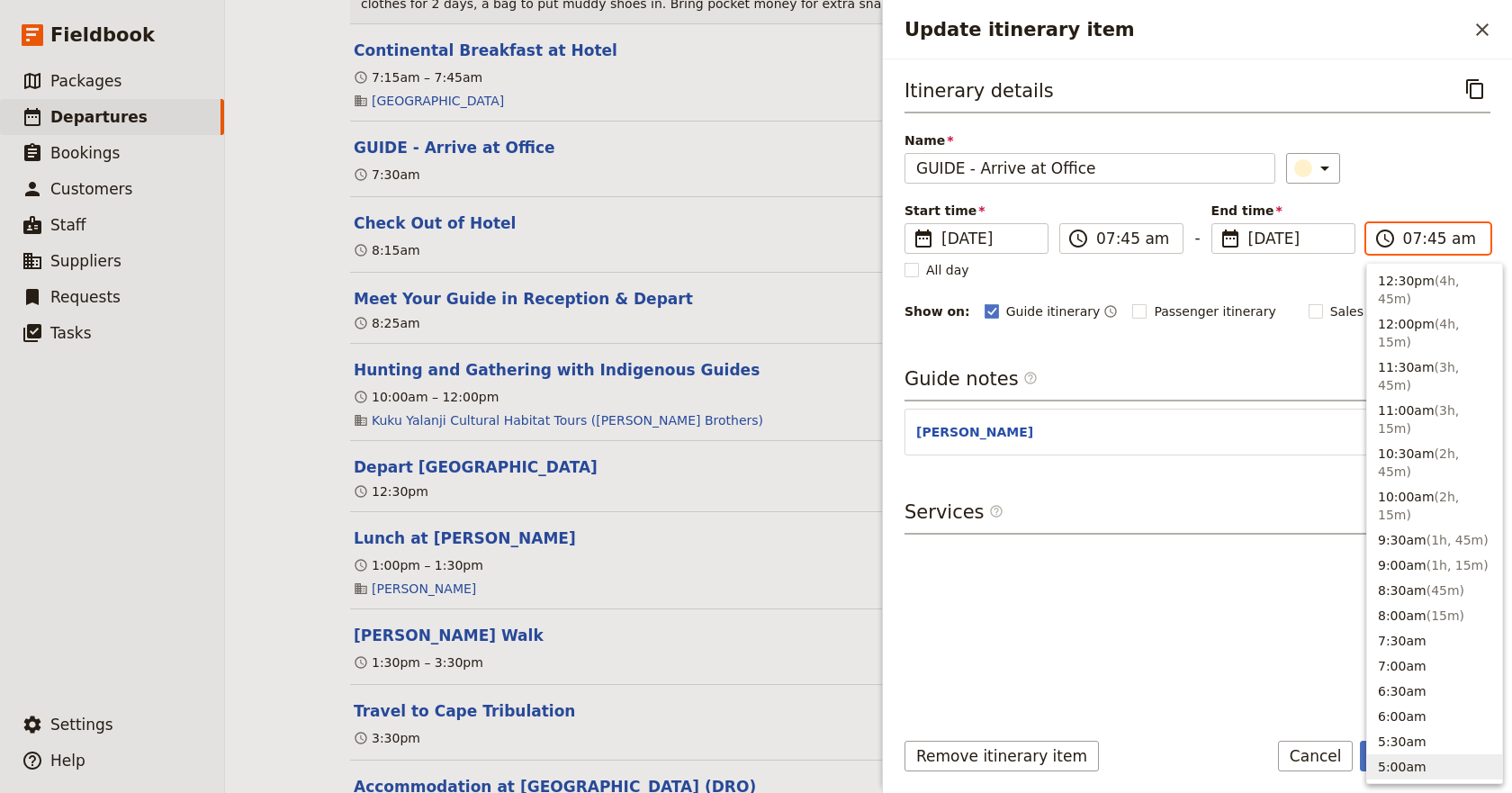
scroll to position [757, 0]
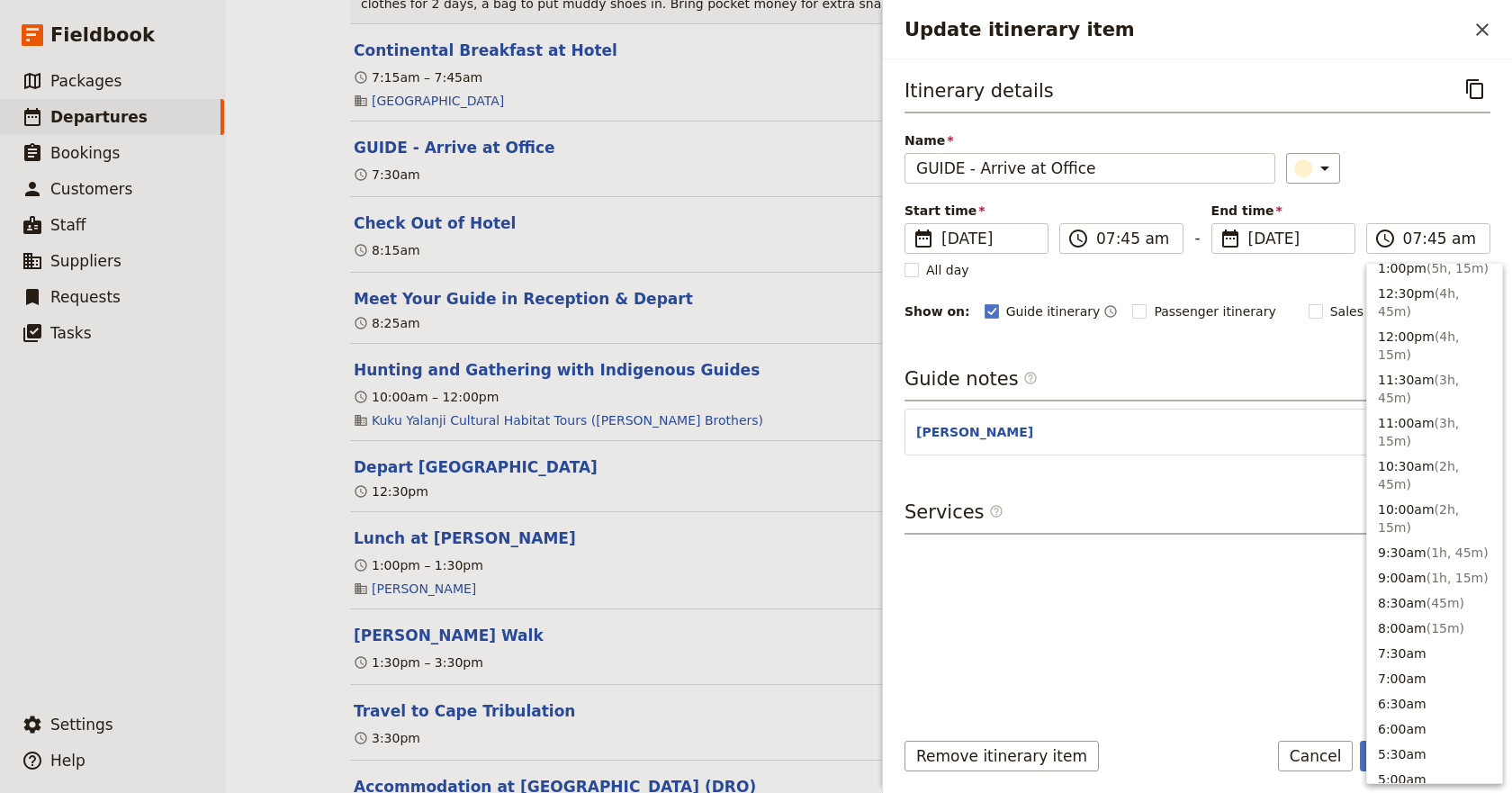
click at [1220, 603] on div "Itinerary details ​ Name GUIDE - Arrive at Office ​ Start time ​ [DATE] [DATE] …" at bounding box center [1198, 393] width 586 height 638
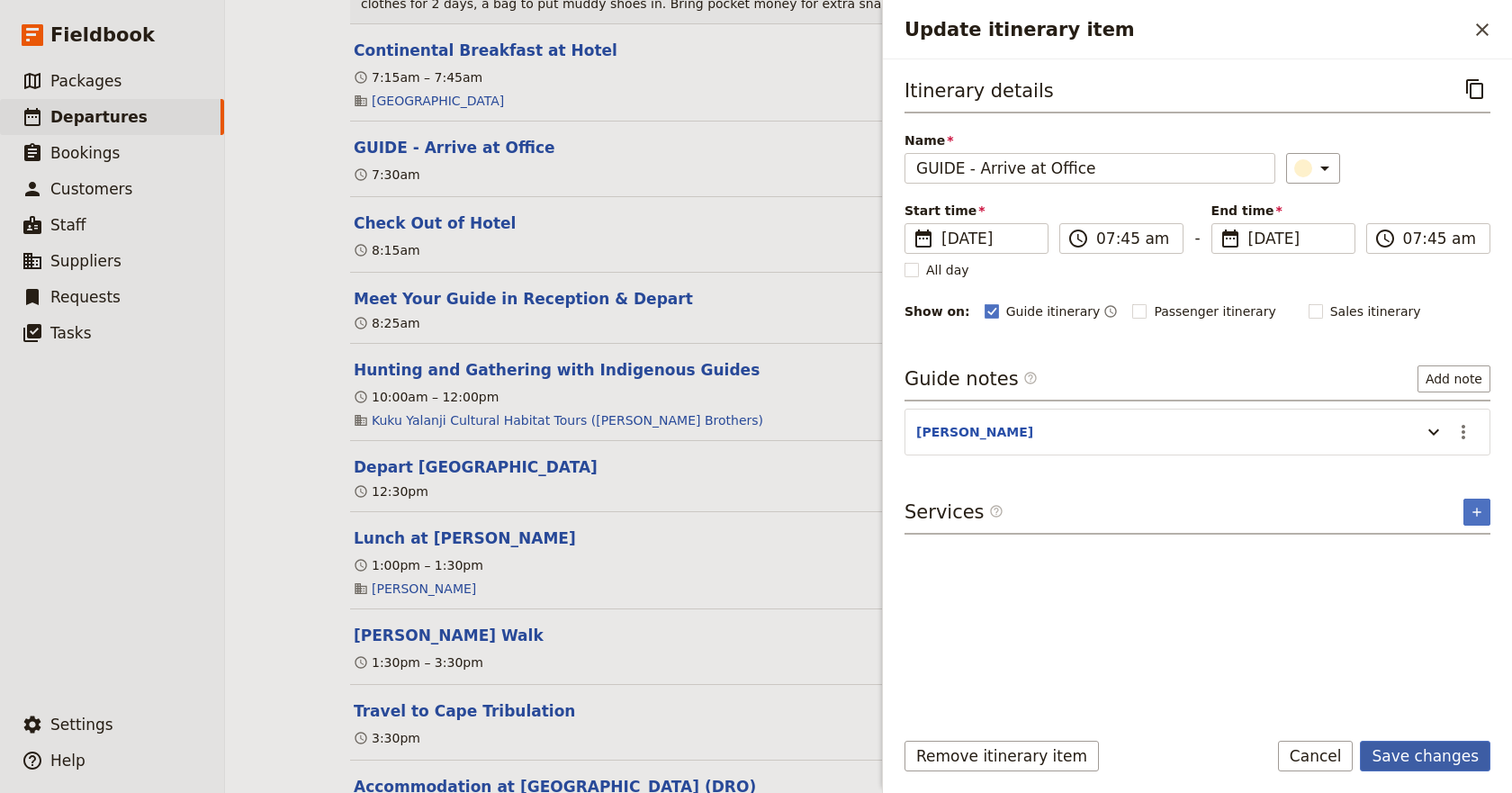
click at [1427, 761] on button "Save changes" at bounding box center [1425, 756] width 130 height 31
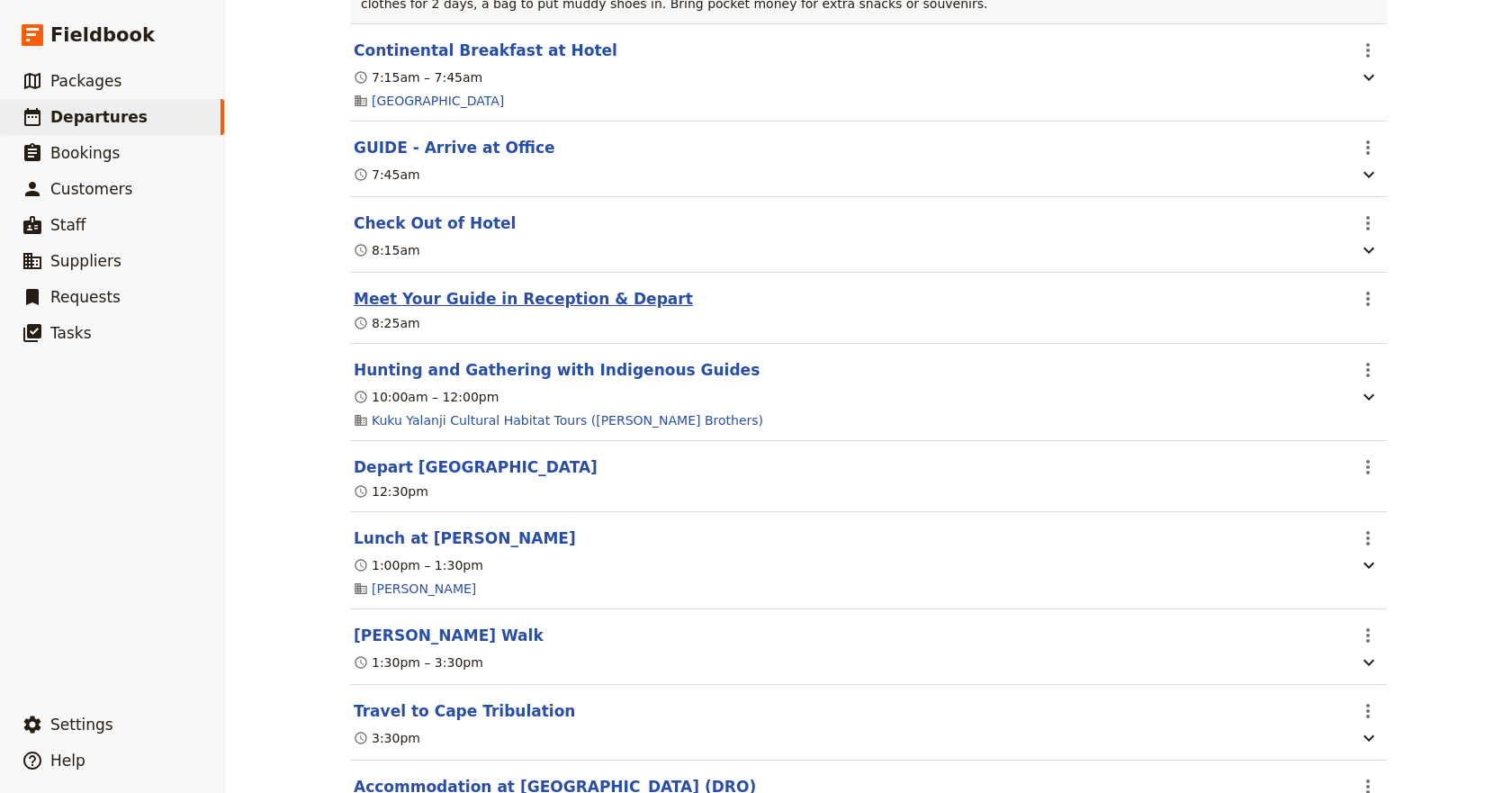
click at [476, 310] on button "Meet Your Guide in Reception & Depart" at bounding box center [523, 299] width 340 height 21
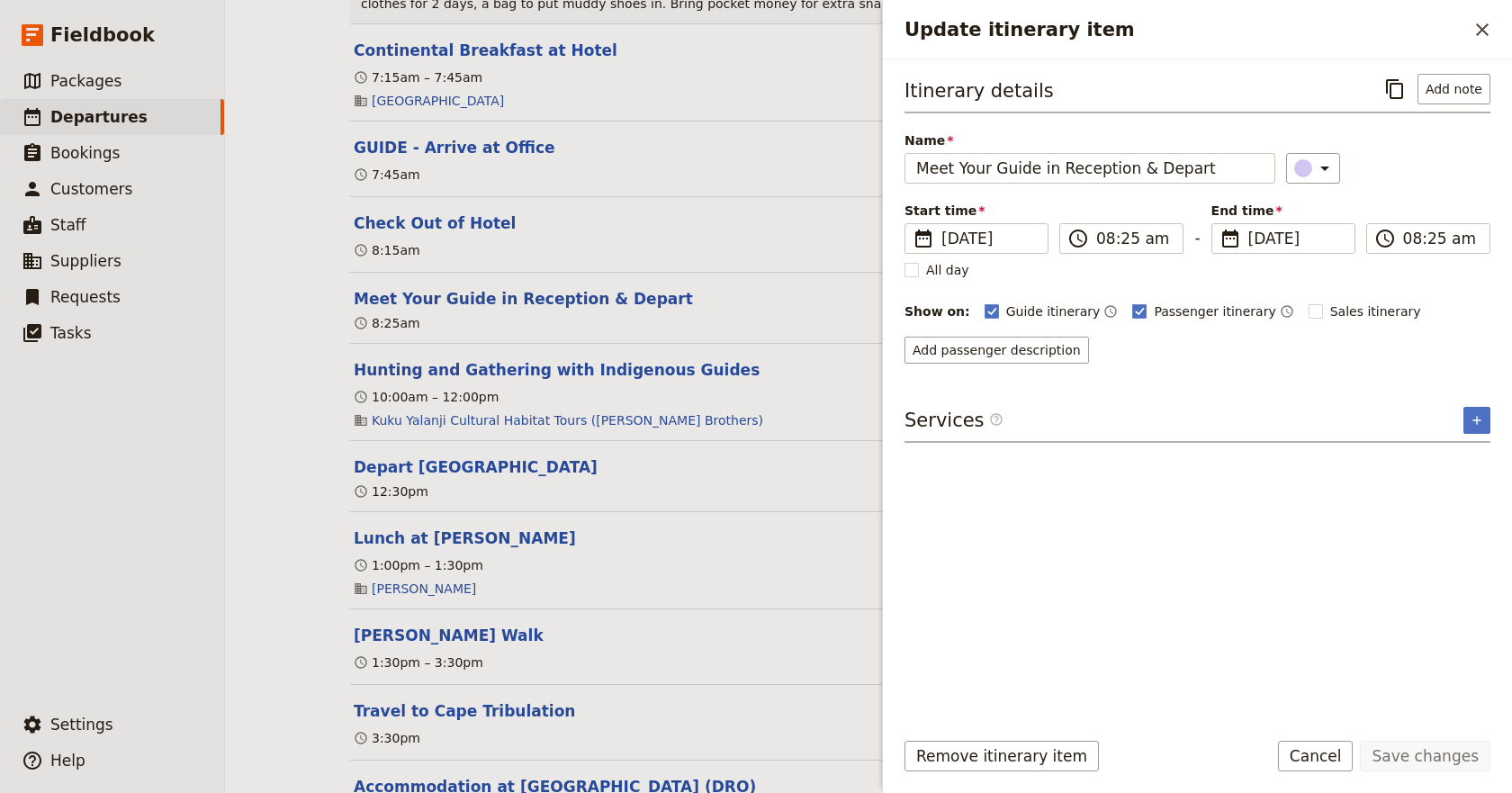
click at [765, 185] on div "7:45am" at bounding box center [850, 174] width 996 height 21
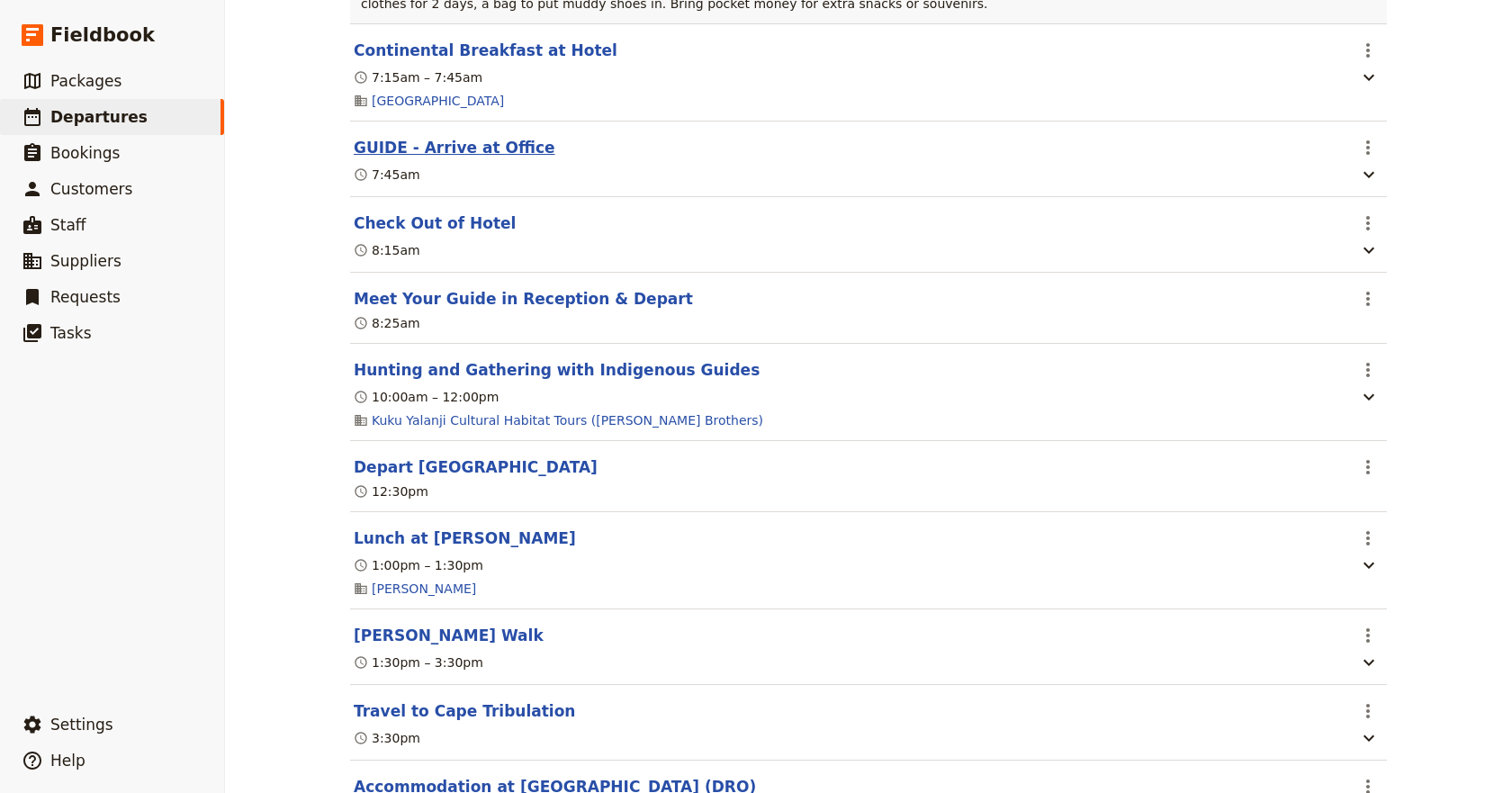
click at [473, 158] on button "GUIDE - Arrive at Office" at bounding box center [454, 147] width 202 height 21
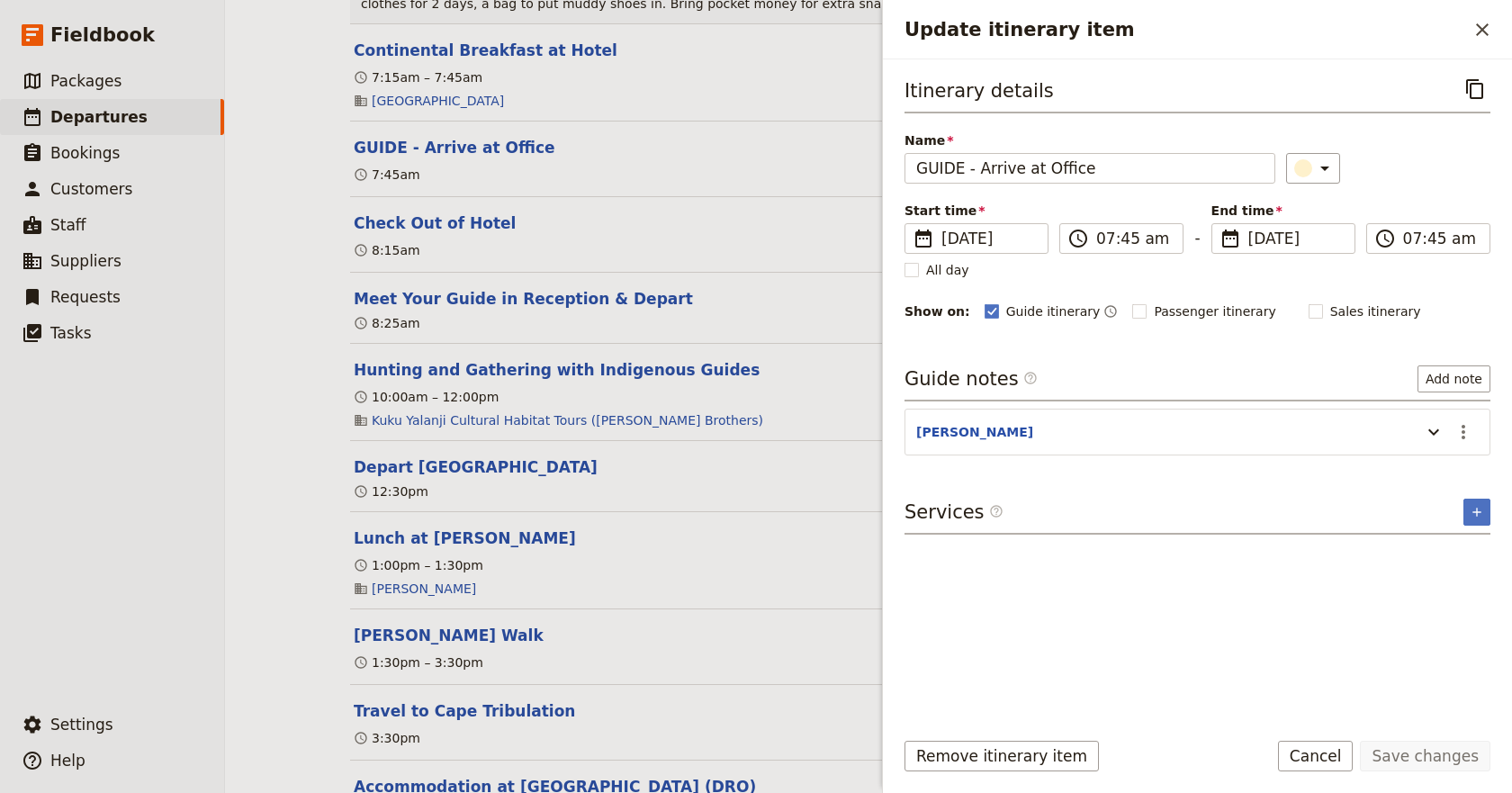
click at [955, 433] on header "[PERSON_NAME]" at bounding box center [1164, 434] width 496 height 21
click at [924, 430] on button "[PERSON_NAME]" at bounding box center [975, 432] width 117 height 18
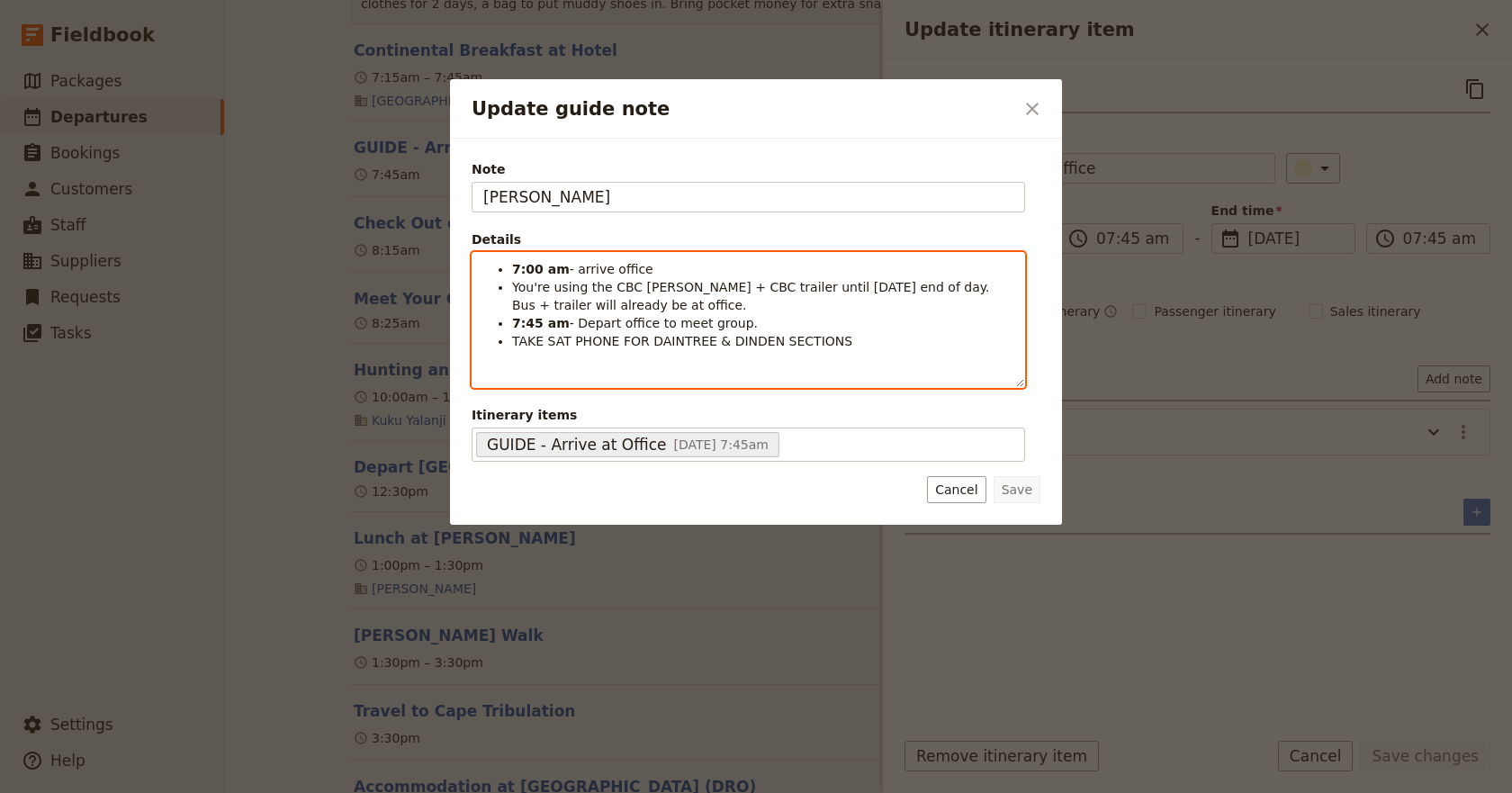
click at [536, 268] on strong "7:00 am" at bounding box center [541, 268] width 58 height 14
click at [537, 321] on strong "7:45 am" at bounding box center [541, 323] width 58 height 14
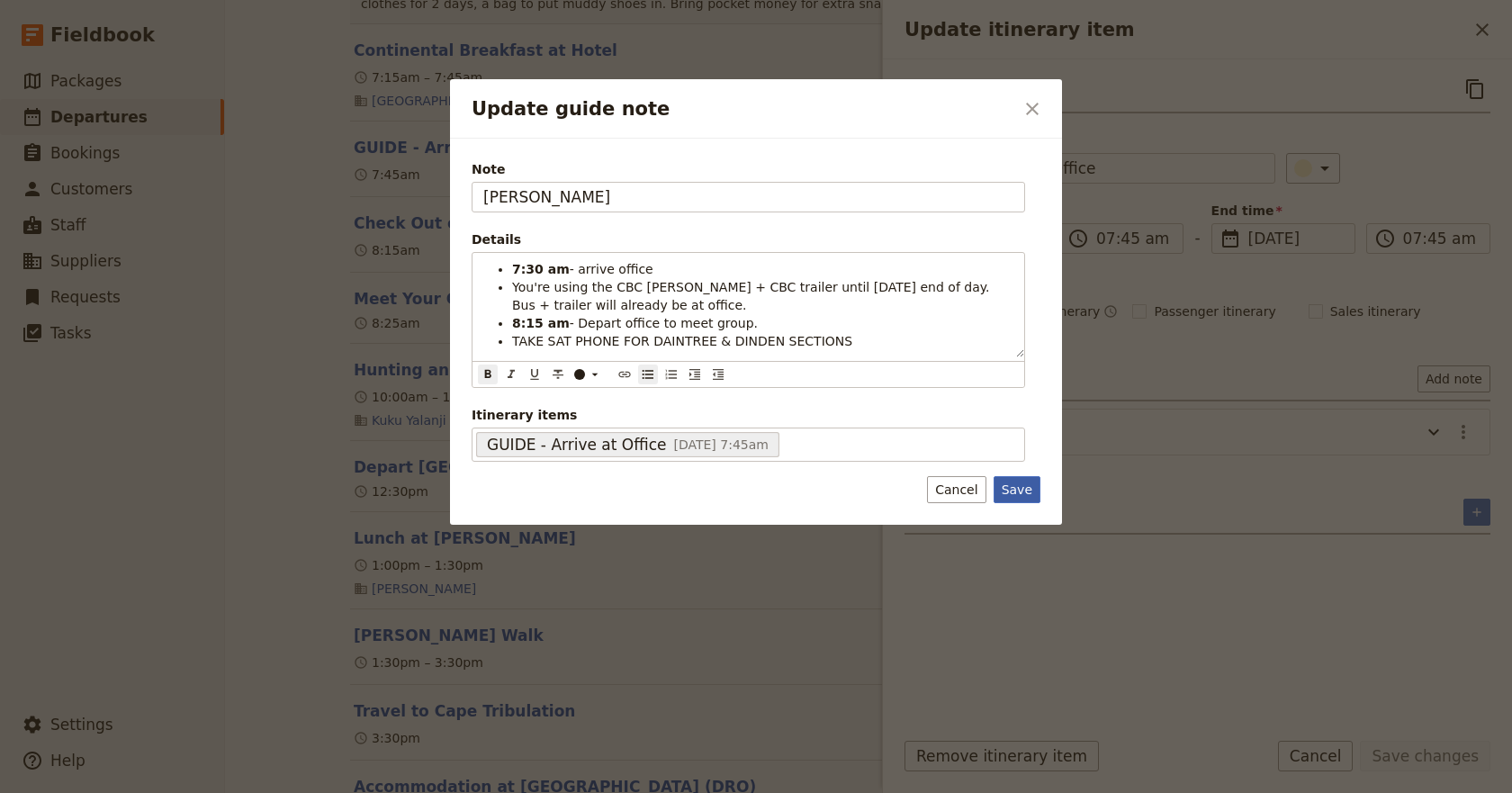
click at [1028, 487] on button "Save" at bounding box center [1017, 490] width 47 height 27
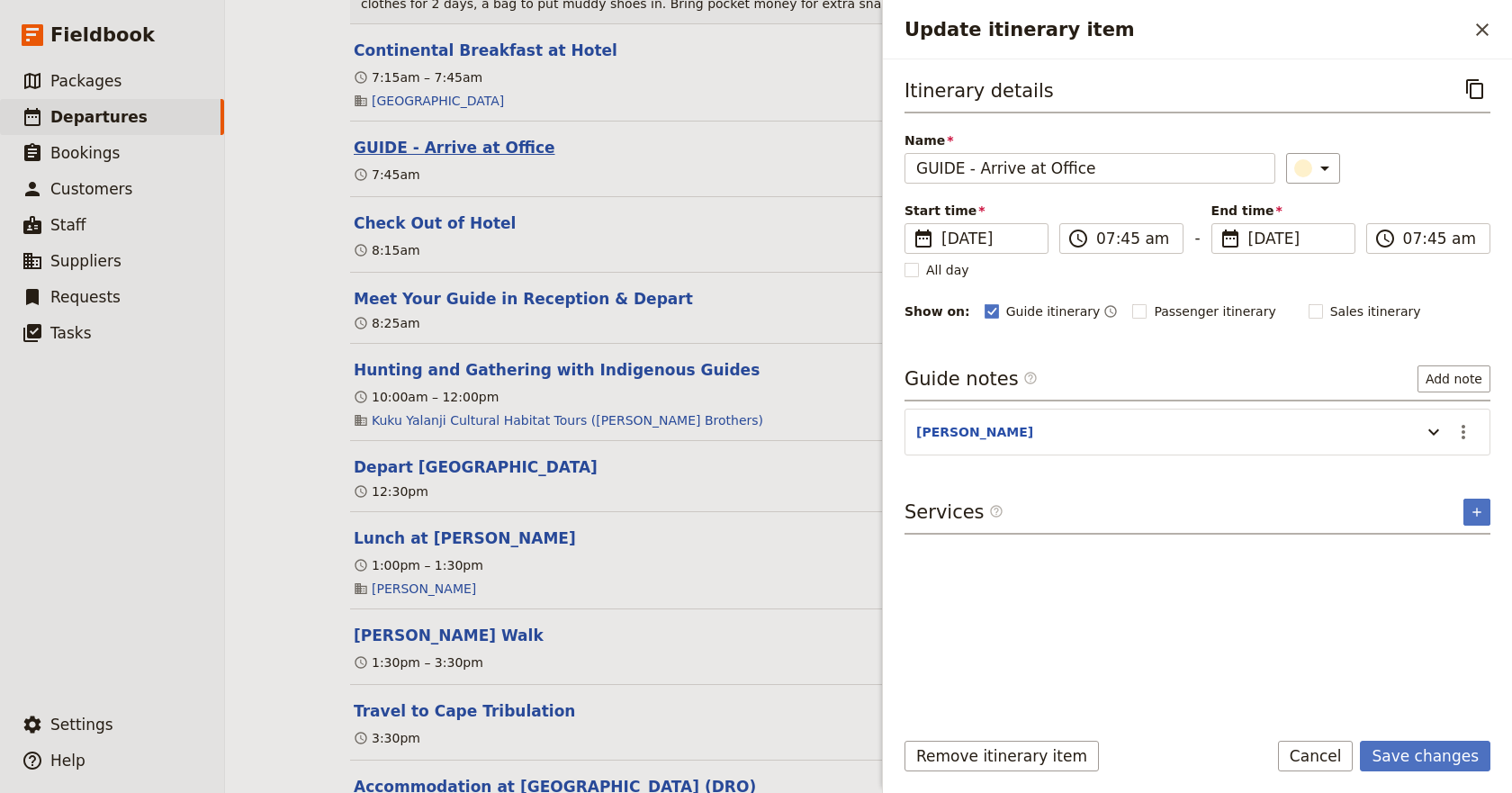
click at [496, 158] on button "GUIDE - Arrive at Office" at bounding box center [454, 147] width 202 height 21
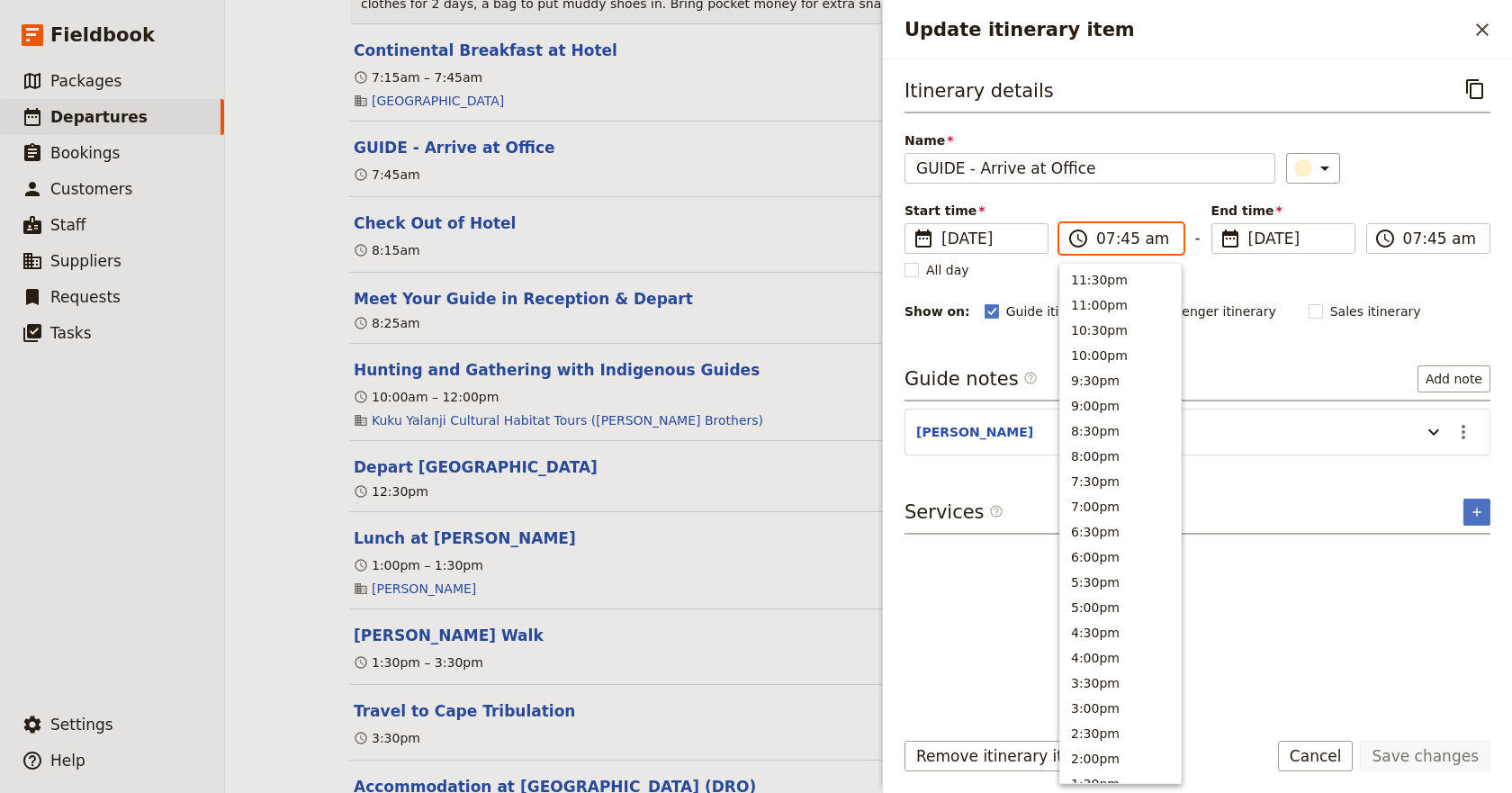
click at [1122, 243] on input "07:45 am" at bounding box center [1133, 238] width 75 height 21
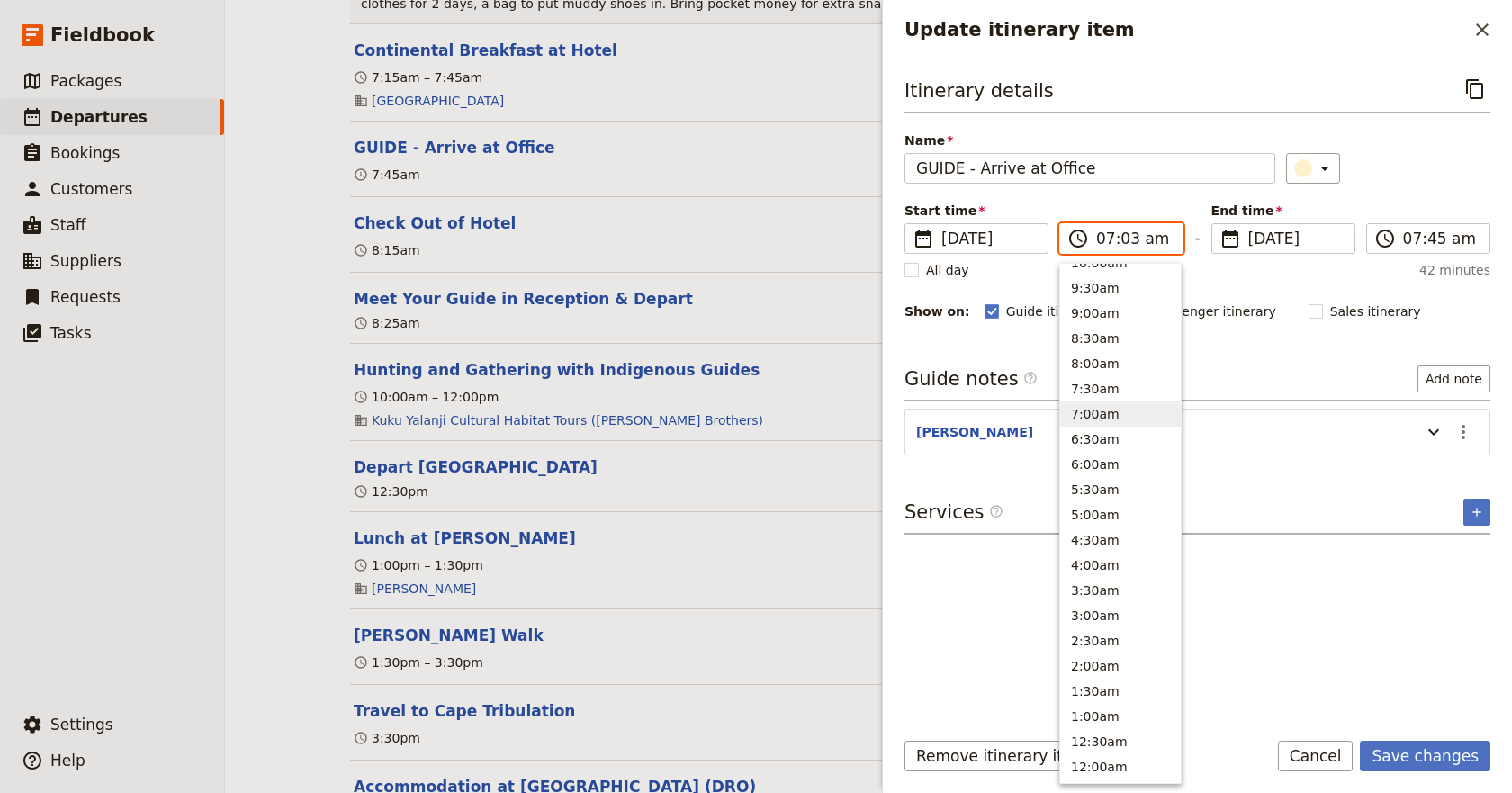
type input "07:30 am"
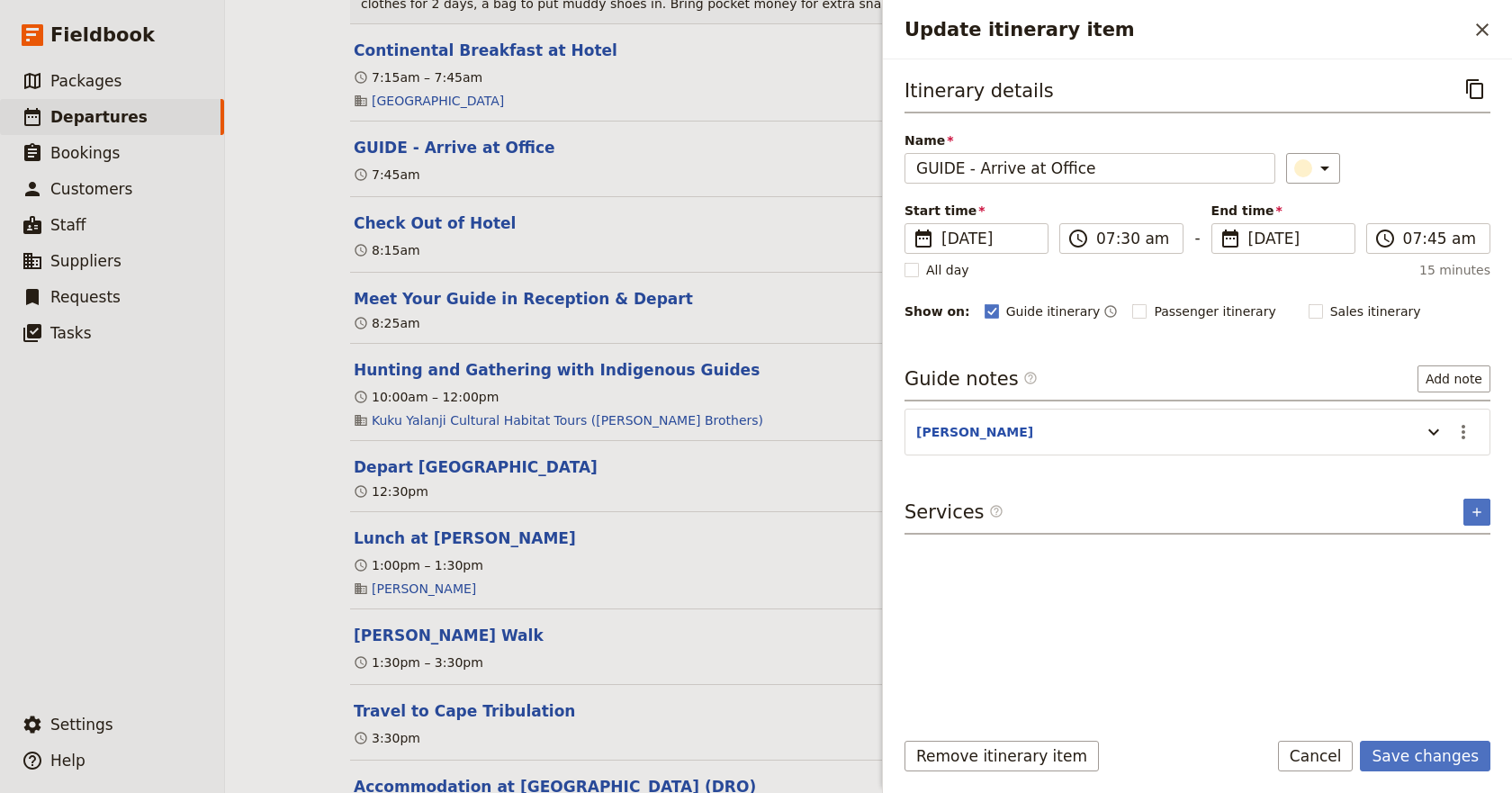
click at [1375, 672] on div "Itinerary details ​ Name GUIDE - Arrive at Office ​ Start time ​ [DATE] [DATE] …" at bounding box center [1198, 393] width 586 height 638
click at [1428, 240] on input "07:45 am" at bounding box center [1440, 238] width 75 height 21
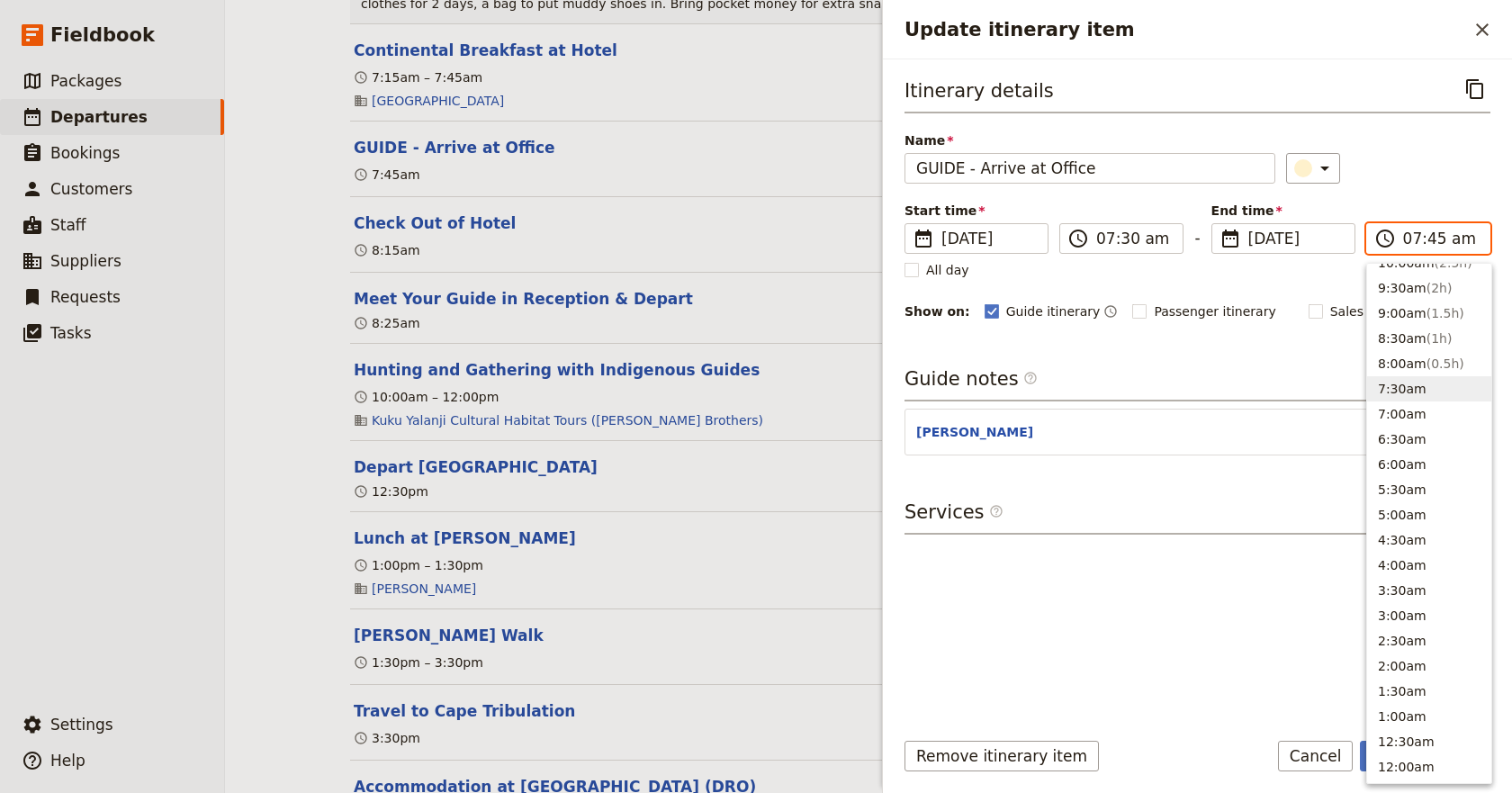
click at [1428, 239] on input "07:45 am" at bounding box center [1440, 238] width 75 height 21
type input "07:30 am"
click at [1245, 599] on div "Itinerary details ​ Name GUIDE - Arrive at Office ​ Start time ​ [DATE] [DATE] …" at bounding box center [1198, 393] width 586 height 638
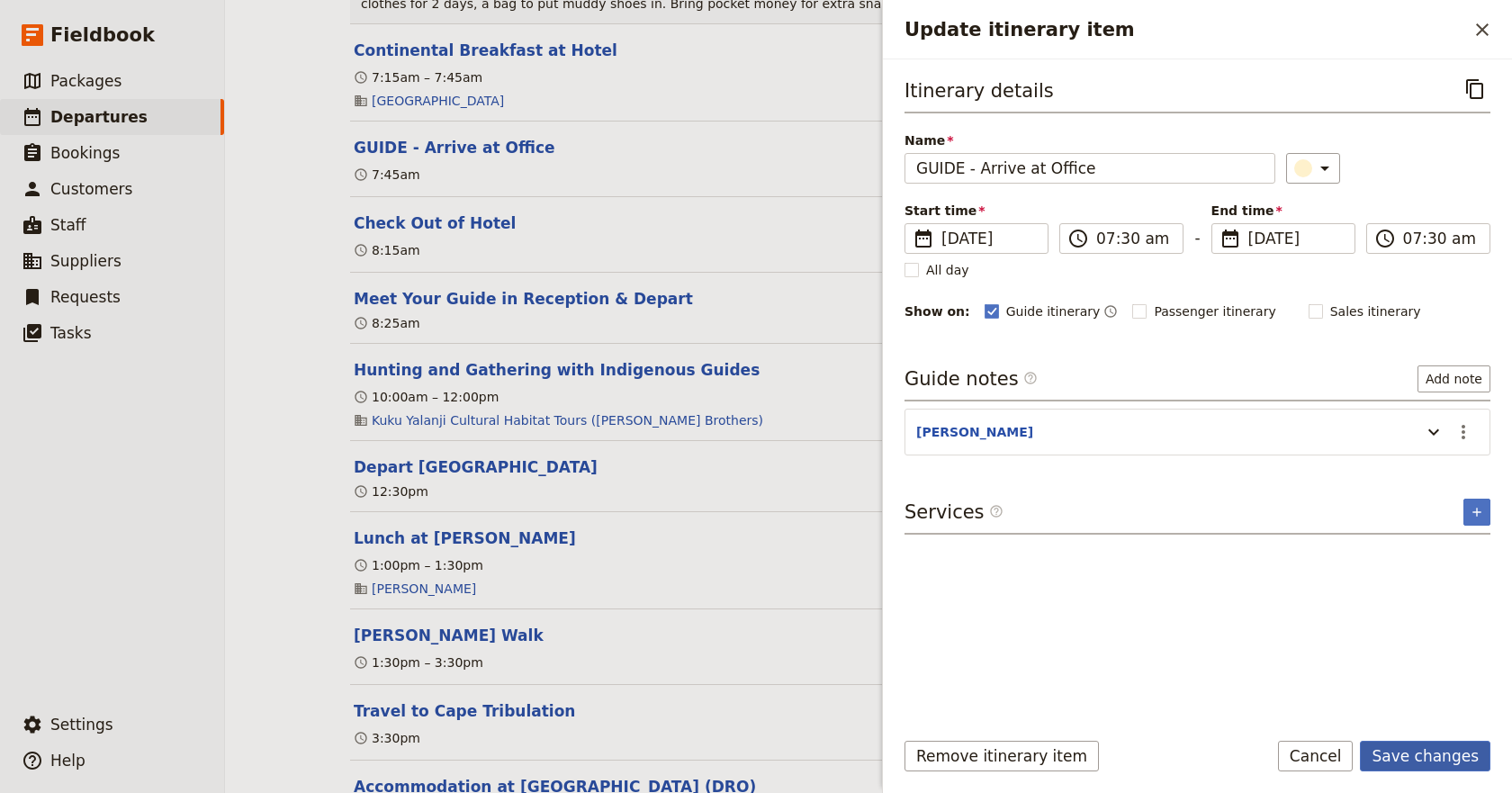
click at [1448, 750] on button "Save changes" at bounding box center [1425, 756] width 130 height 31
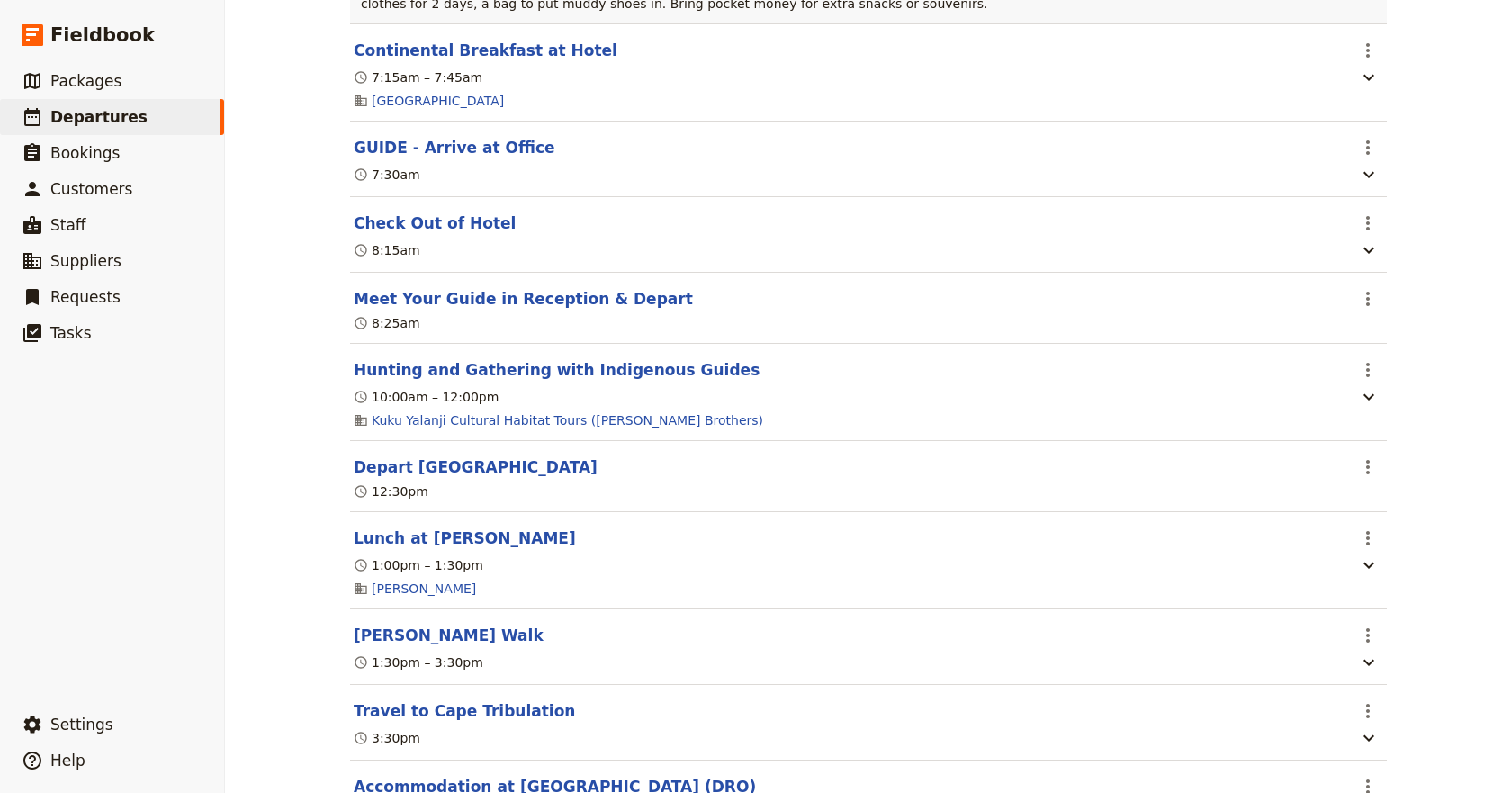
scroll to position [0, 0]
